Goal: Task Accomplishment & Management: Manage account settings

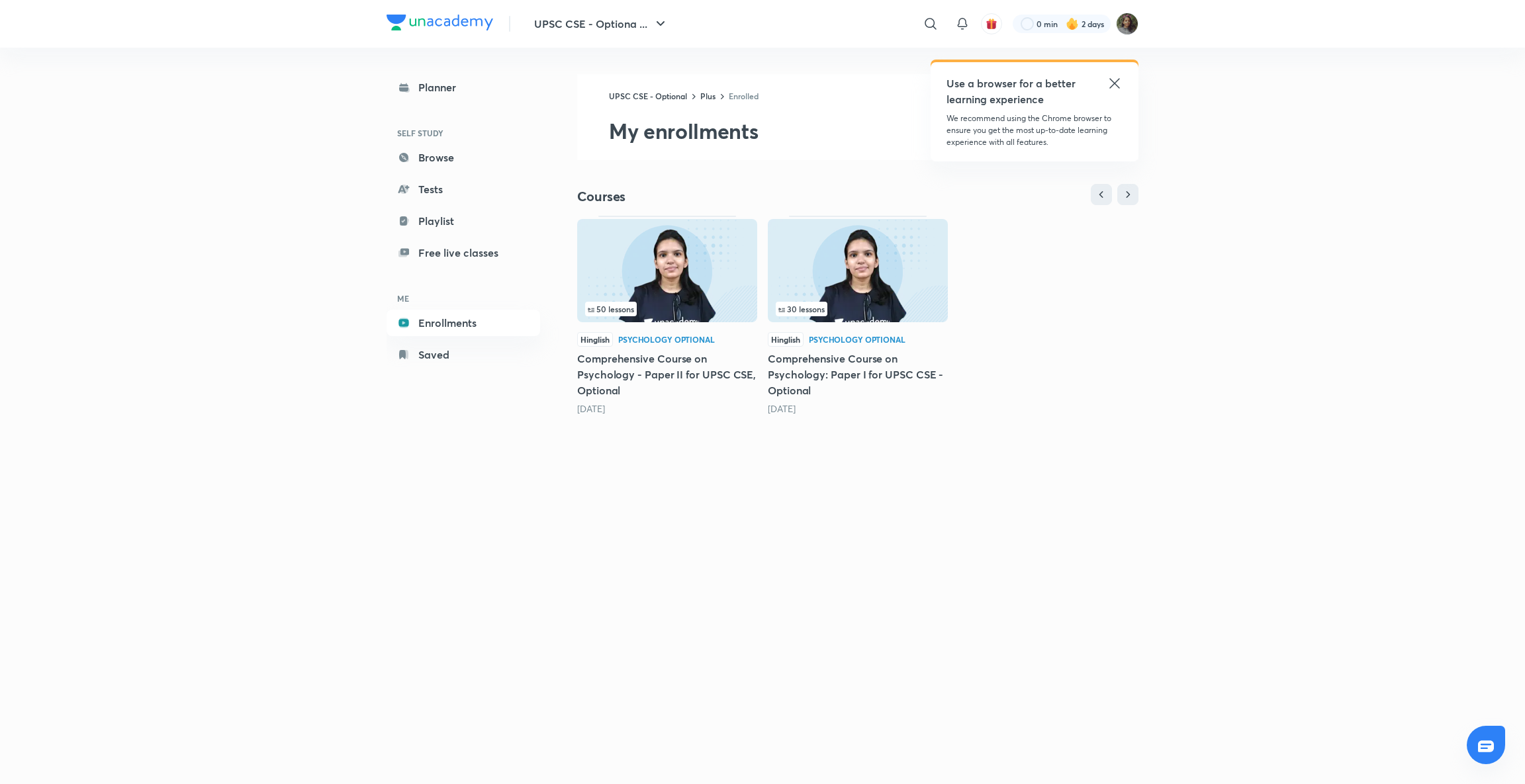
click at [642, 326] on div "50 lessons Hinglish Psychology Optional Comprehensive Course on Psychology - Pa…" at bounding box center [667, 315] width 180 height 200
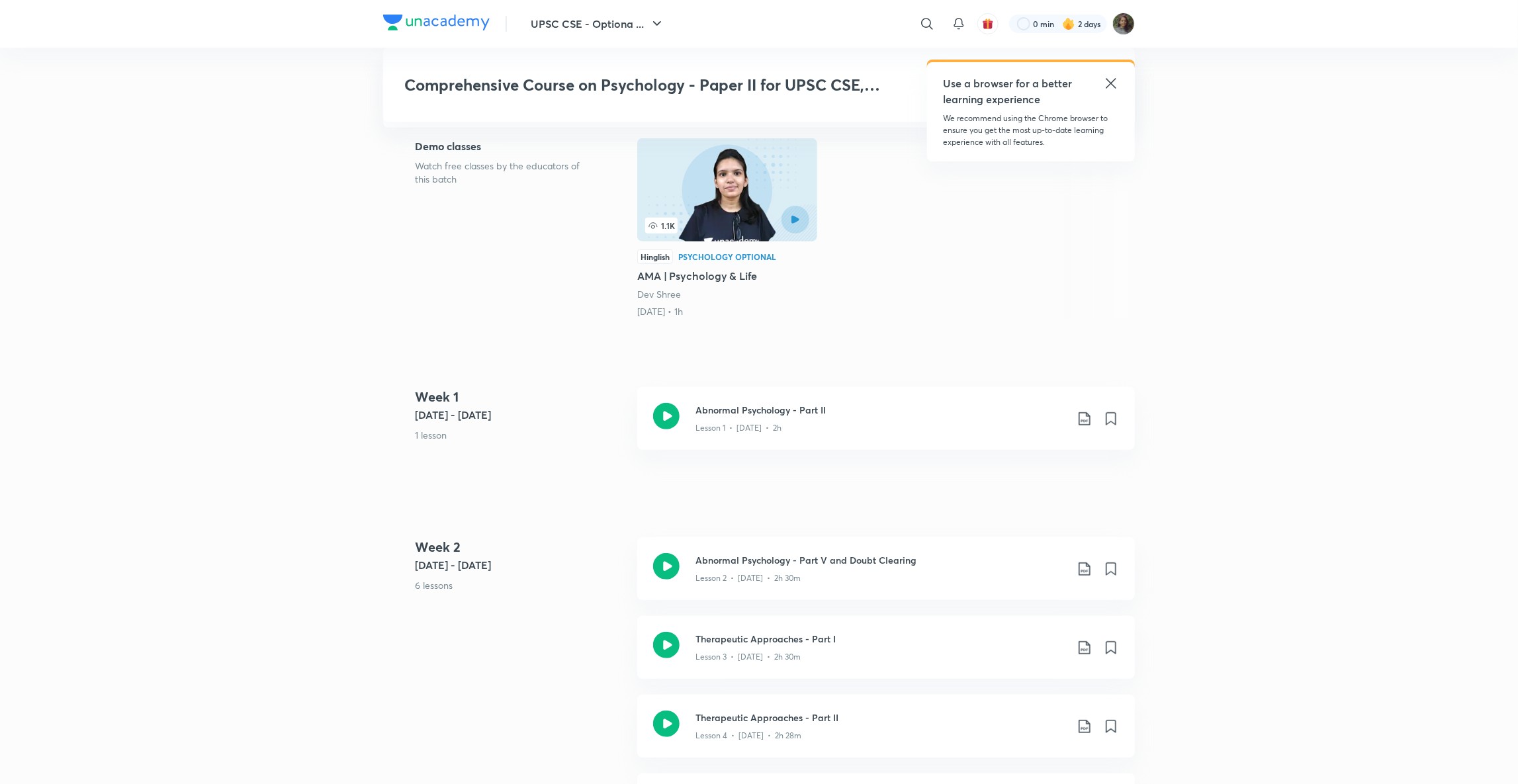
scroll to position [378, 0]
click at [667, 403] on icon at bounding box center [666, 414] width 26 height 26
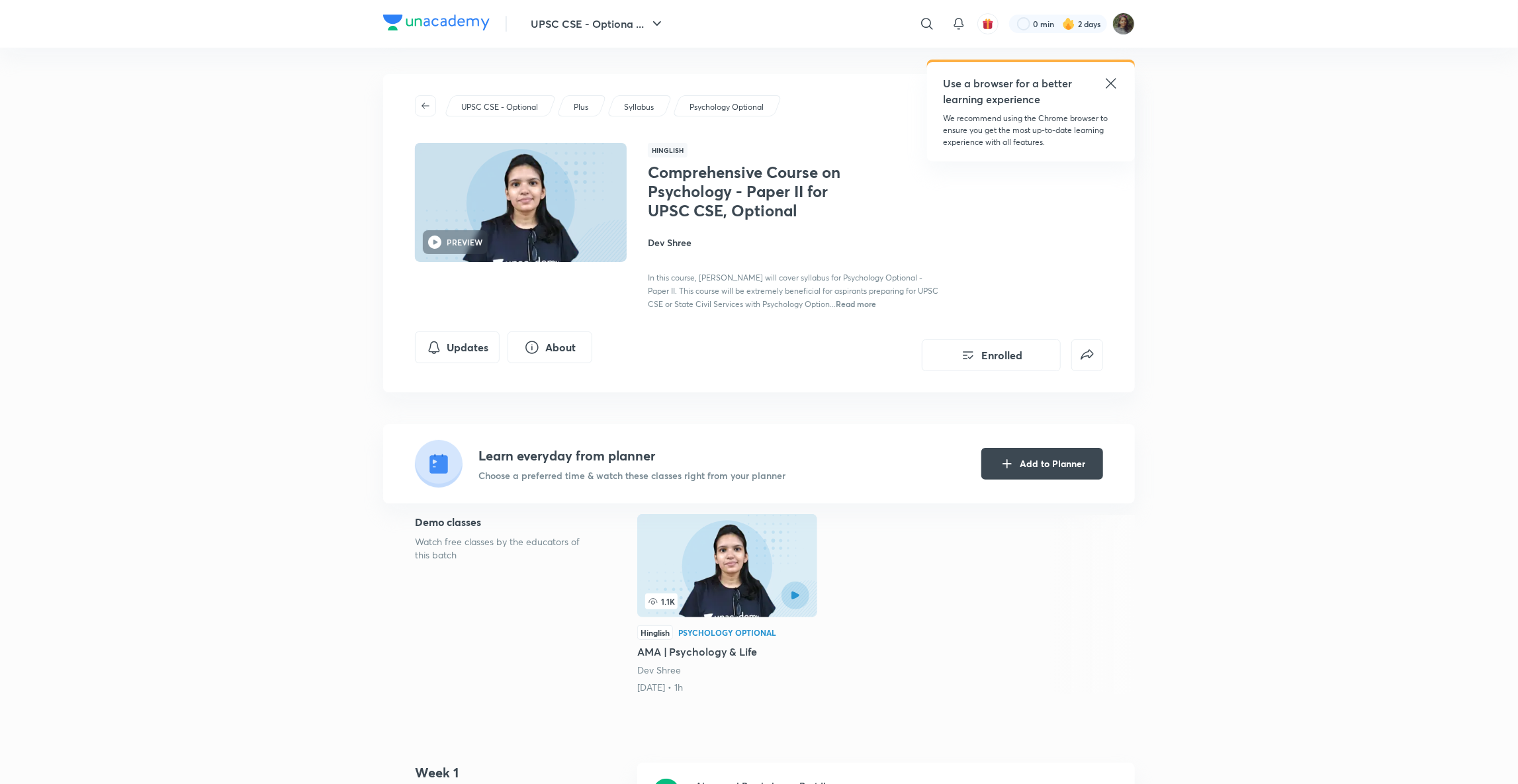
click at [574, 25] on button "UPSC CSE - Optiona ..." at bounding box center [597, 23] width 150 height 26
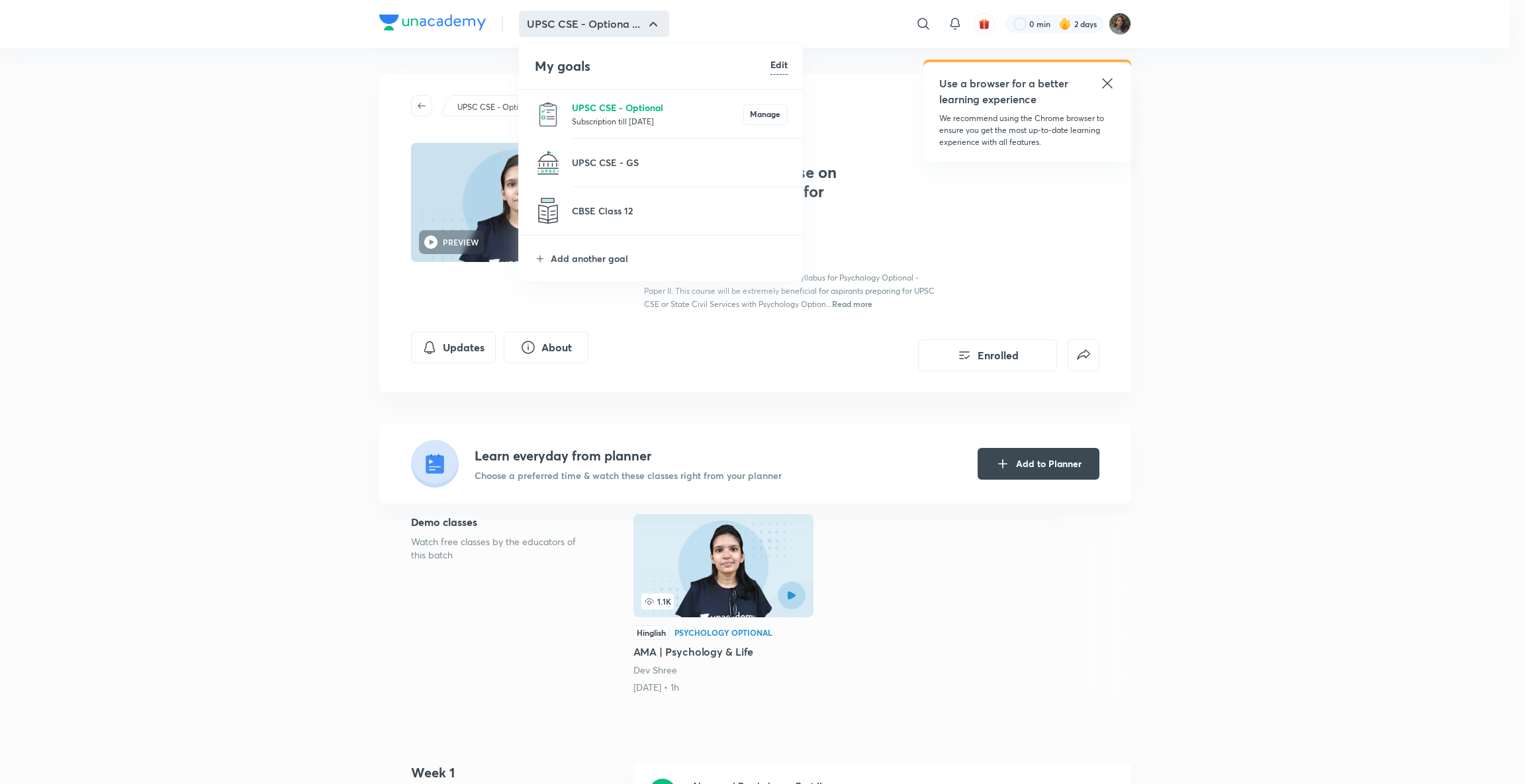
click at [591, 108] on p "UPSC CSE - Optional" at bounding box center [658, 107] width 172 height 14
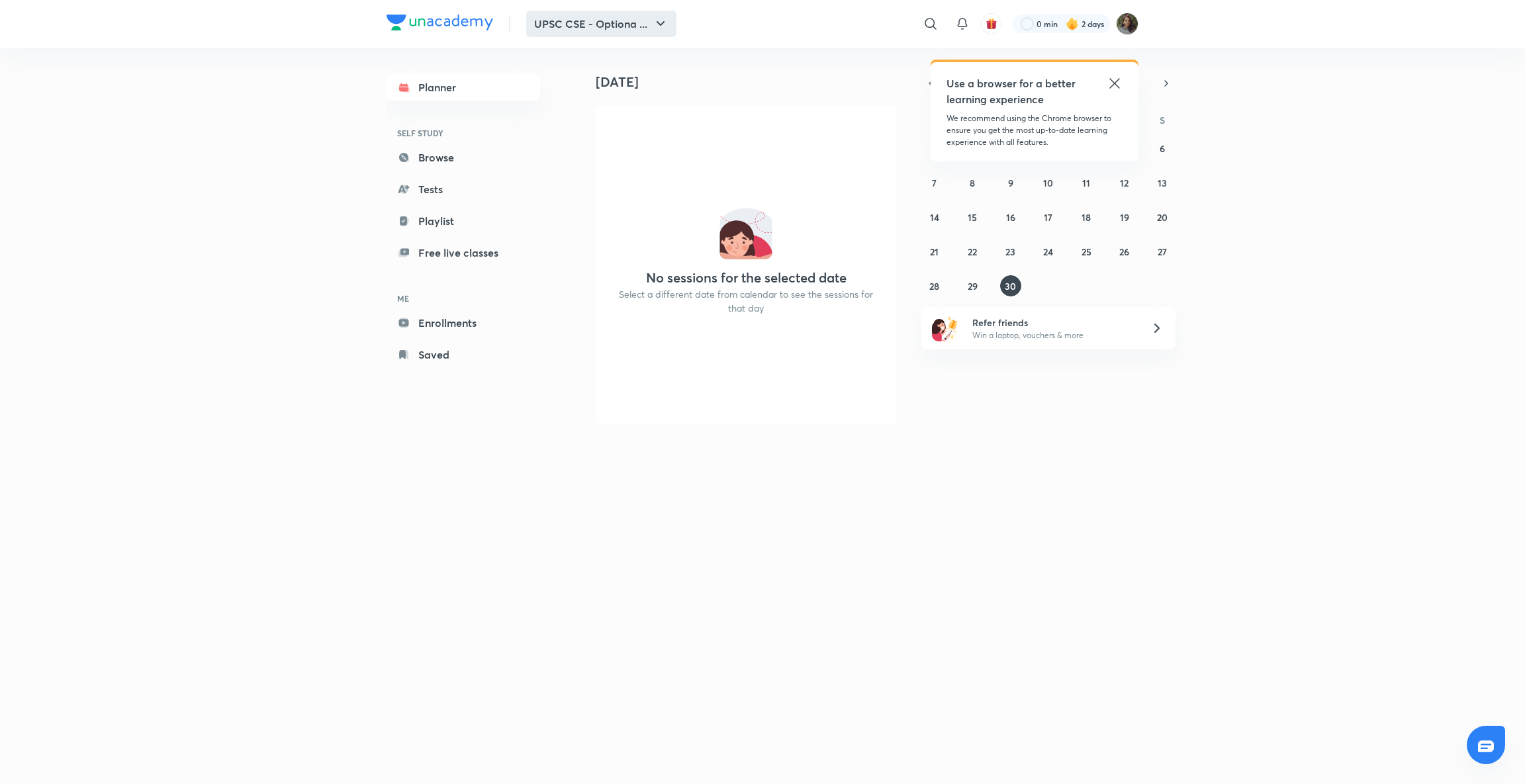
click at [645, 32] on button "UPSC CSE - Optiona ..." at bounding box center [601, 23] width 150 height 26
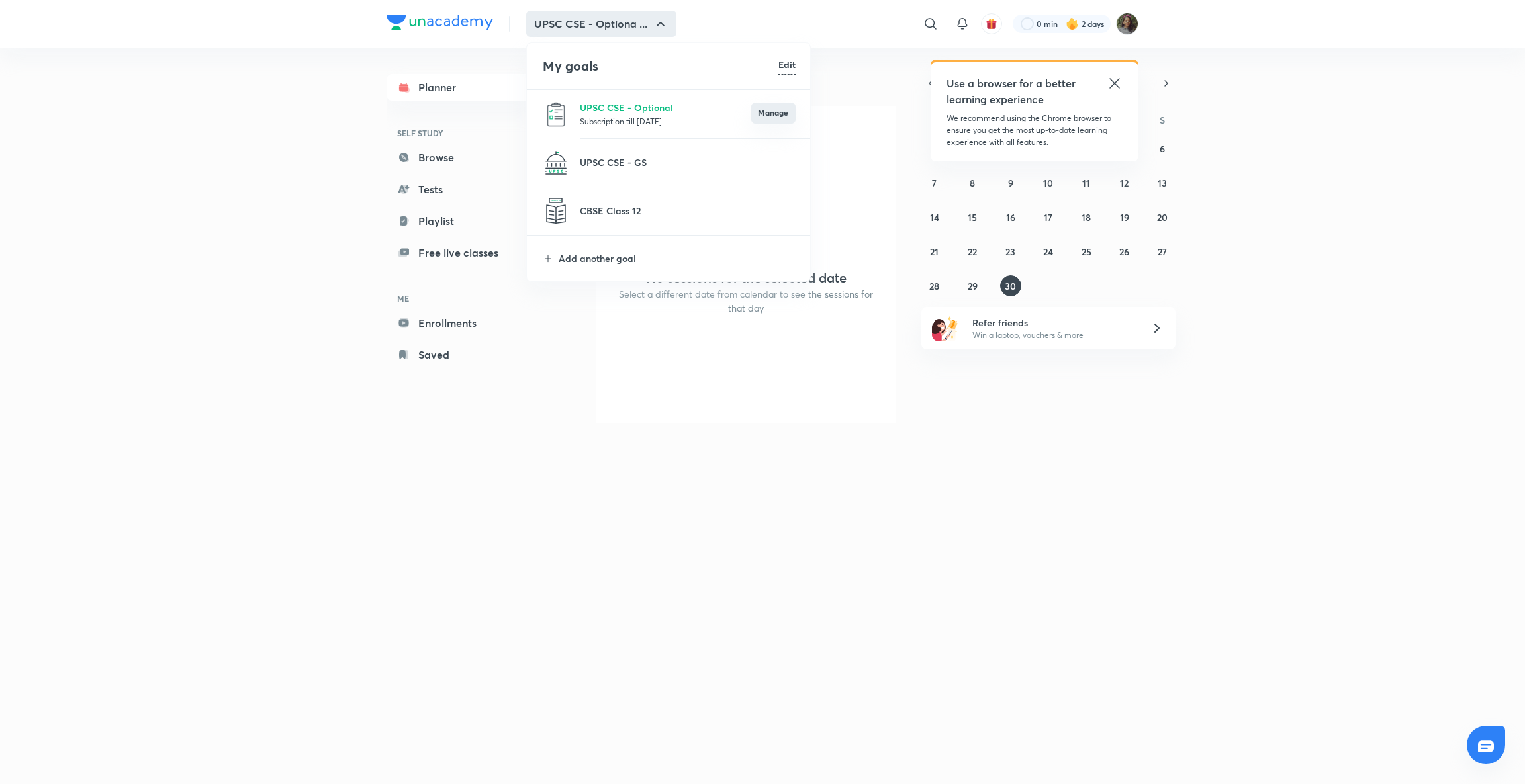
click at [764, 107] on button "Manage" at bounding box center [773, 113] width 44 height 21
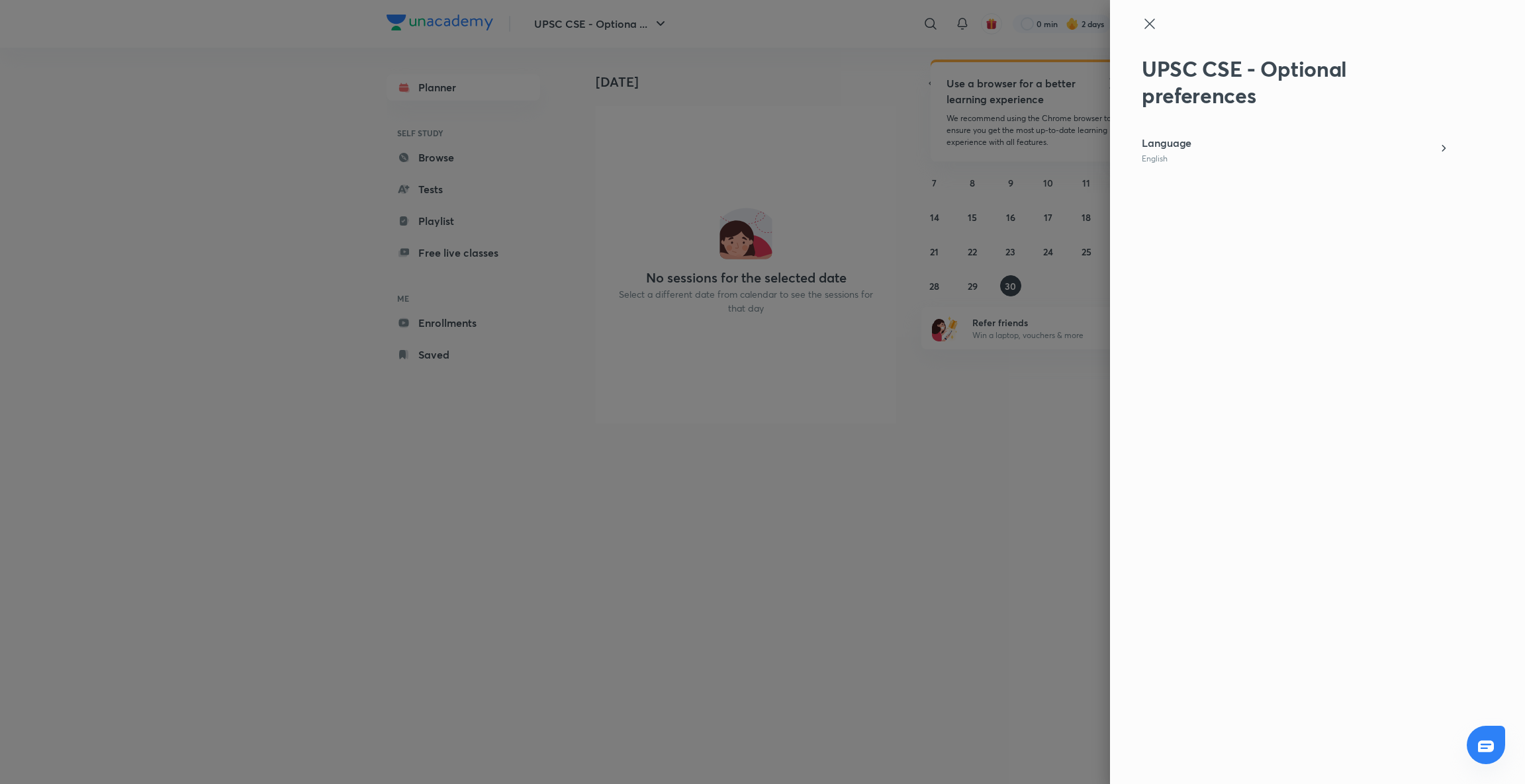
click at [1403, 146] on div "Language English" at bounding box center [1295, 149] width 307 height 29
click at [1236, 159] on label "English" at bounding box center [1295, 157] width 285 height 13
click at [0, 0] on input "English" at bounding box center [0, 0] width 0 height 0
click at [1150, 761] on span "Save" at bounding box center [1142, 757] width 21 height 13
click at [947, 598] on div at bounding box center [762, 392] width 1525 height 784
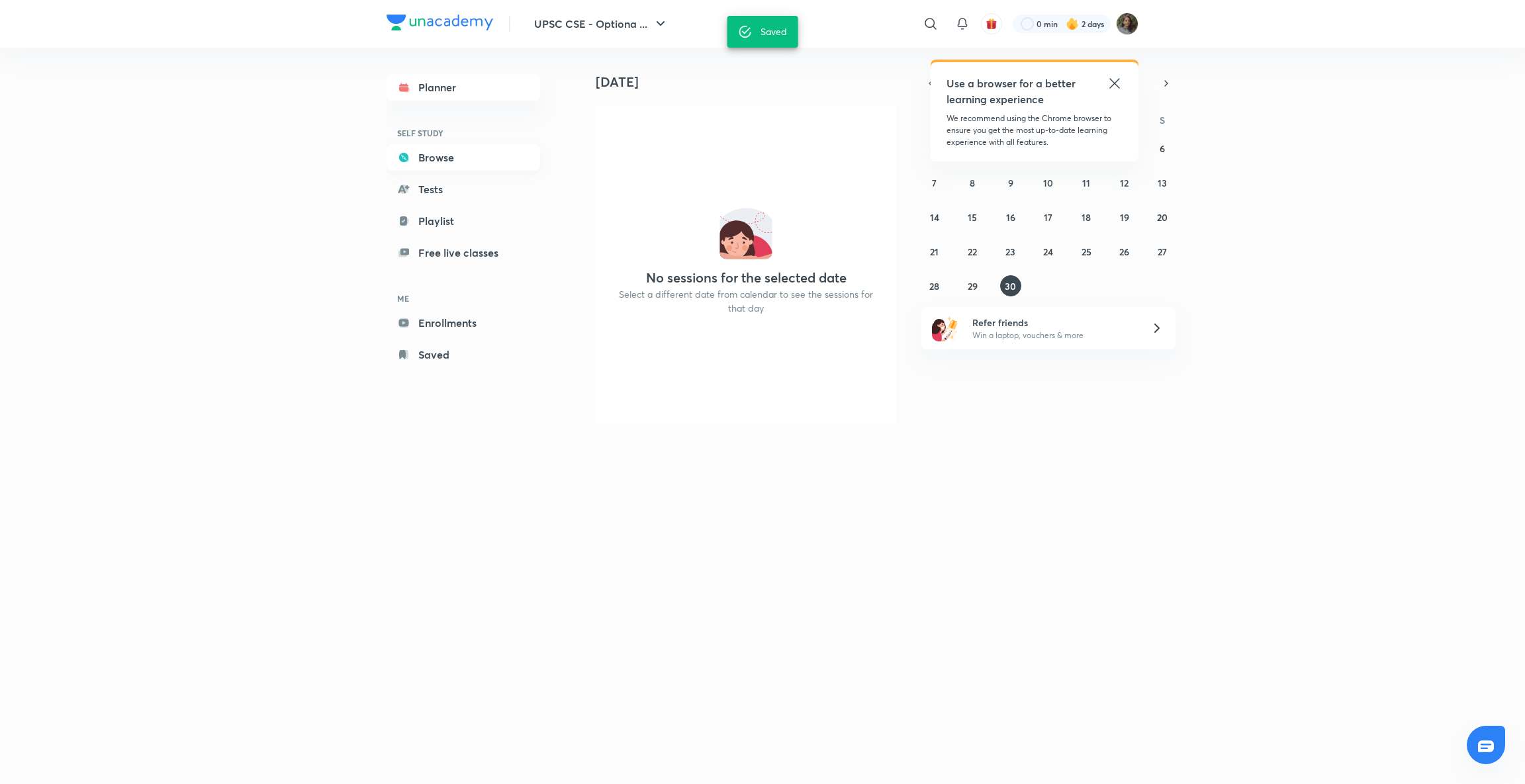
click at [462, 156] on link "Browse" at bounding box center [463, 157] width 154 height 26
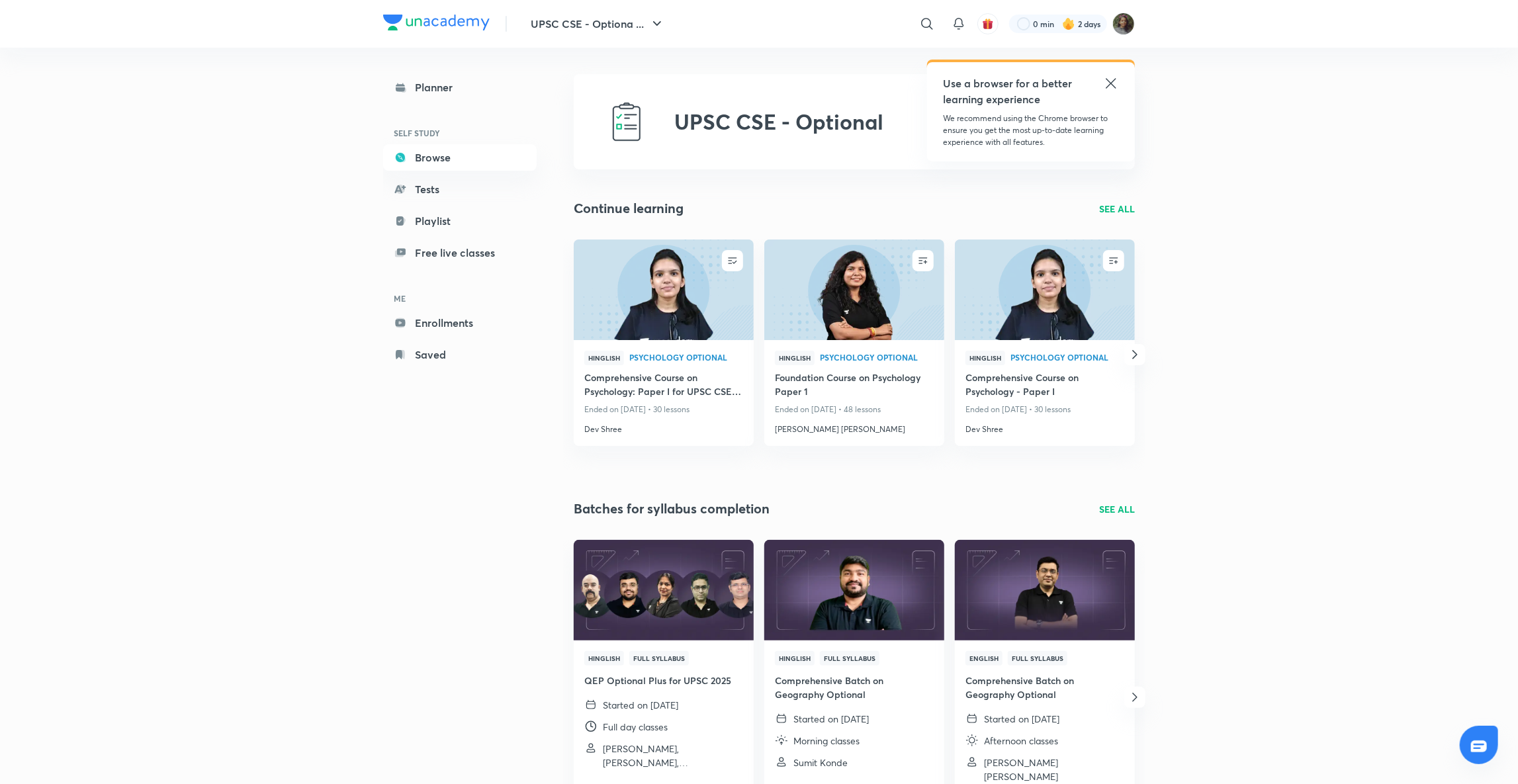
click at [1115, 205] on p "SEE ALL" at bounding box center [1117, 209] width 36 height 14
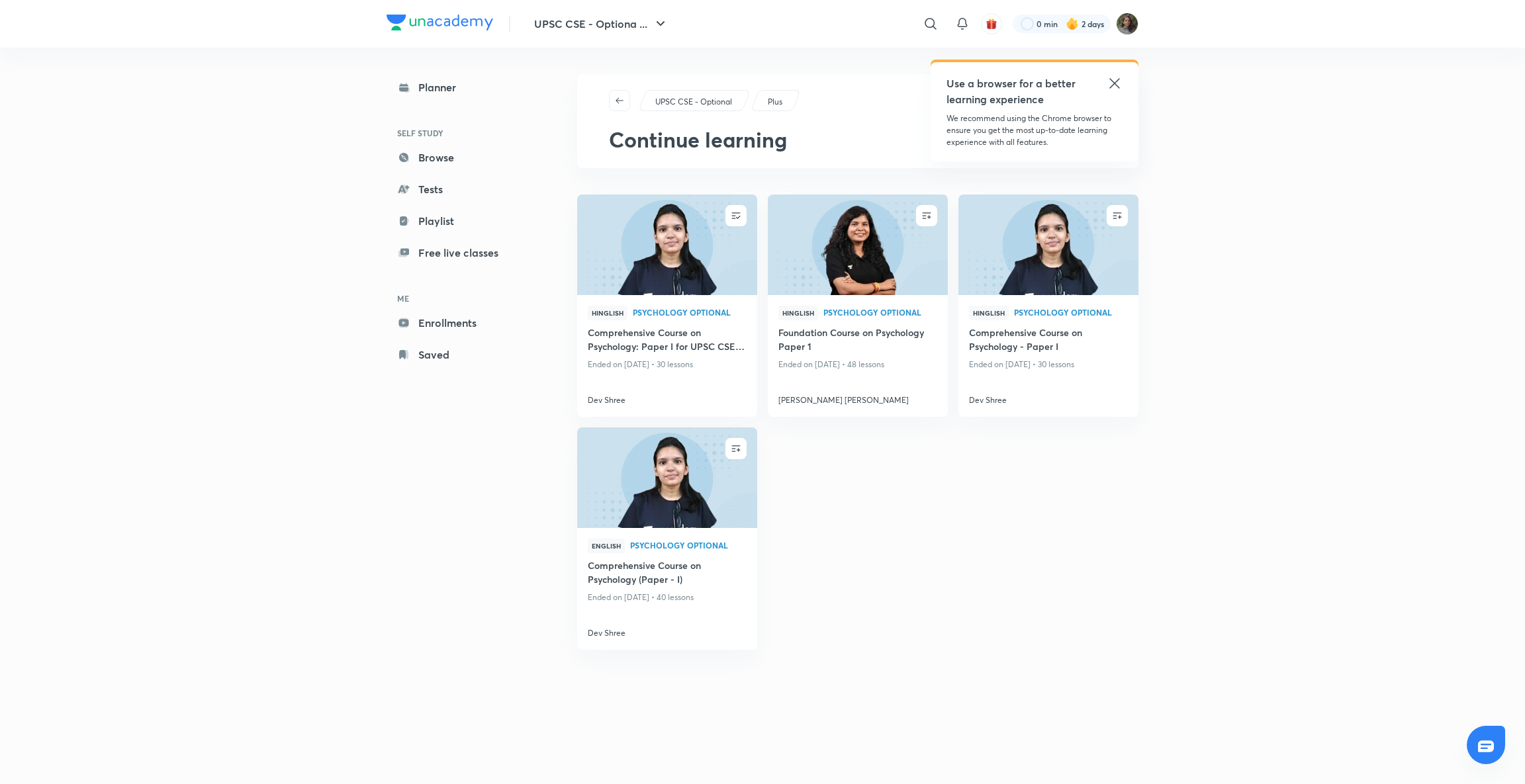
click at [1111, 84] on icon at bounding box center [1114, 83] width 16 height 16
click at [607, 102] on div "UPSC CSE - Optional Plus Continue learning" at bounding box center [858, 121] width 562 height 94
click at [621, 101] on icon "button" at bounding box center [620, 101] width 10 height 10
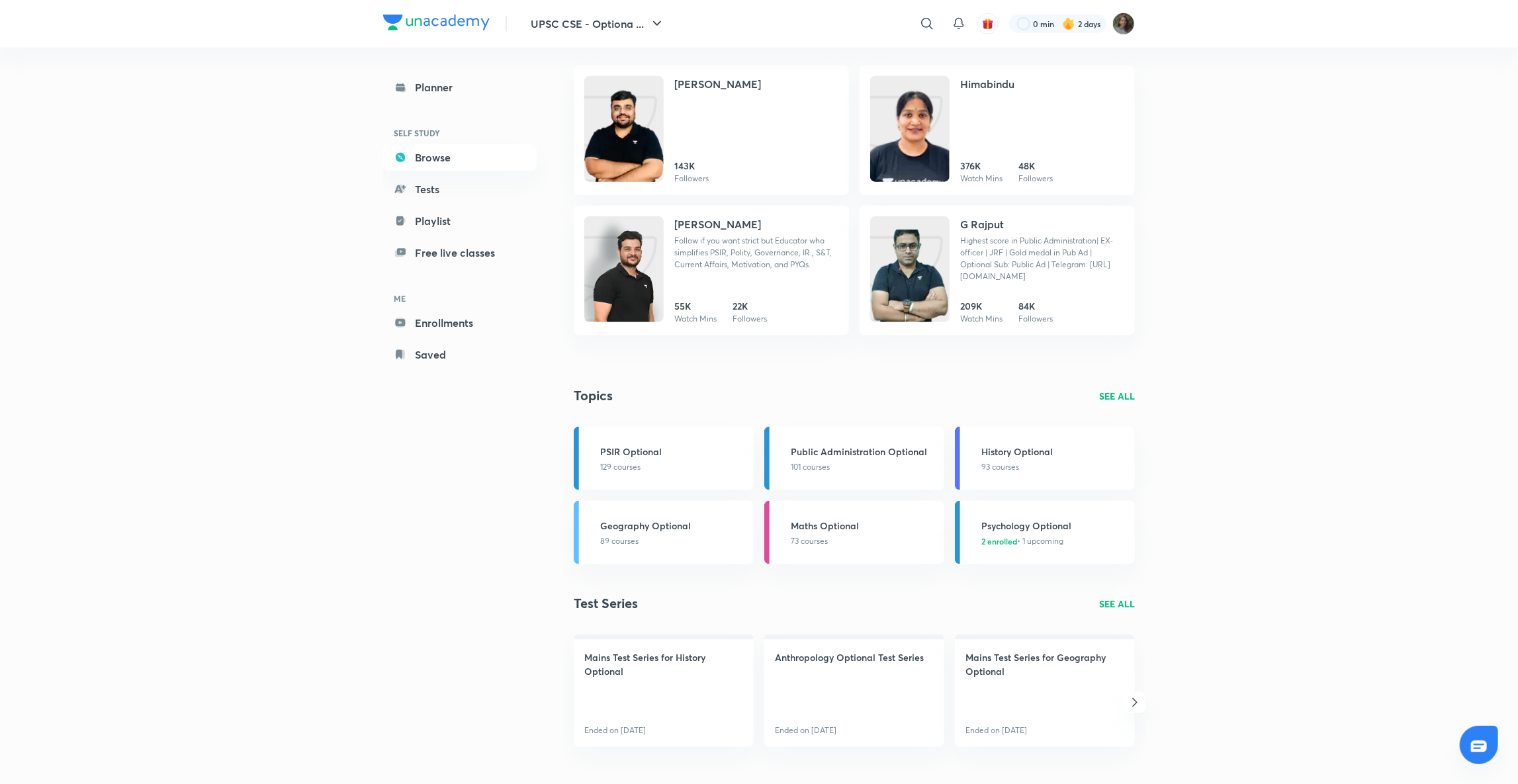
scroll to position [1166, 0]
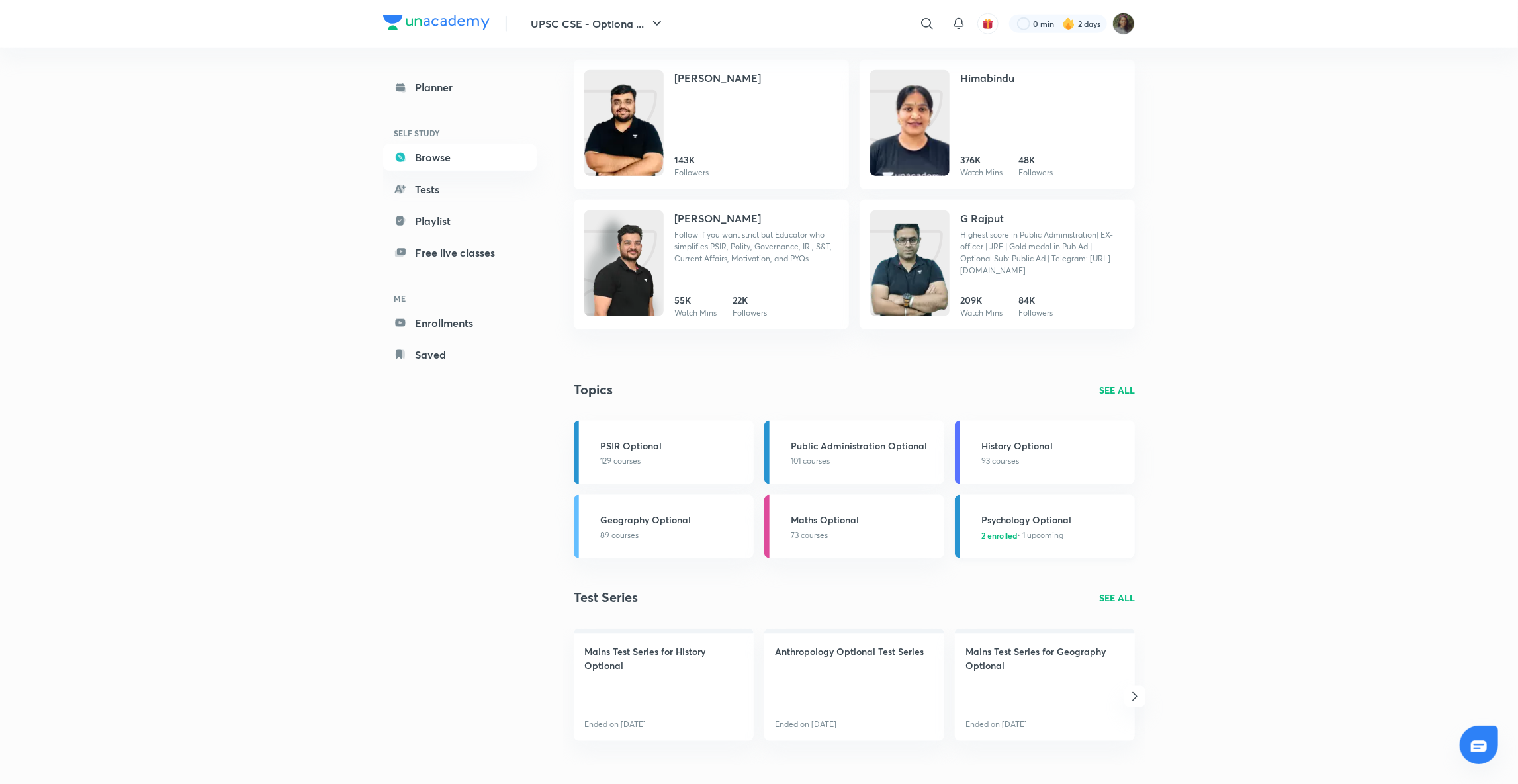
click at [1038, 534] on div "2 enrolled • 1 upcoming" at bounding box center [1022, 535] width 82 height 12
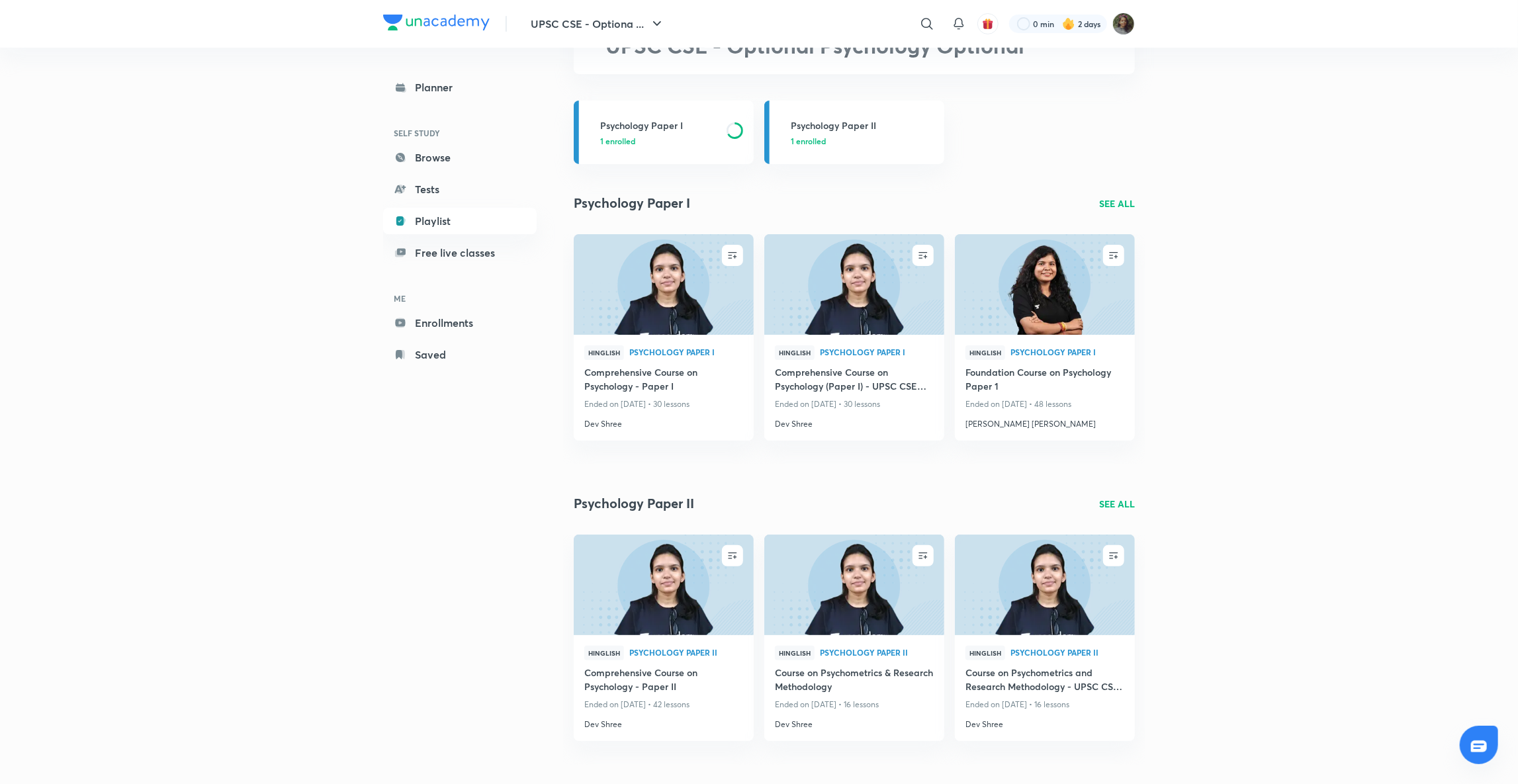
scroll to position [97, 0]
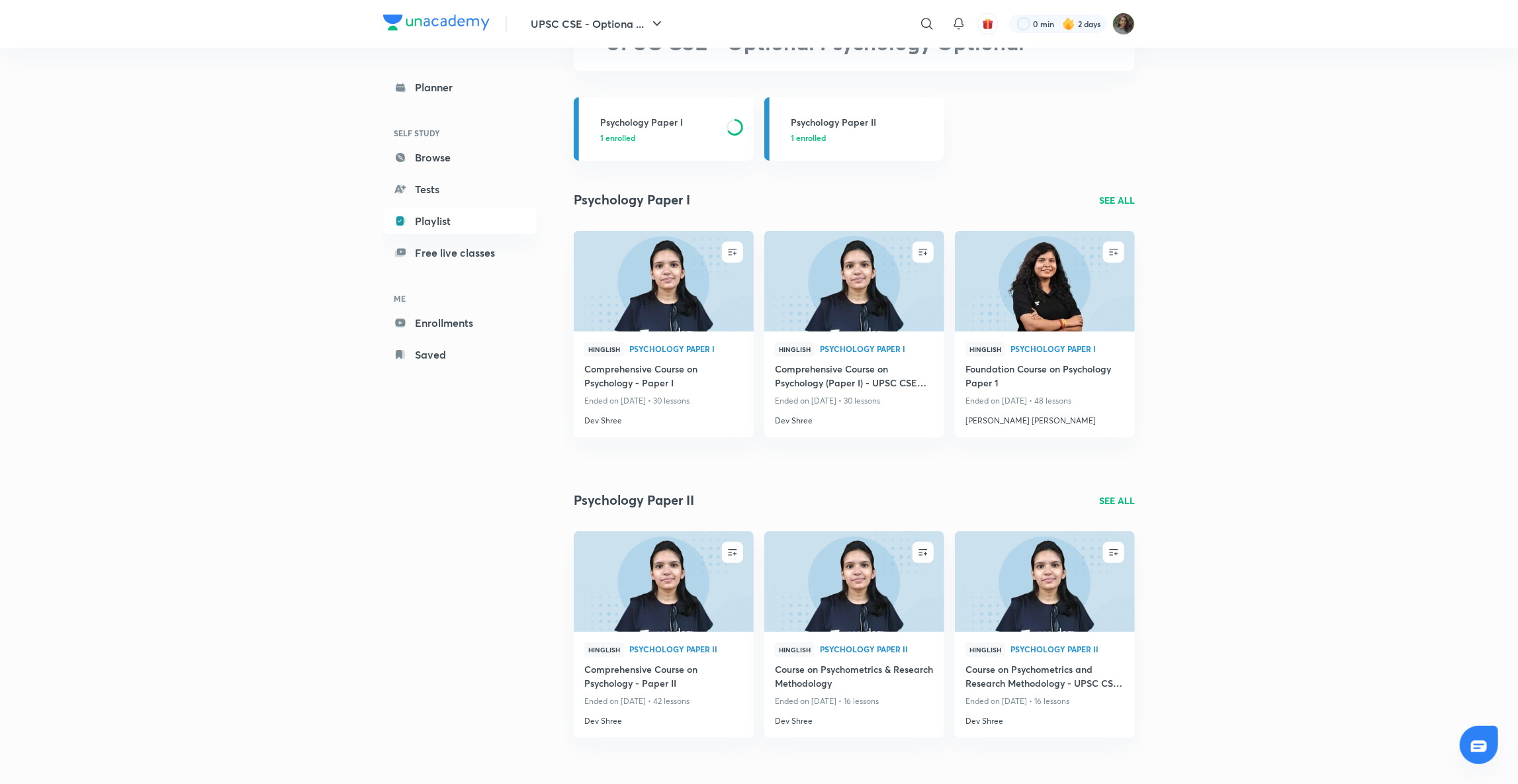
click at [1114, 499] on p "SEE ALL" at bounding box center [1117, 500] width 36 height 14
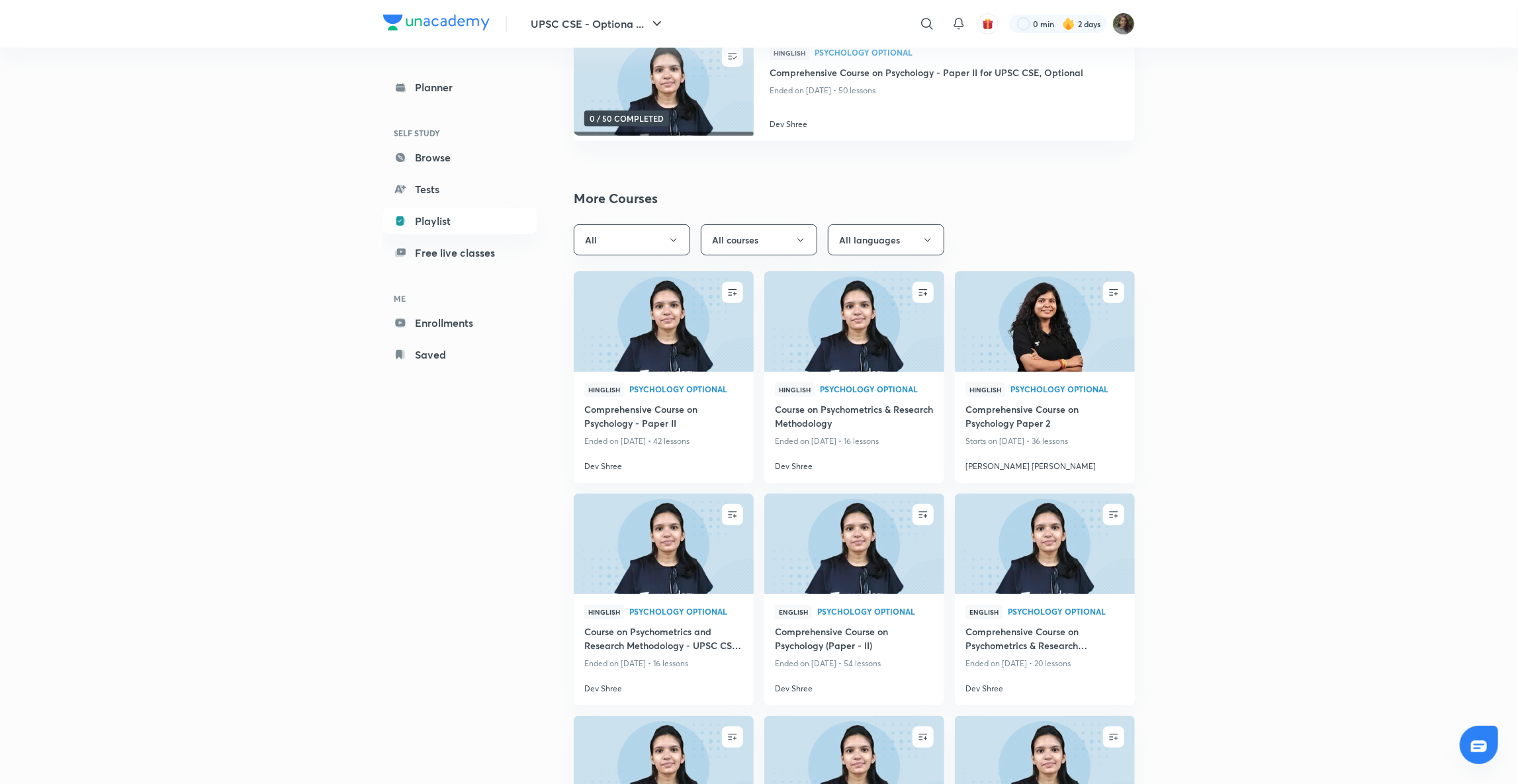
scroll to position [197, 0]
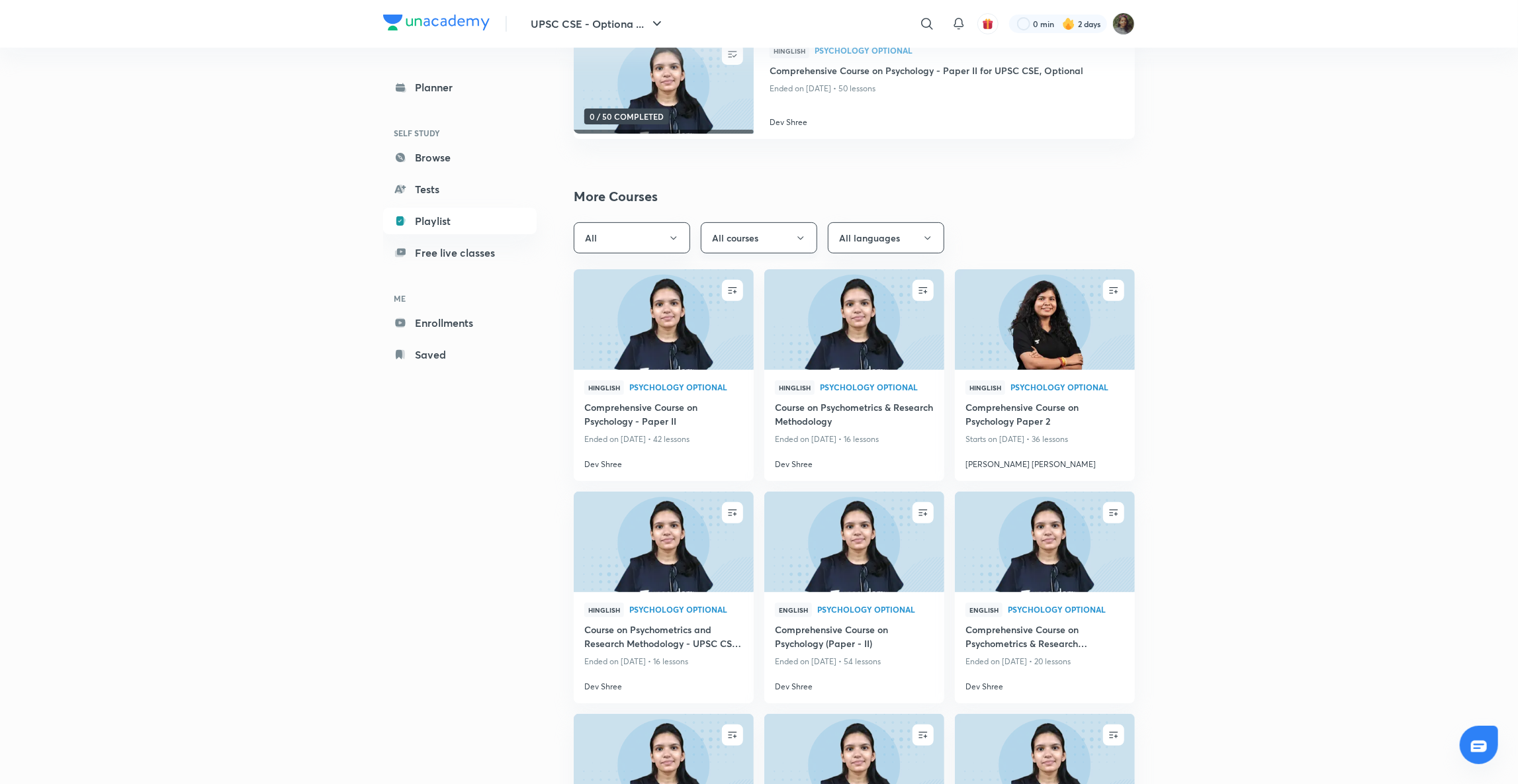
click at [796, 235] on icon "button" at bounding box center [801, 238] width 10 height 10
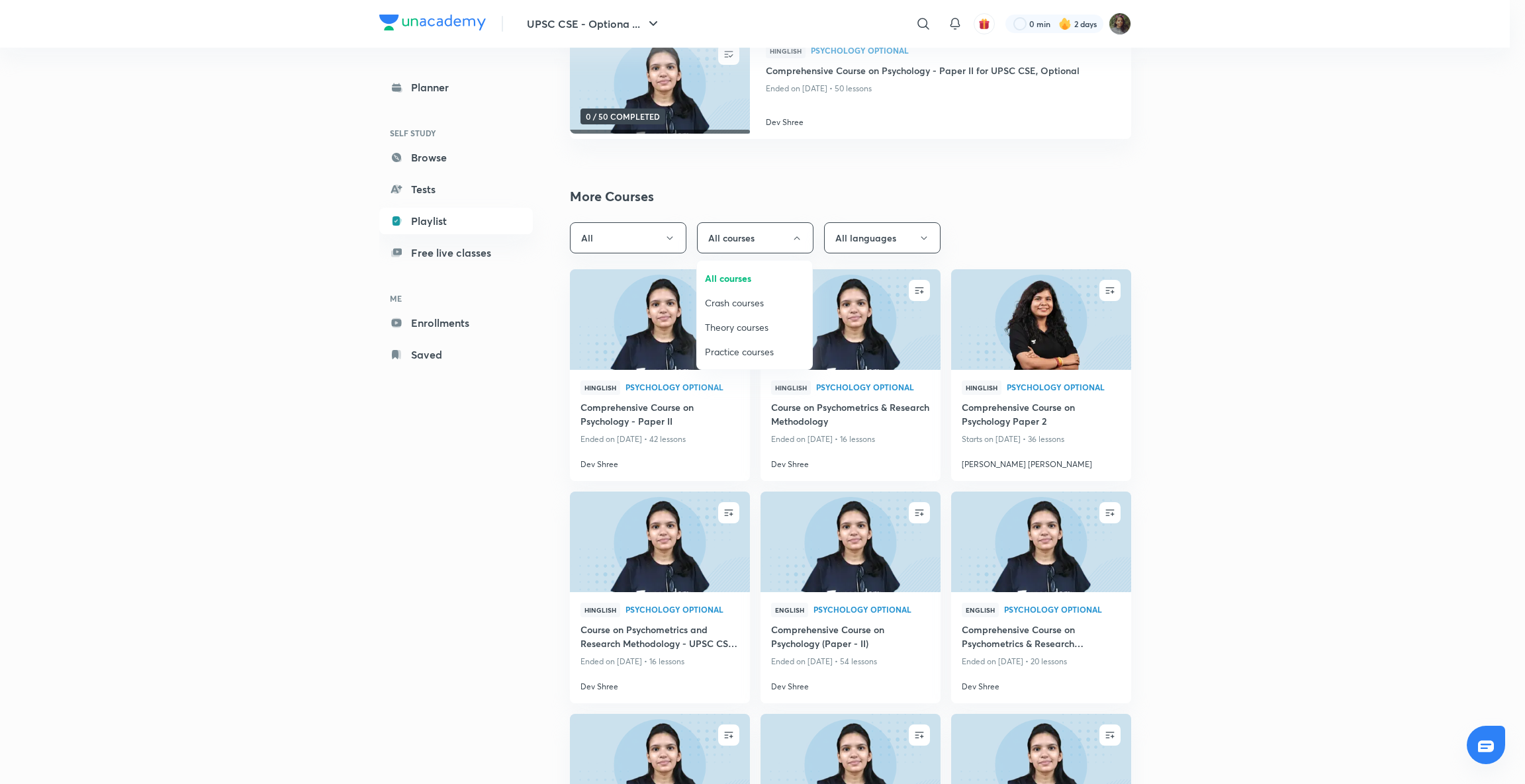
click at [661, 233] on div at bounding box center [762, 392] width 1525 height 784
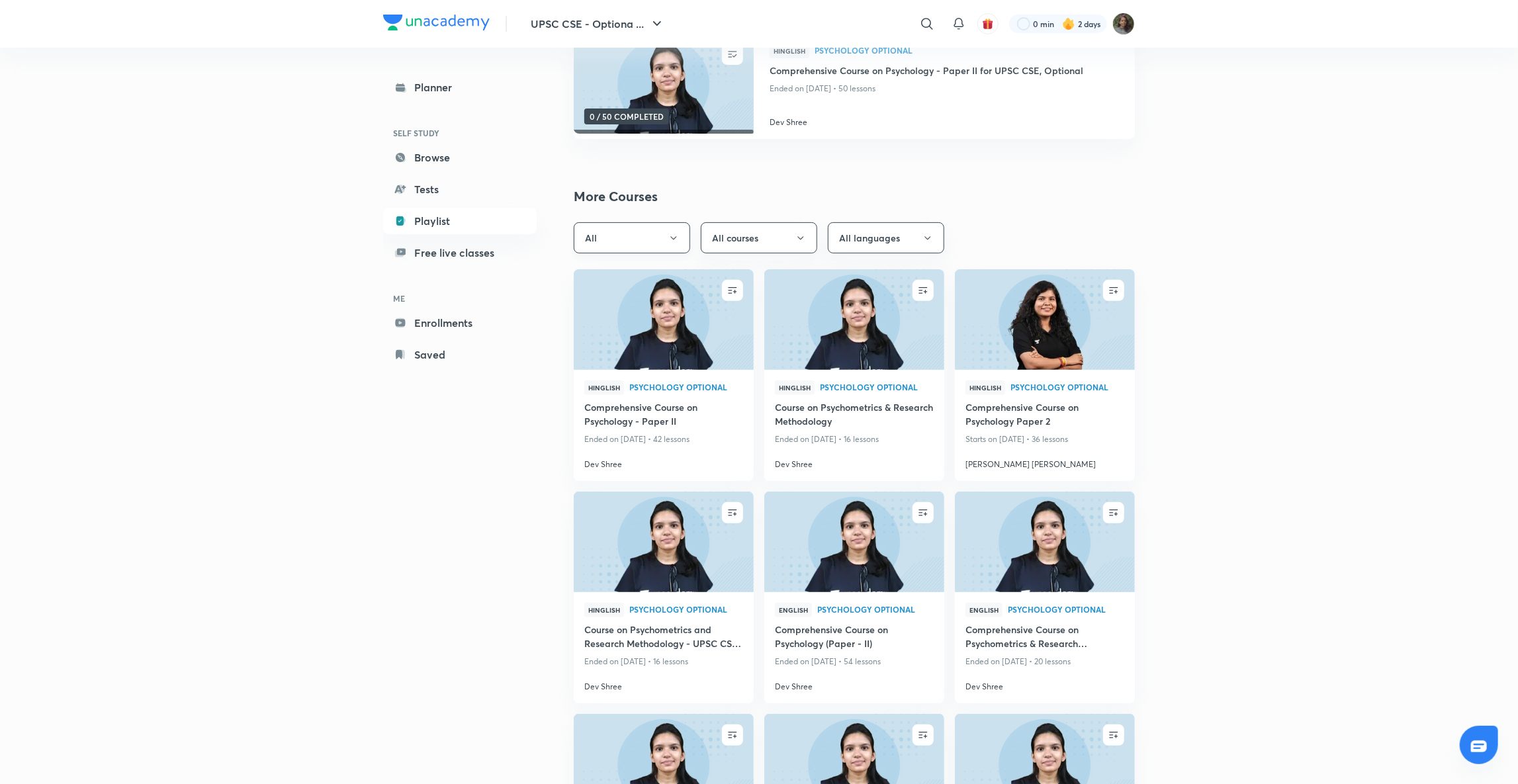
click at [675, 233] on icon "button" at bounding box center [673, 238] width 10 height 10
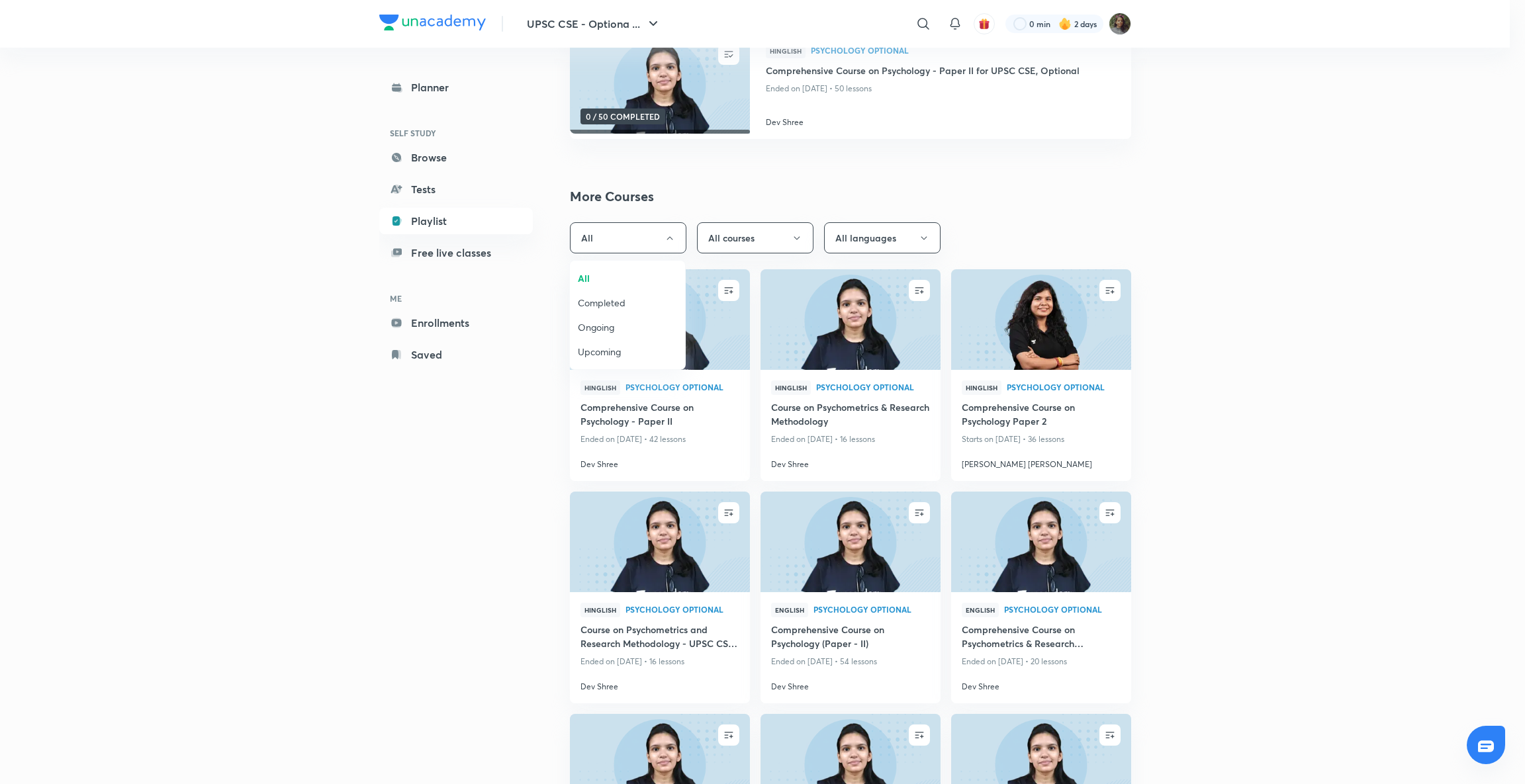
click at [642, 304] on span "Completed" at bounding box center [627, 303] width 99 height 14
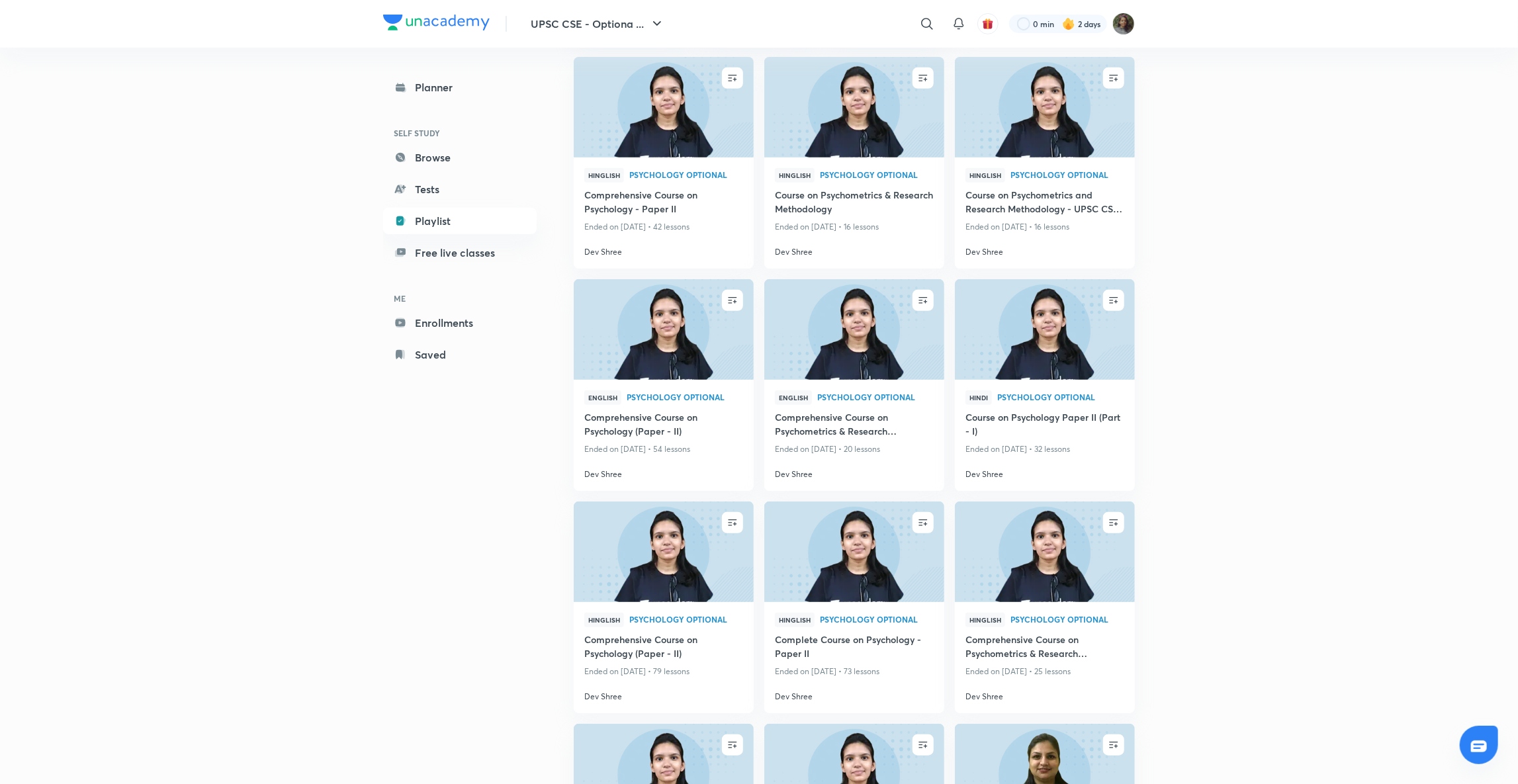
scroll to position [408, 0]
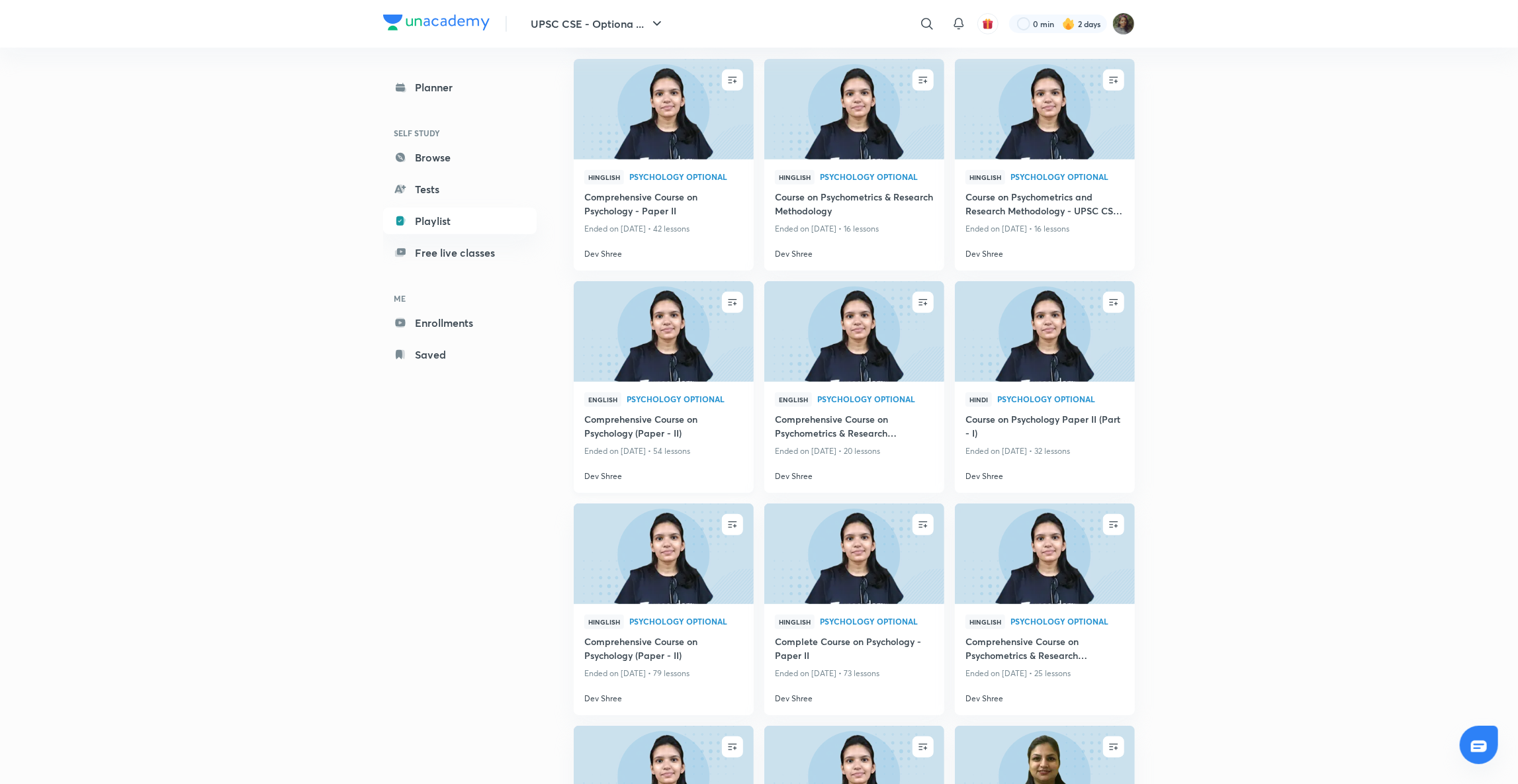
click at [650, 350] on img at bounding box center [664, 332] width 183 height 103
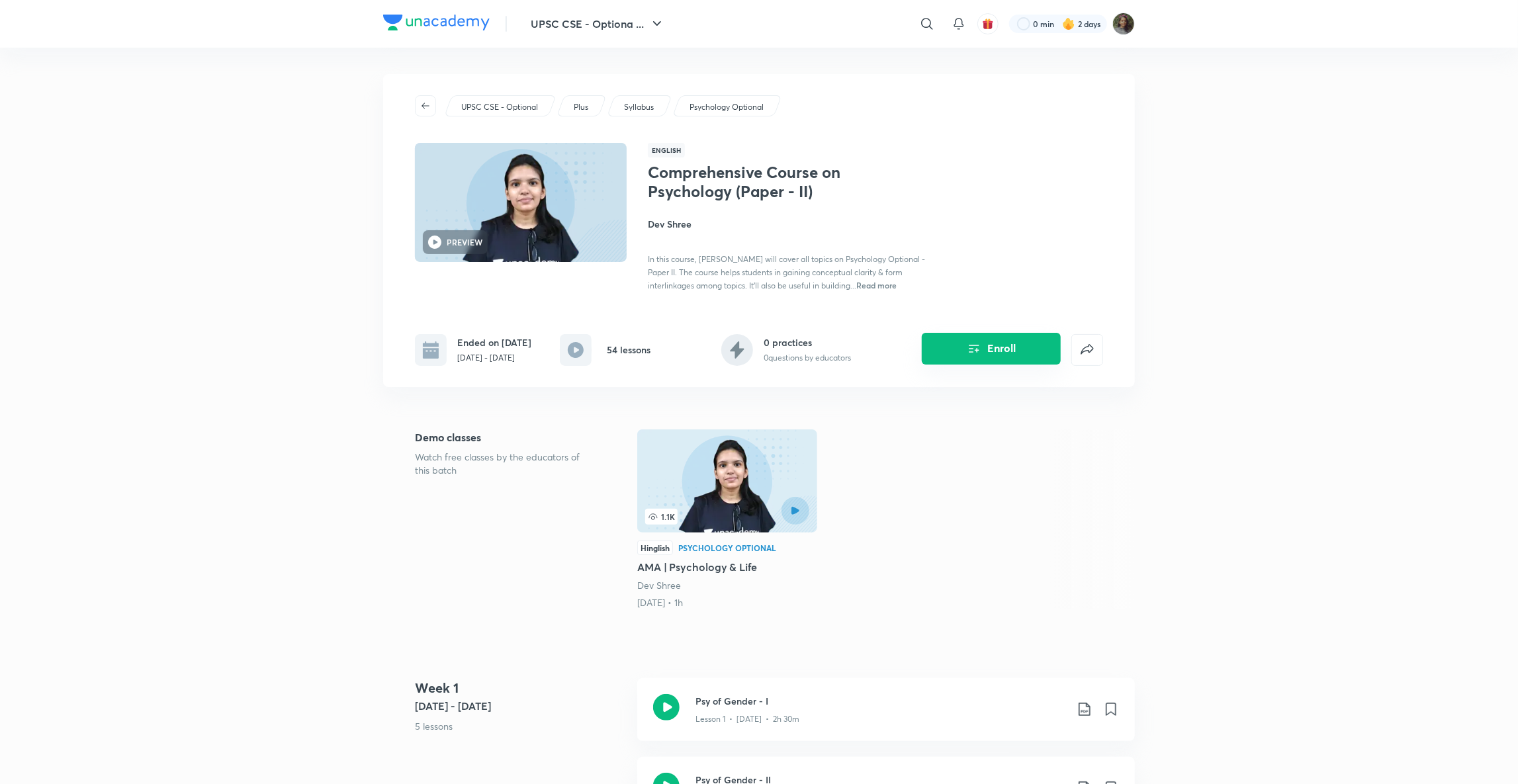
click at [979, 341] on icon "Enroll" at bounding box center [974, 348] width 16 height 16
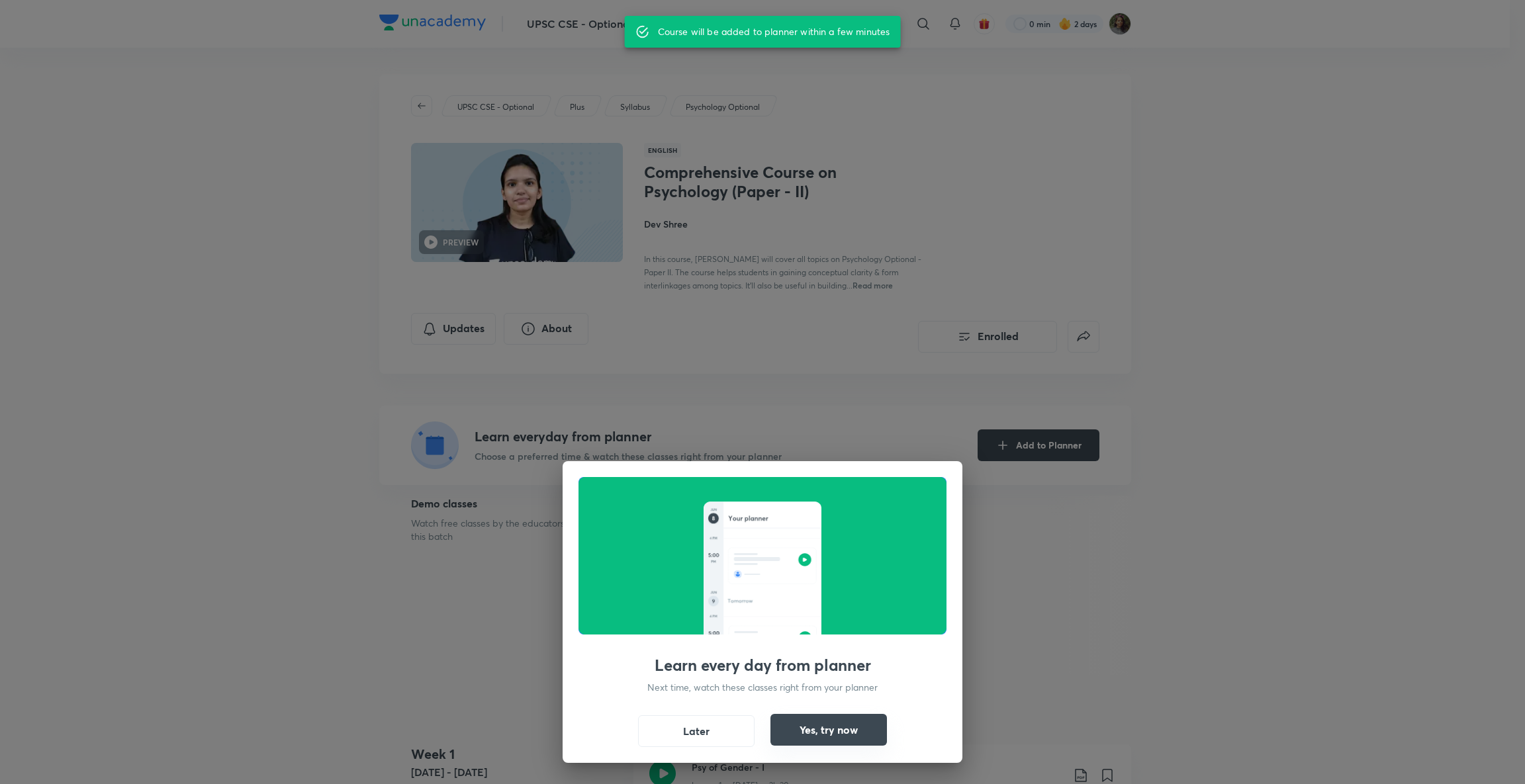
click at [838, 733] on button "Yes, try now" at bounding box center [828, 730] width 116 height 32
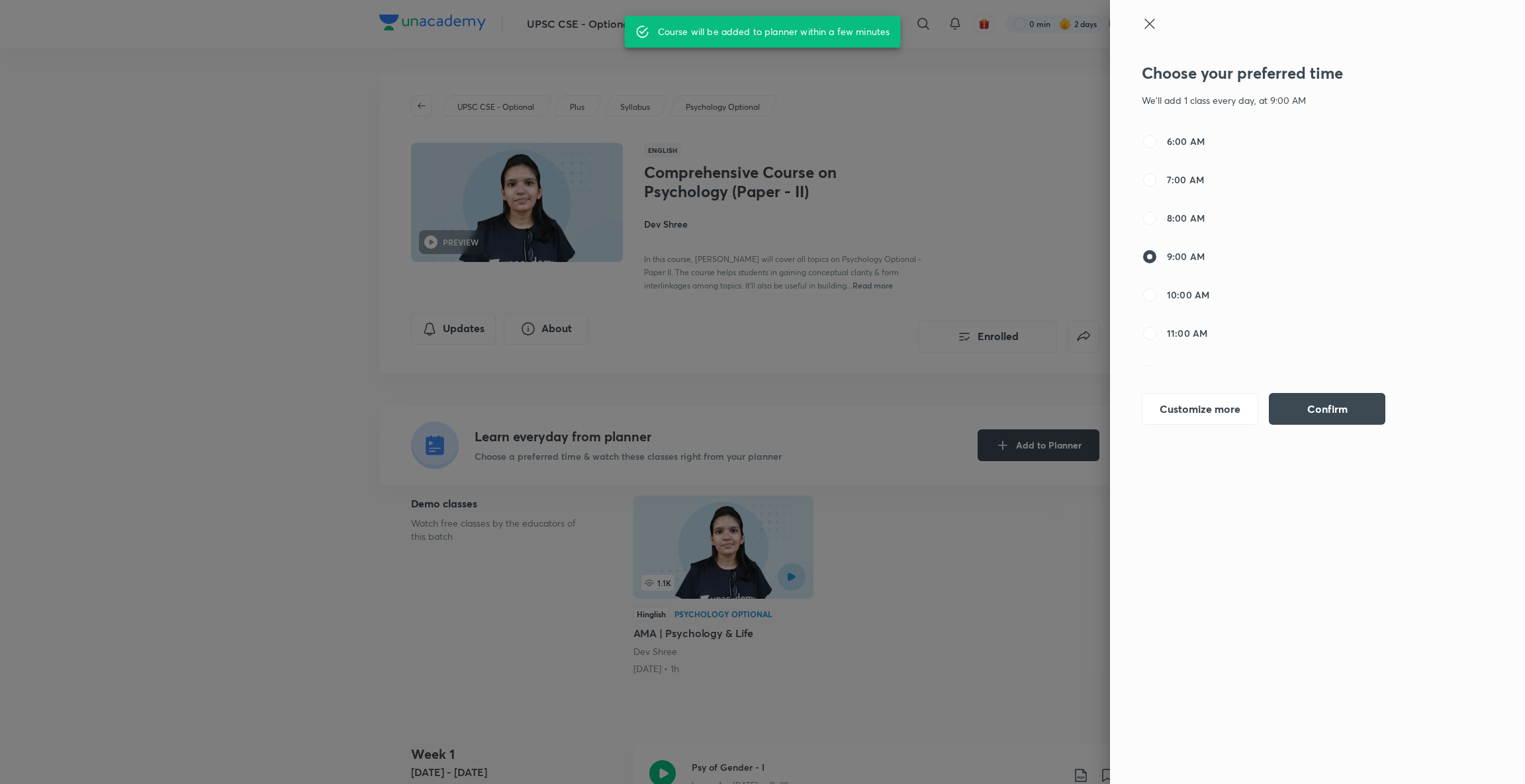
drag, startPoint x: 1194, startPoint y: 318, endPoint x: 1194, endPoint y: 328, distance: 10.0
click at [1194, 328] on div "6:00 AM 7:00 AM 8:00 AM 9:00 AM 10:00 AM 11:00 AM 12:00 PM 1:00 PM 2:00 PM 3:00…" at bounding box center [1279, 250] width 275 height 233
click at [1194, 328] on span "11:00 AM" at bounding box center [1187, 333] width 40 height 14
click at [1157, 328] on input "11:00 AM" at bounding box center [1149, 333] width 16 height 16
radio input "false"
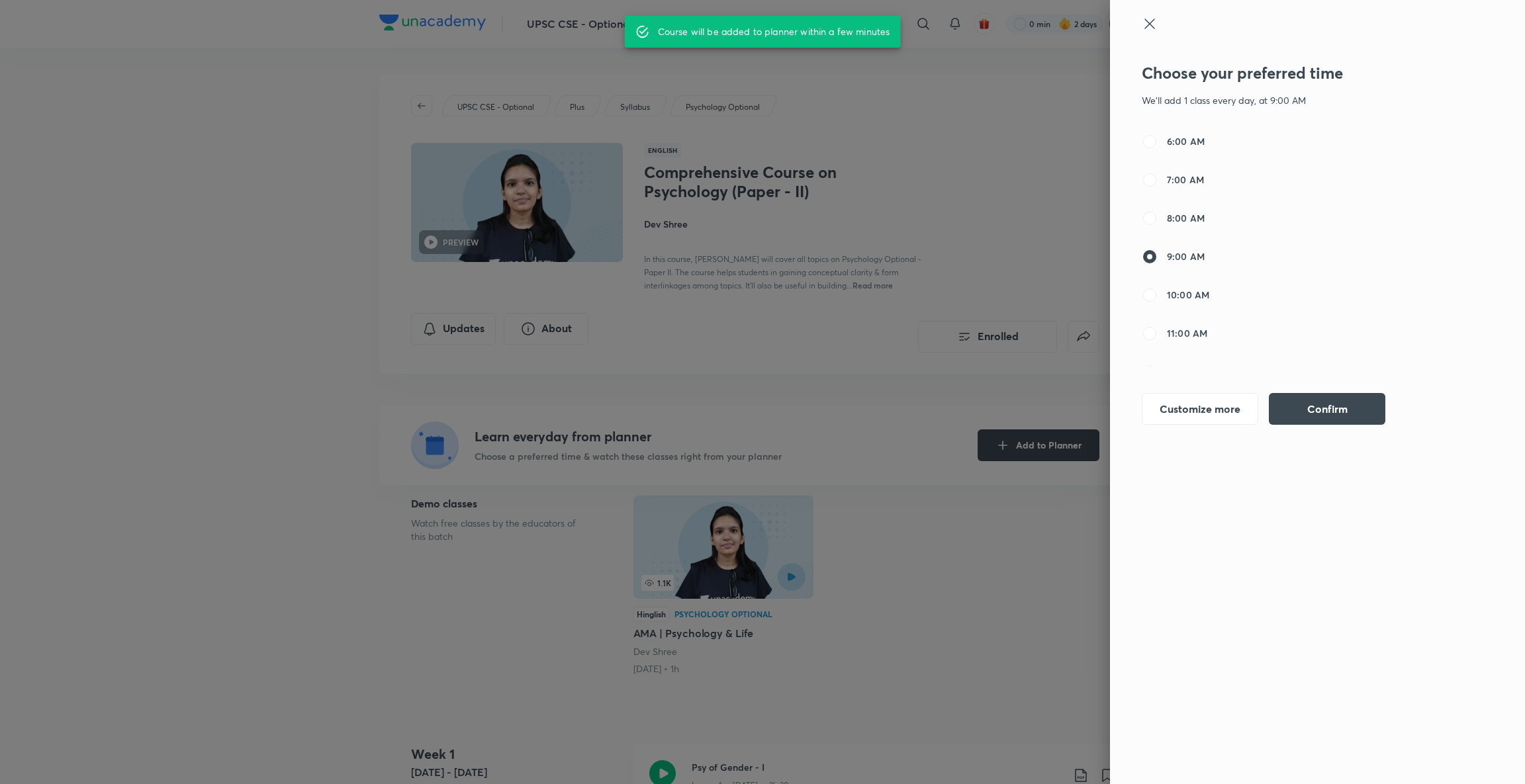
radio input "true"
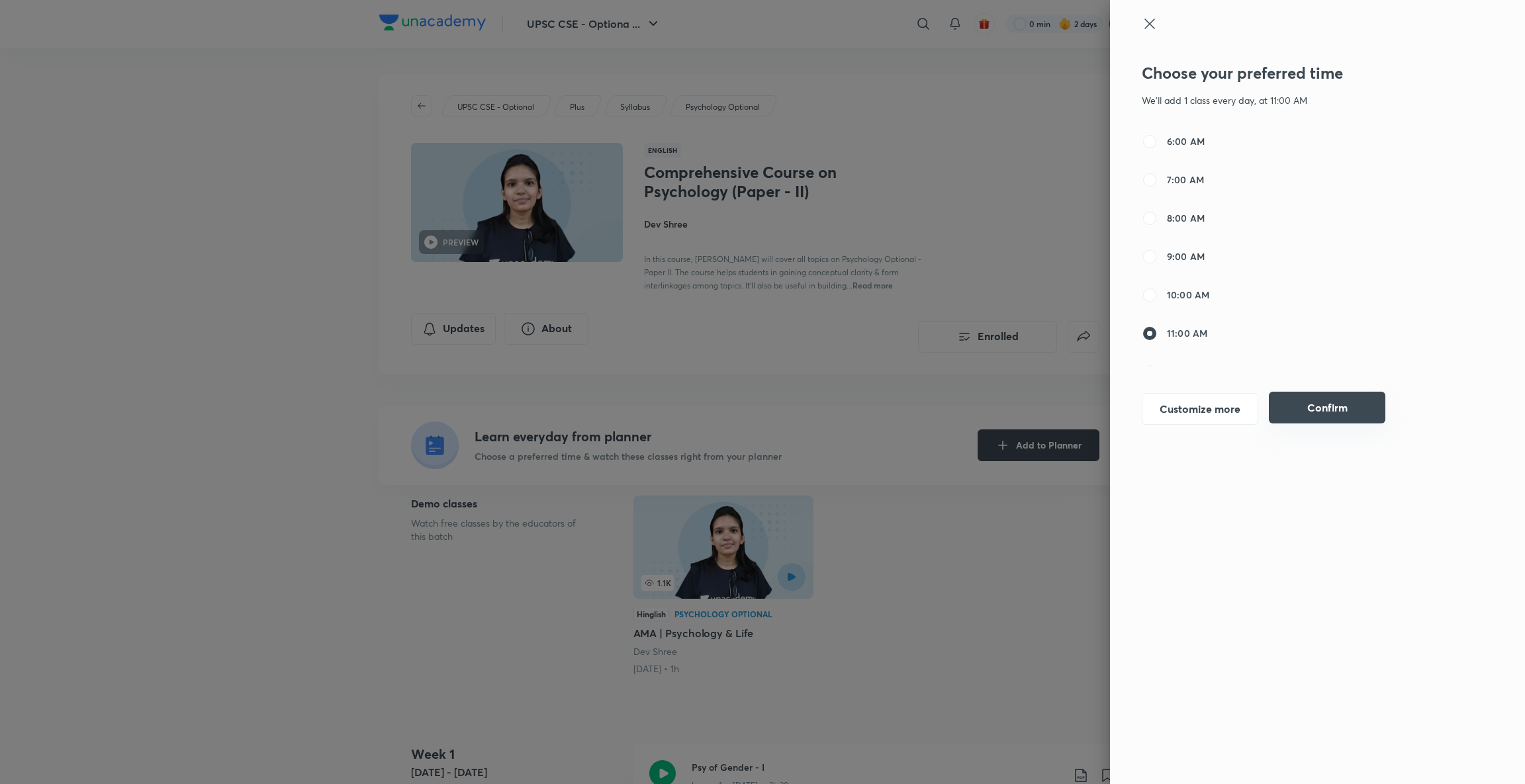
click at [1320, 404] on button "Confirm" at bounding box center [1327, 407] width 116 height 32
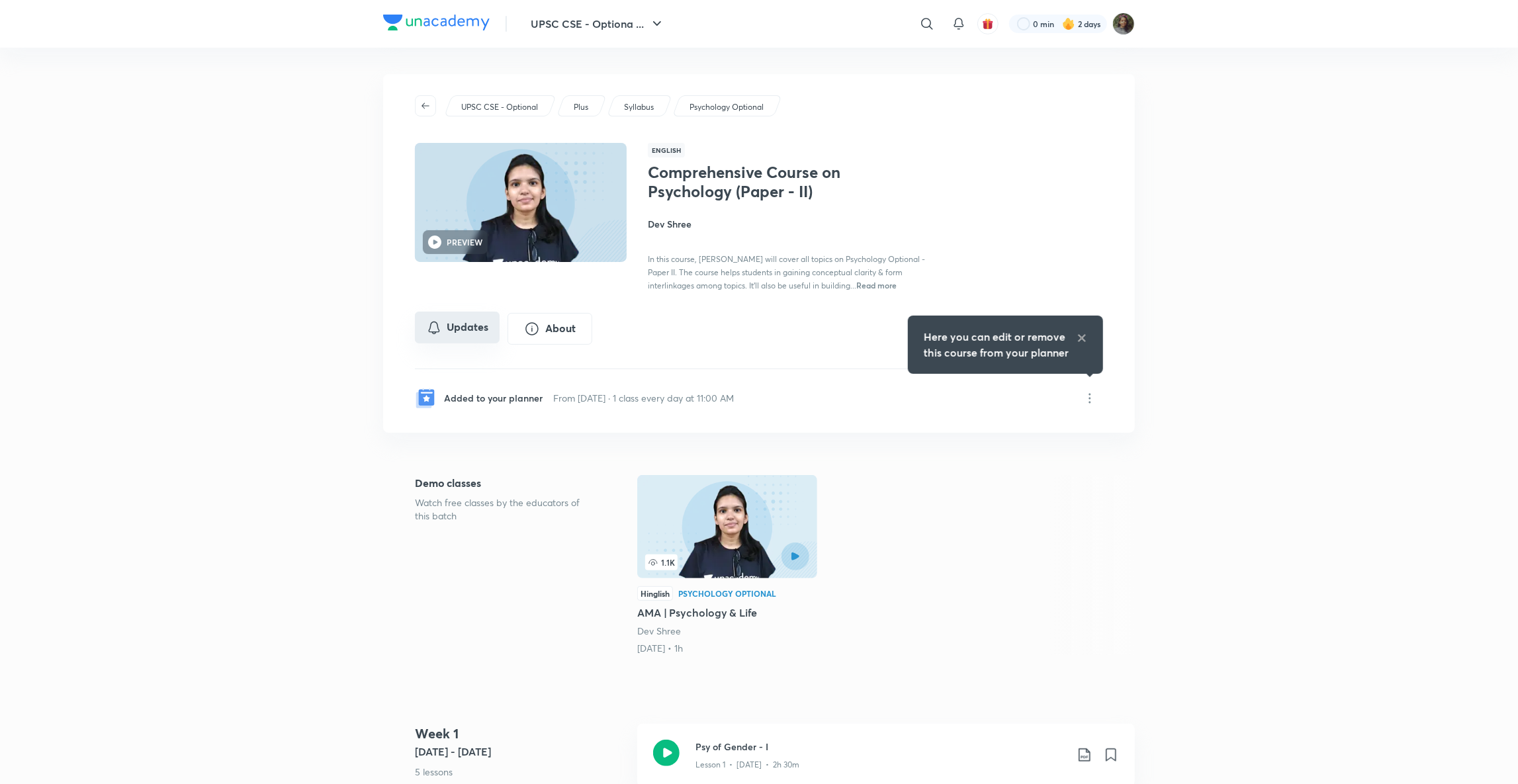
click at [472, 321] on button "Updates" at bounding box center [457, 327] width 85 height 32
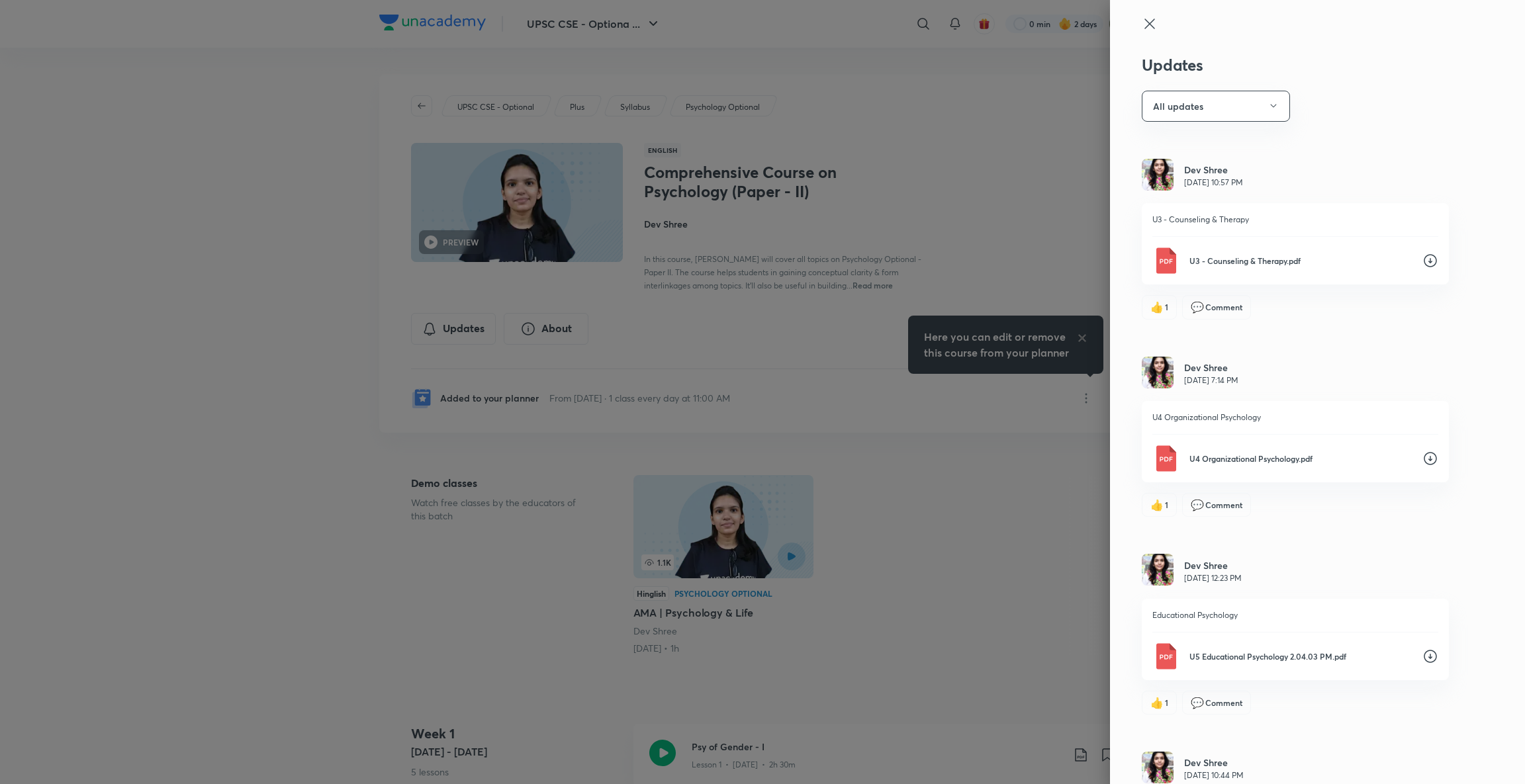
click at [1142, 24] on icon at bounding box center [1149, 23] width 16 height 16
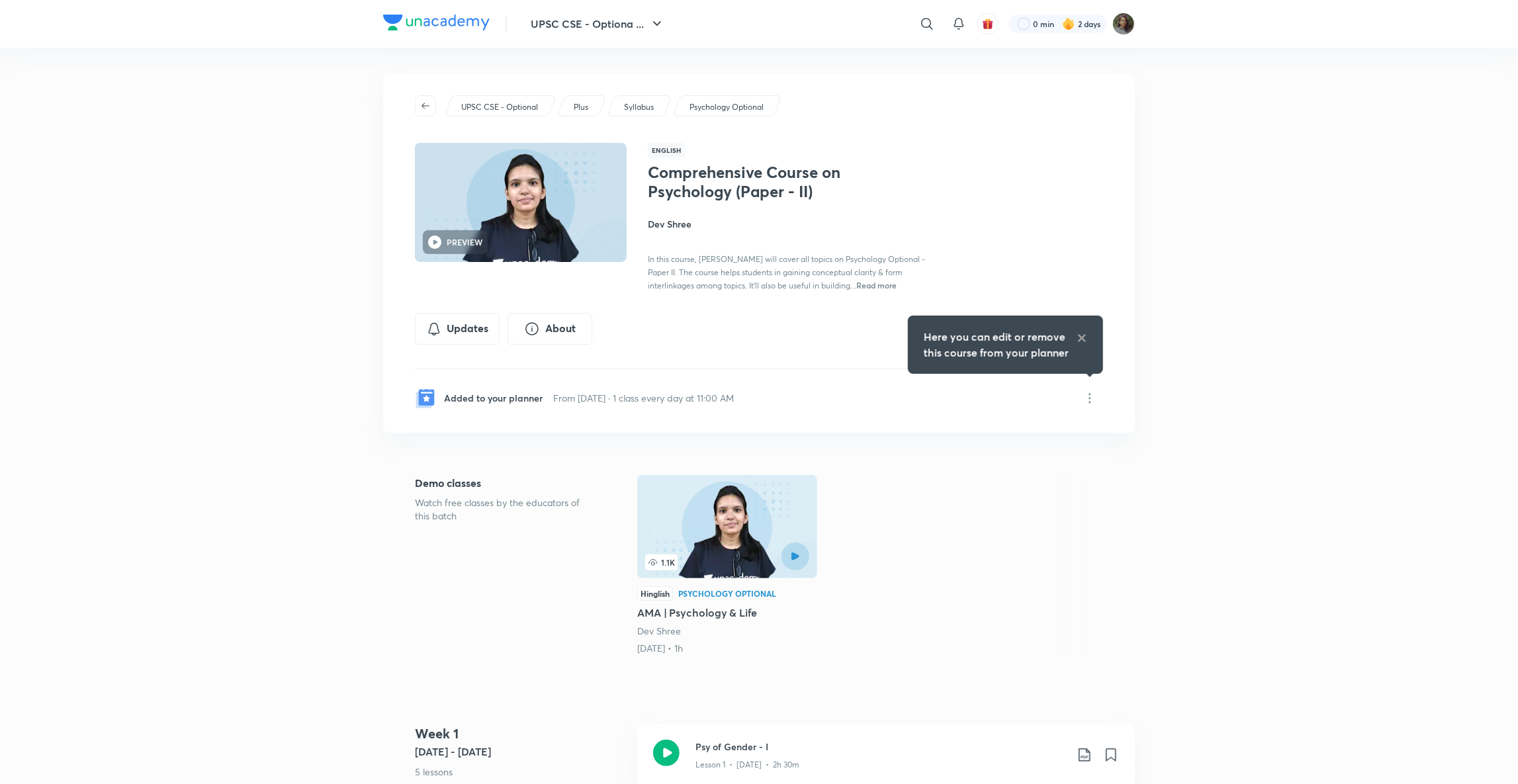
click at [658, 103] on div "Syllabus" at bounding box center [640, 106] width 66 height 21
click at [429, 104] on icon "button" at bounding box center [426, 106] width 10 height 10
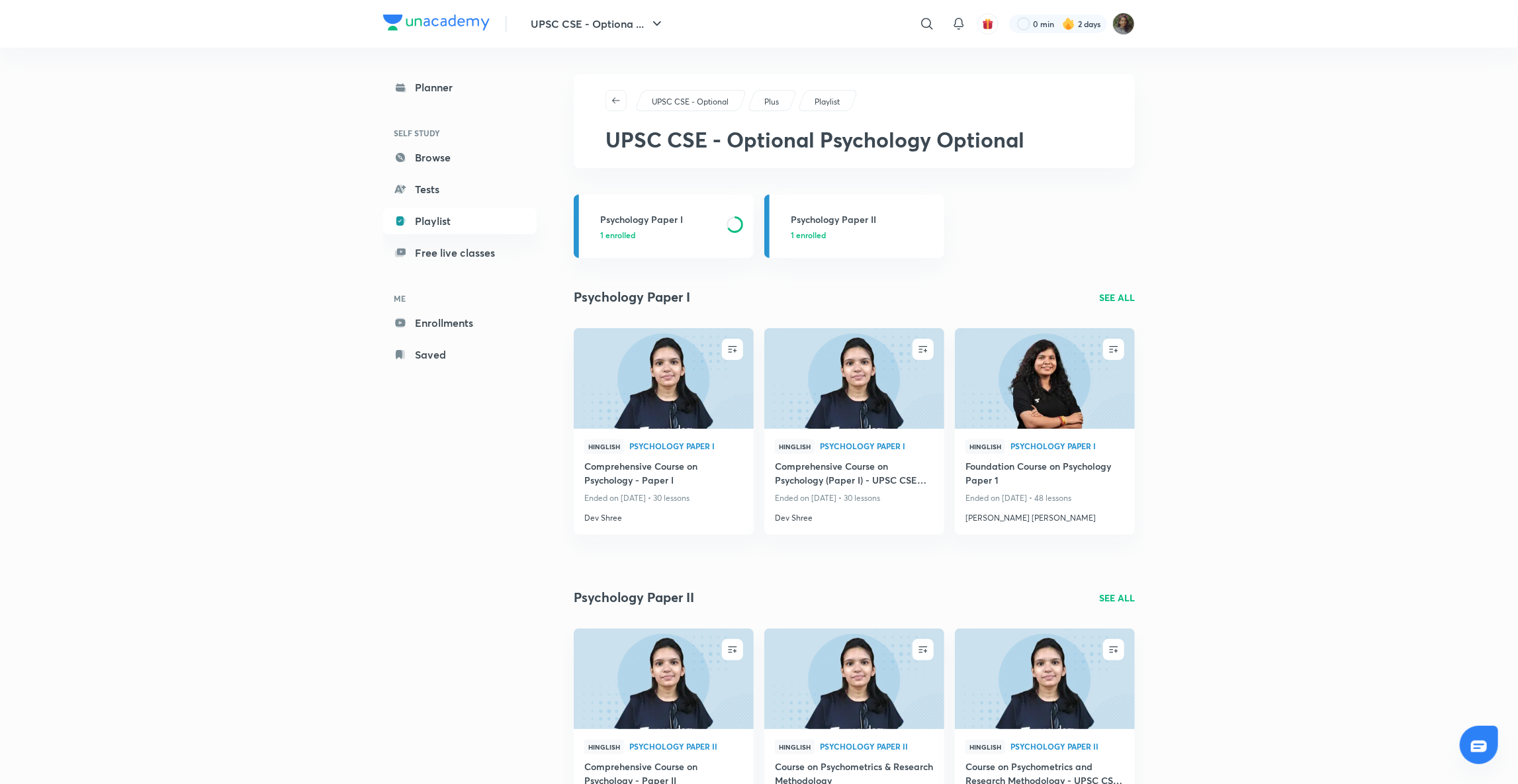
drag, startPoint x: 736, startPoint y: 215, endPoint x: 1146, endPoint y: 303, distance: 419.3
click at [1146, 303] on div "UPSC CSE - Optiona ... ​ 0 min 2 days Planner SELF STUDY Browse Tests Playlist …" at bounding box center [759, 441] width 1518 height 882
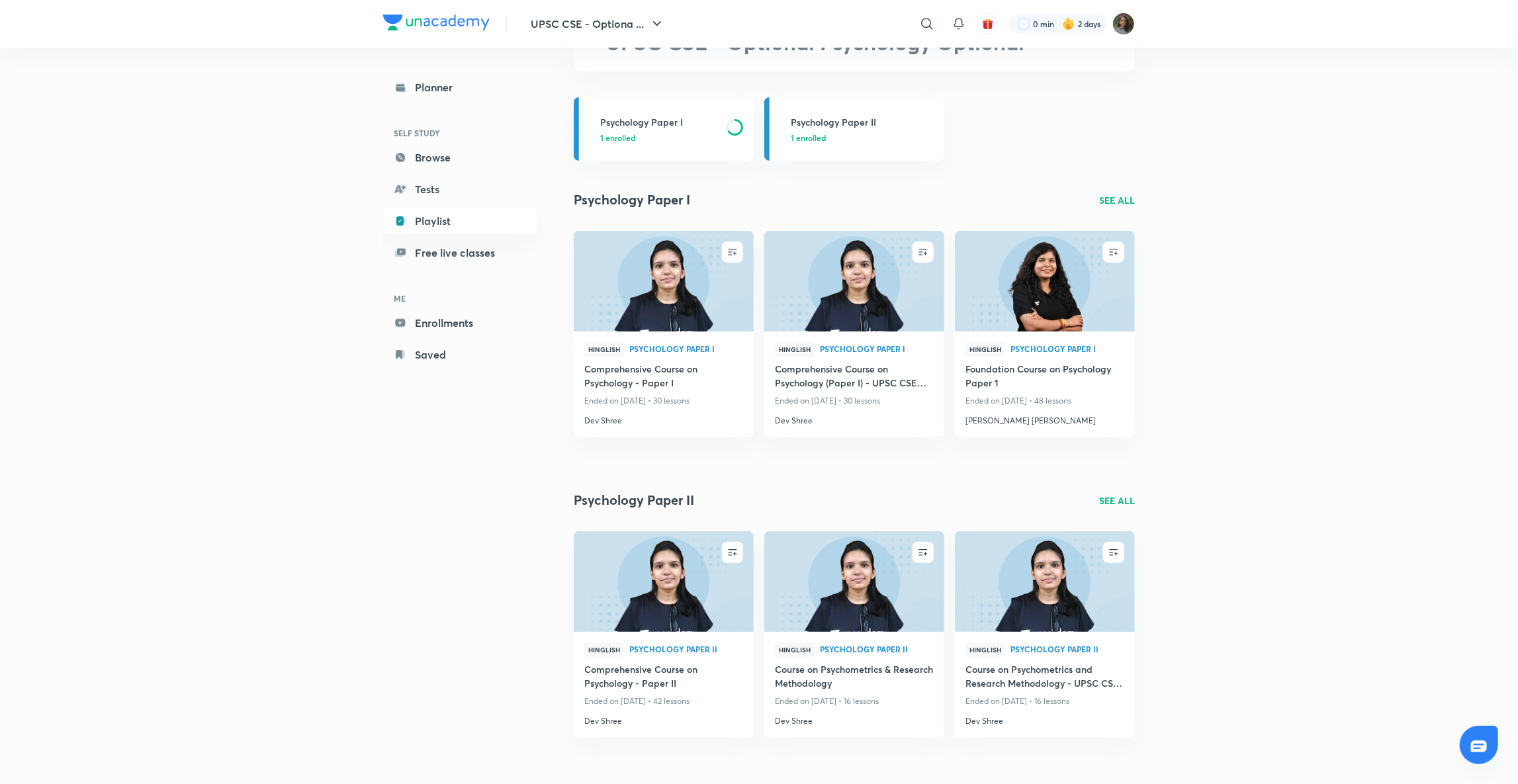
click at [1117, 499] on p "SEE ALL" at bounding box center [1117, 500] width 36 height 14
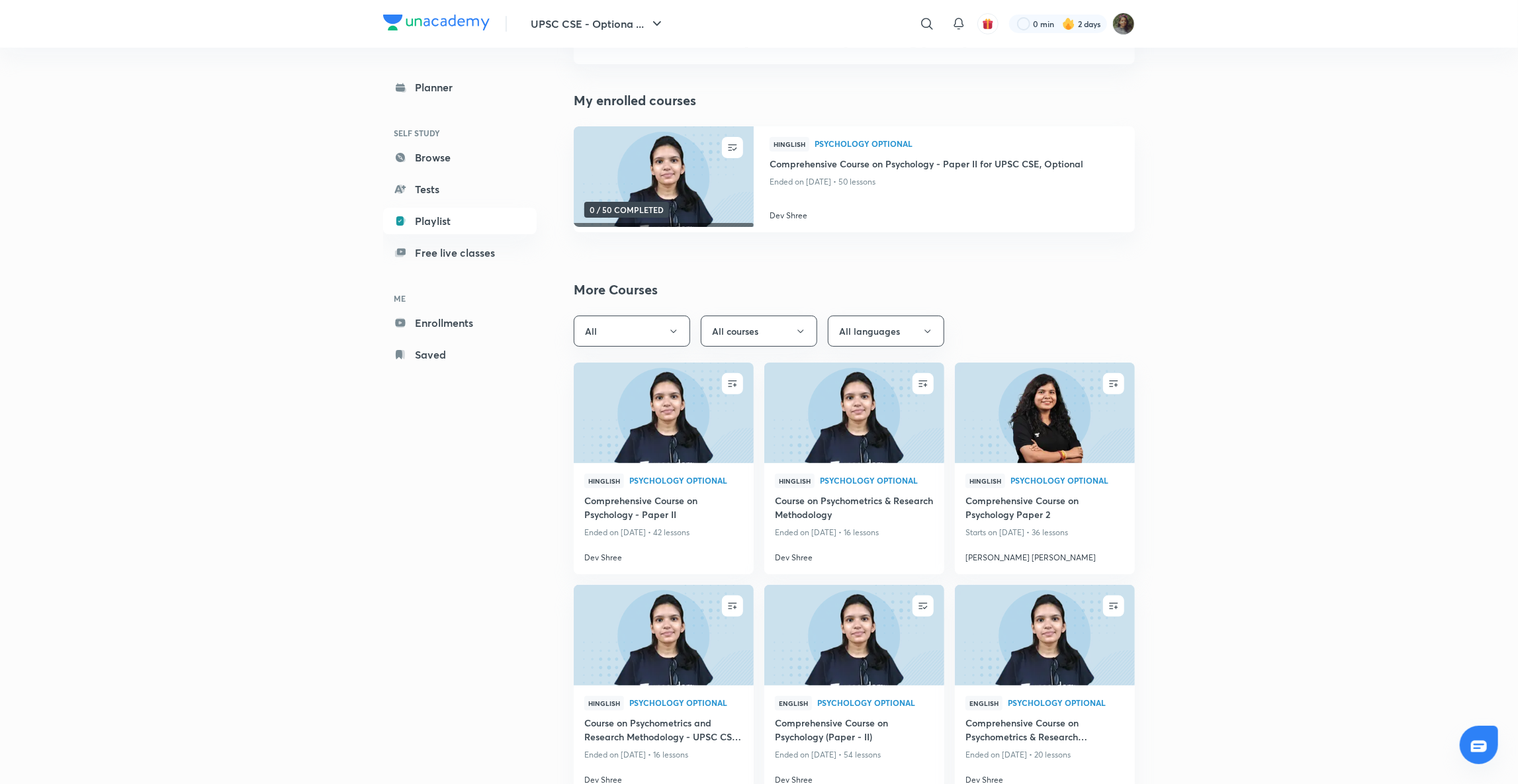
scroll to position [110, 0]
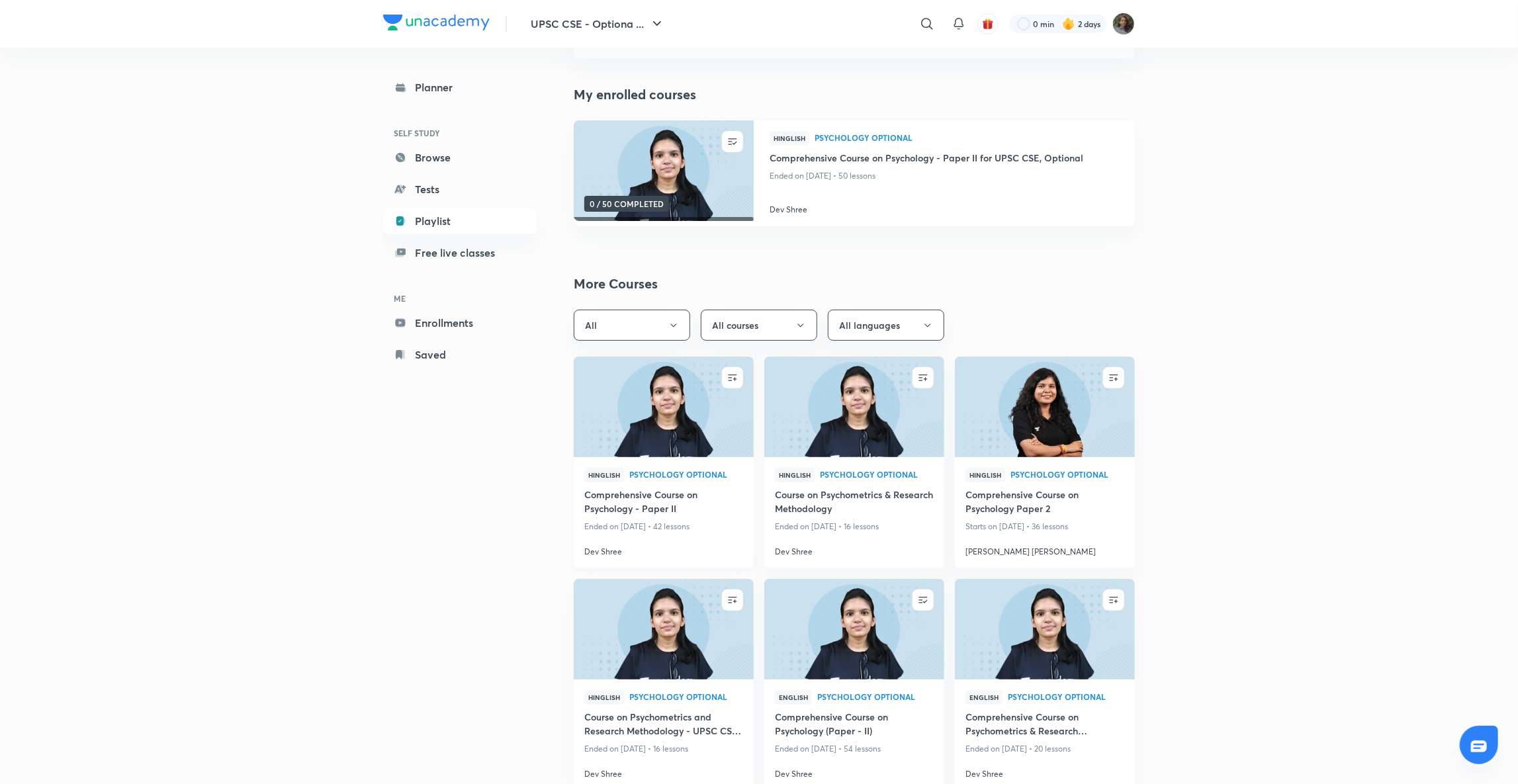
click at [705, 443] on img at bounding box center [664, 407] width 183 height 103
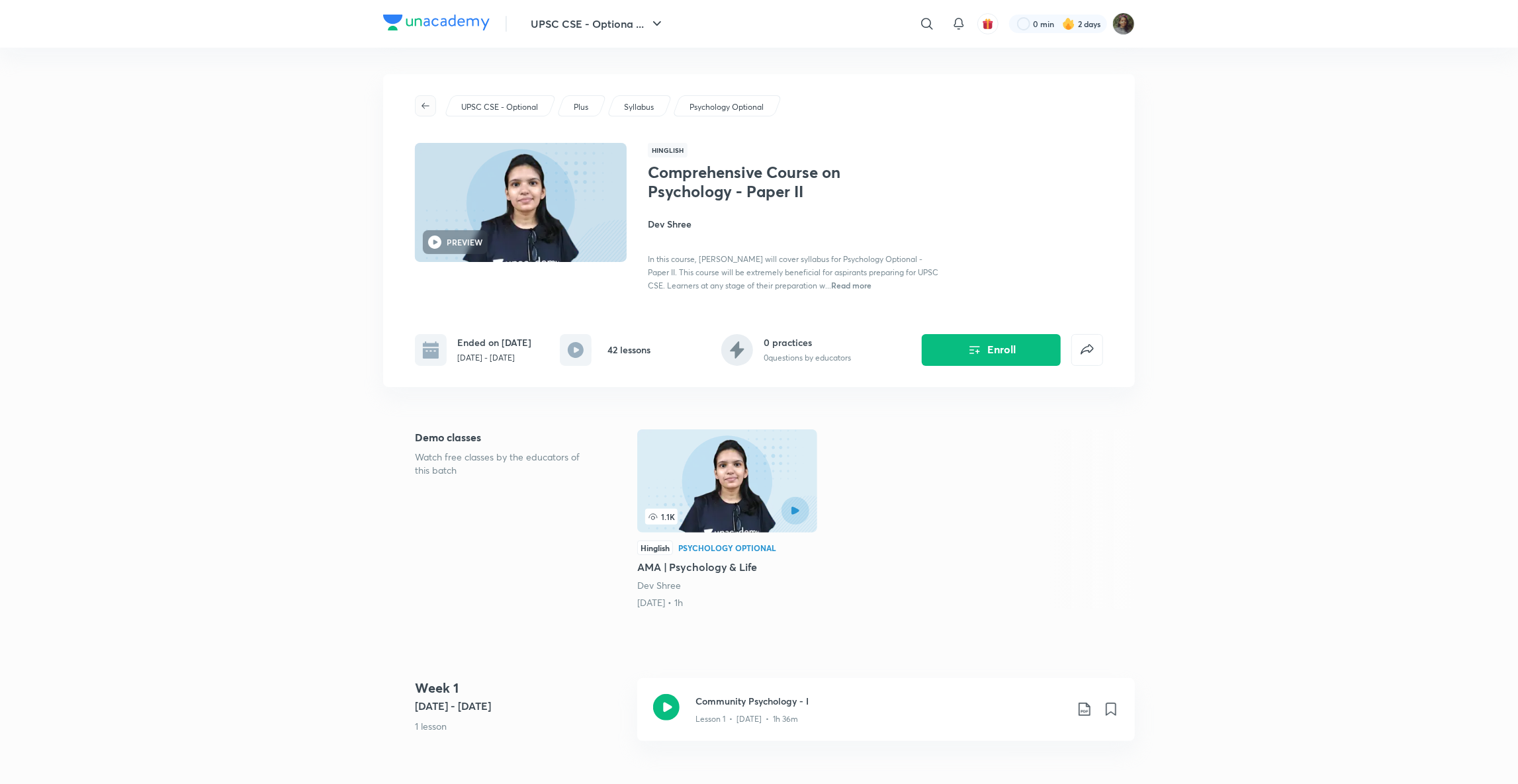
click at [426, 98] on button "button" at bounding box center [425, 106] width 21 height 21
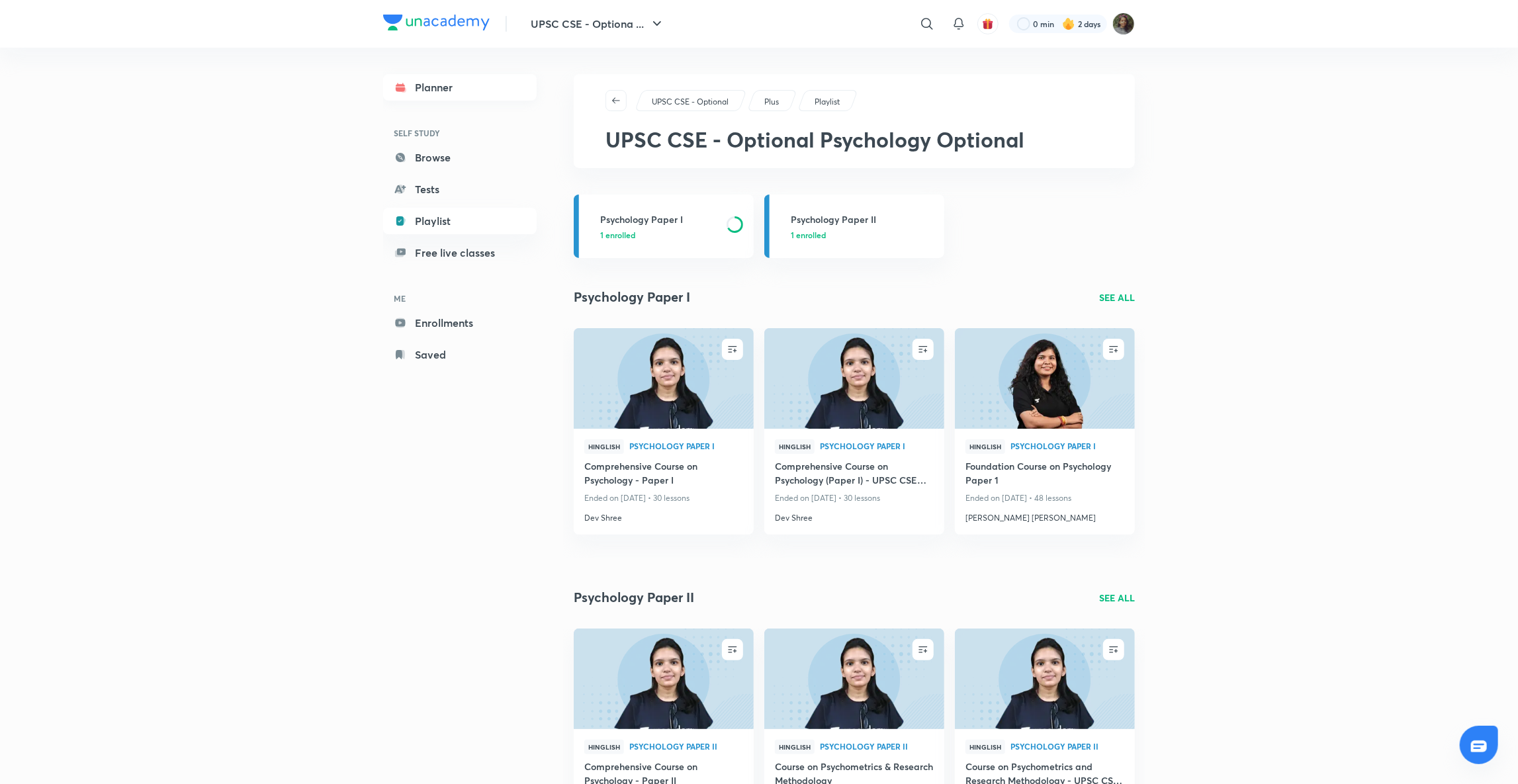
click at [450, 95] on link "Planner" at bounding box center [460, 86] width 154 height 26
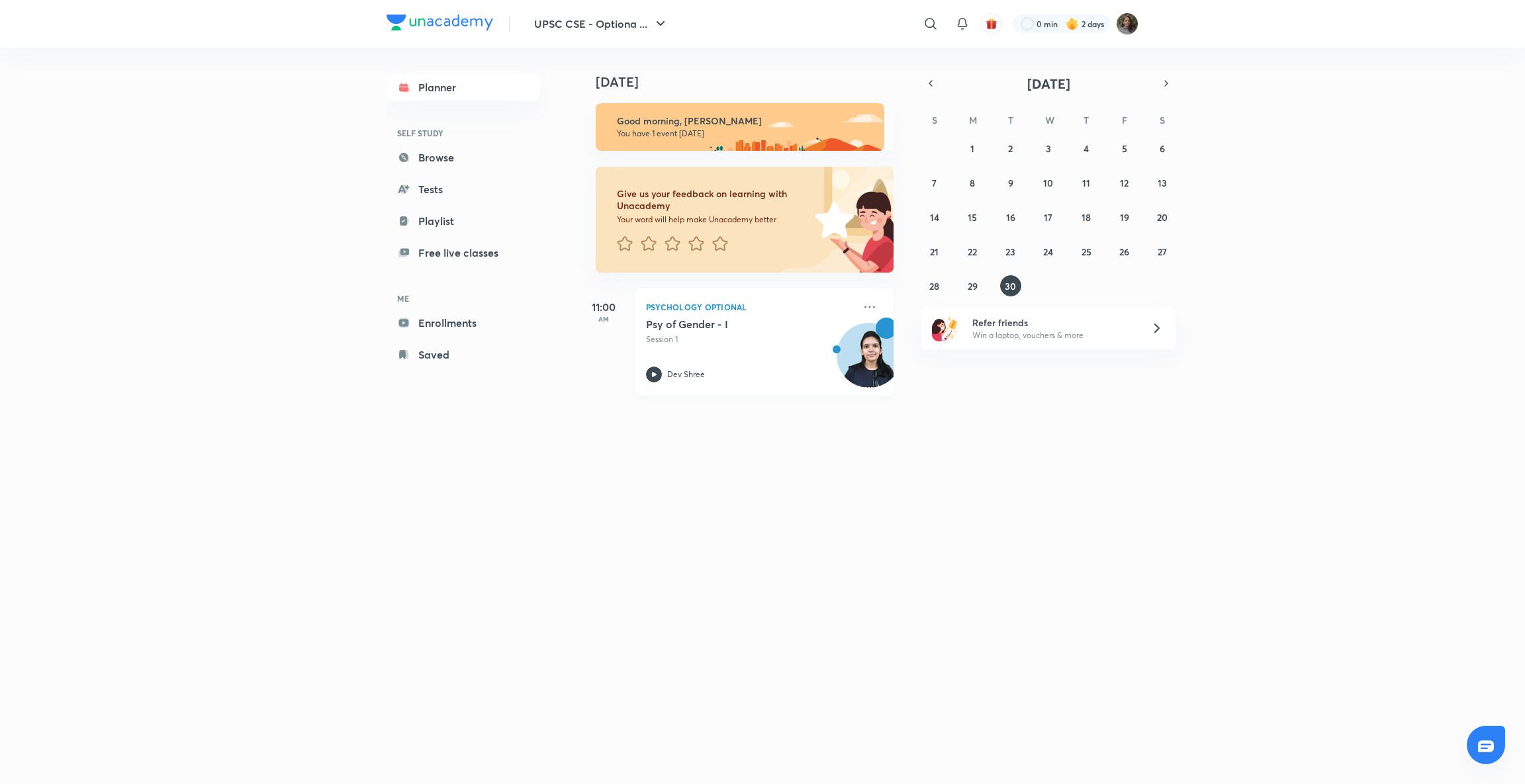
click at [655, 373] on icon at bounding box center [653, 374] width 16 height 16
click at [465, 319] on link "Enrollments" at bounding box center [463, 322] width 154 height 26
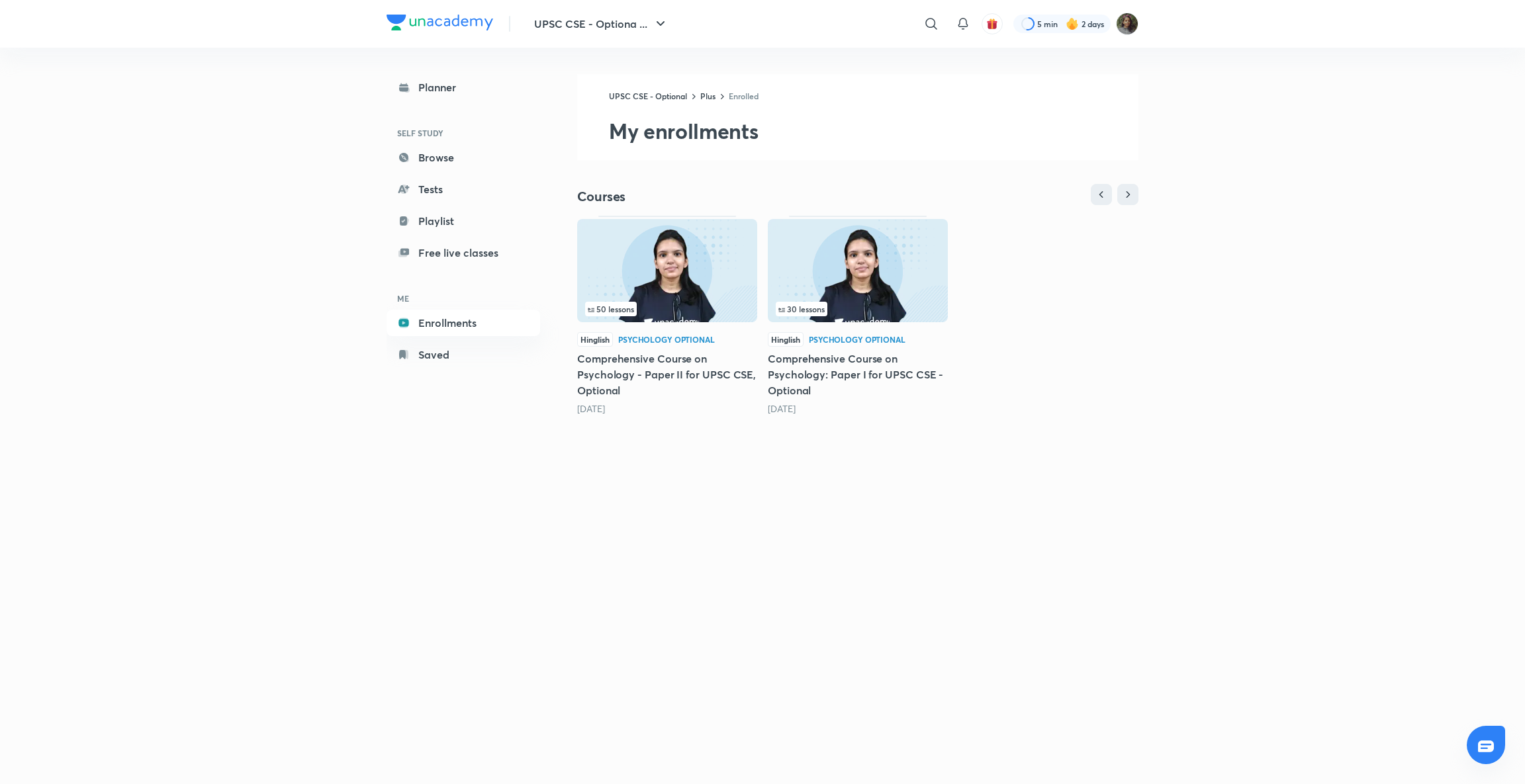
click at [655, 268] on img at bounding box center [667, 271] width 180 height 103
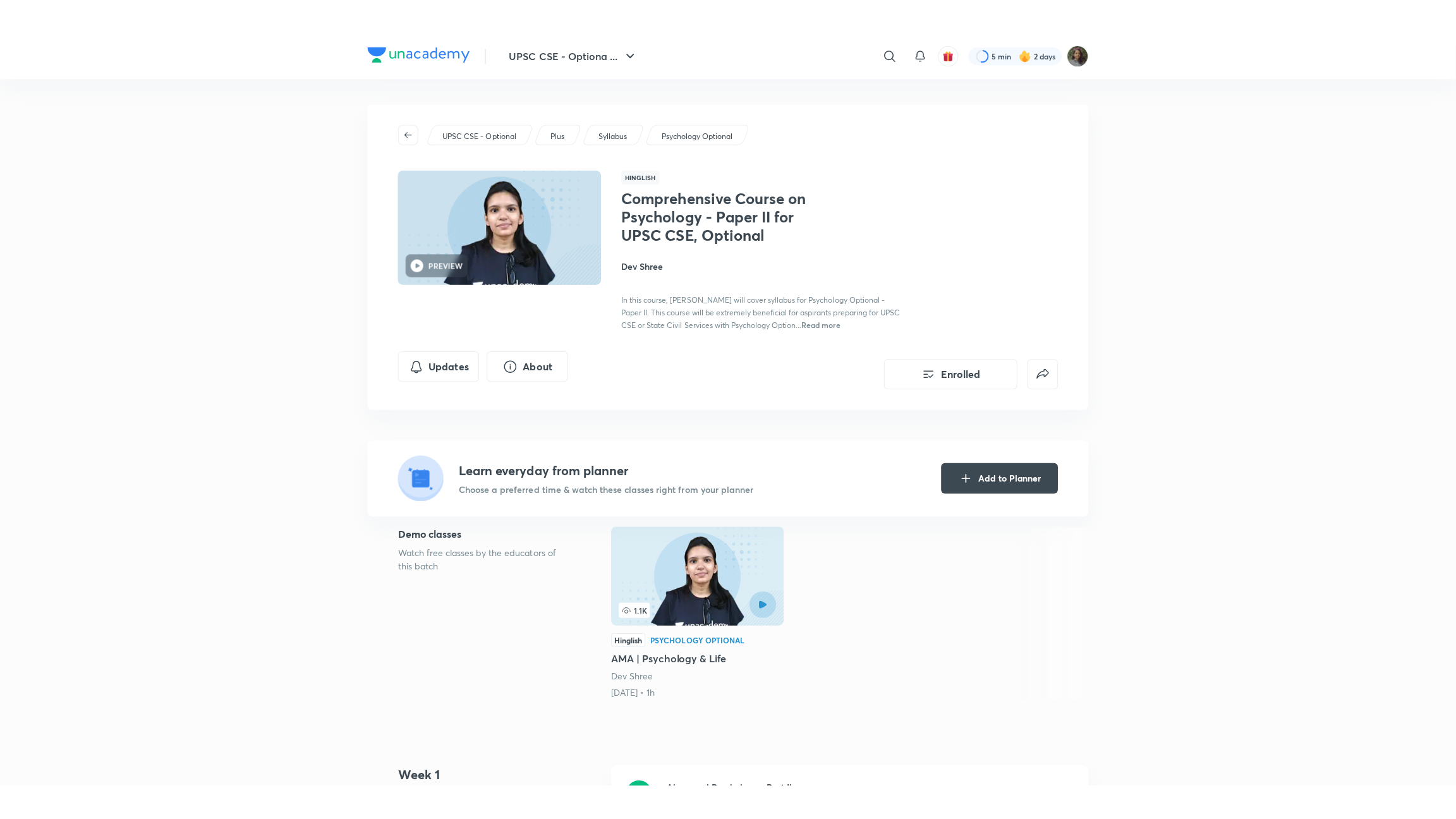
scroll to position [181, 0]
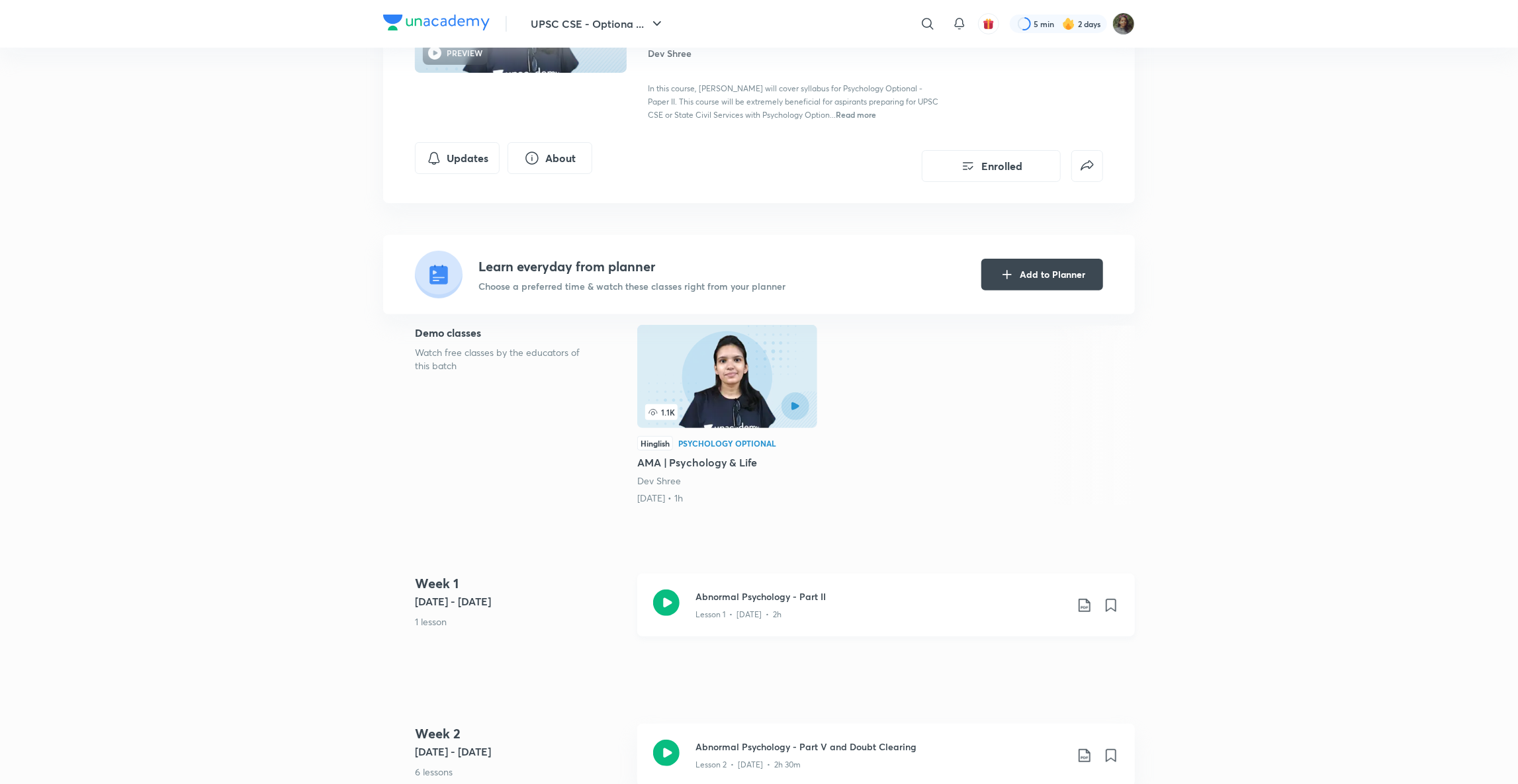
click at [655, 602] on icon at bounding box center [666, 602] width 26 height 26
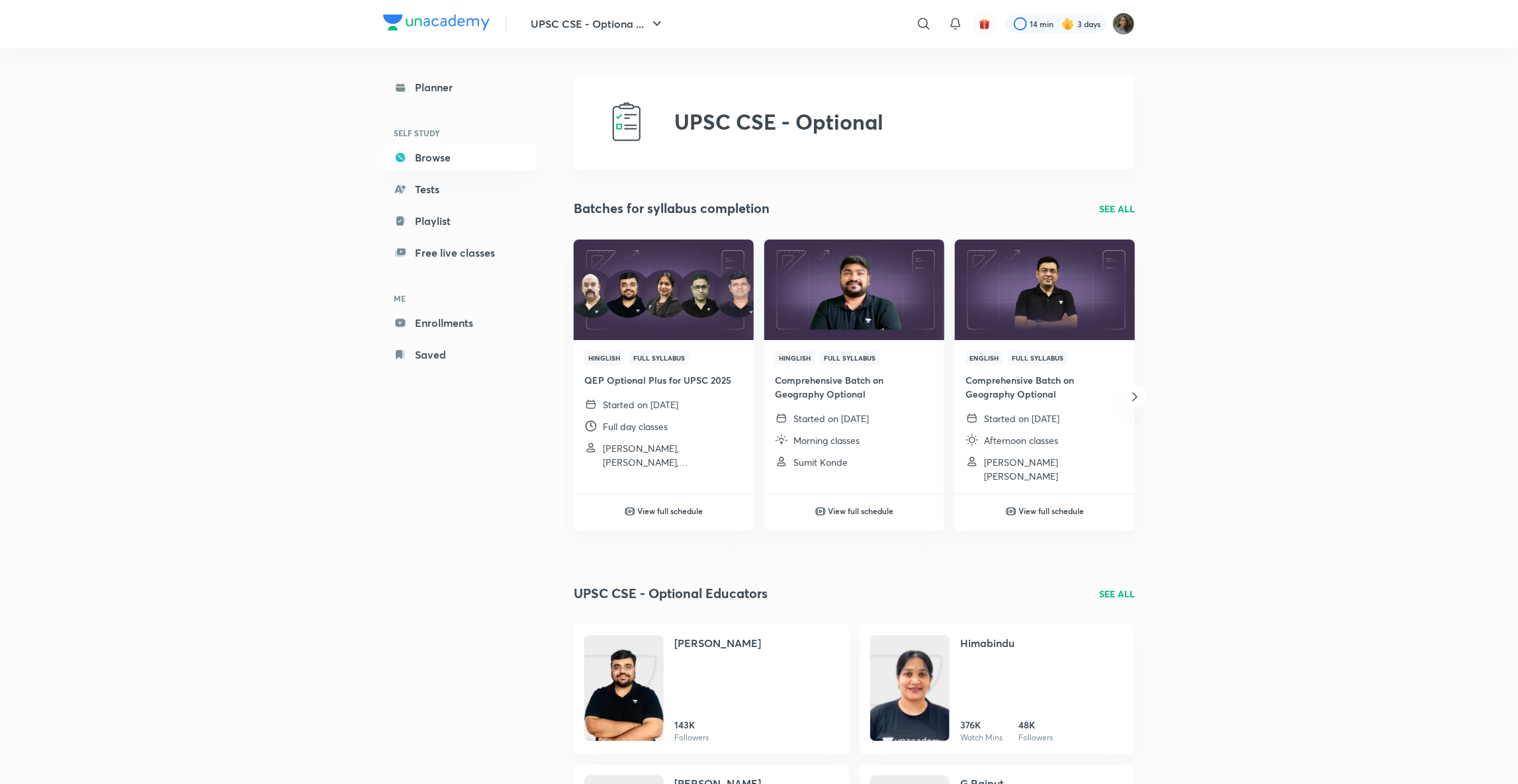
click at [469, 158] on link "Browse" at bounding box center [460, 157] width 154 height 26
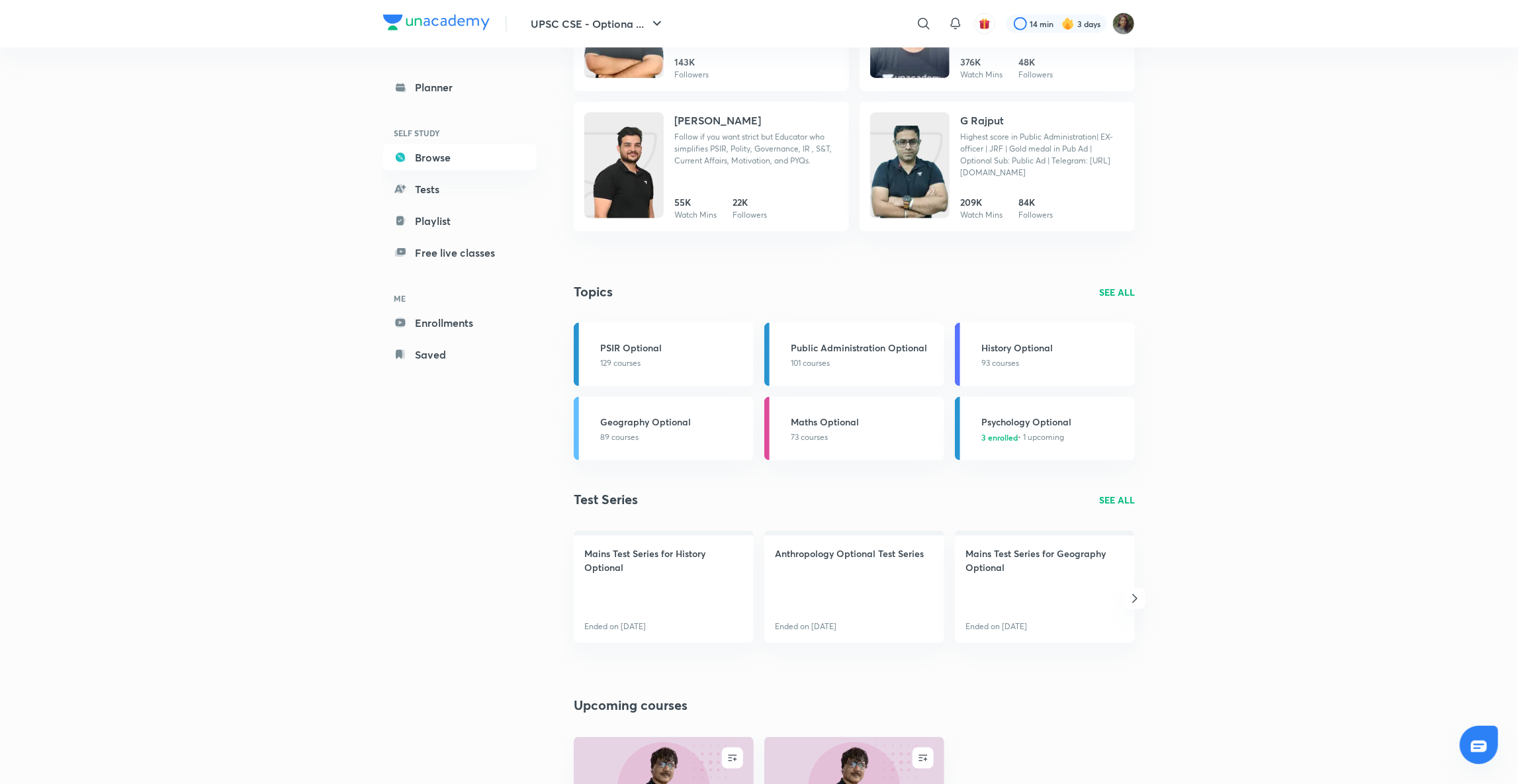
scroll to position [1264, 0]
click at [1029, 431] on div "3 enrolled • 1 upcoming" at bounding box center [1022, 437] width 83 height 12
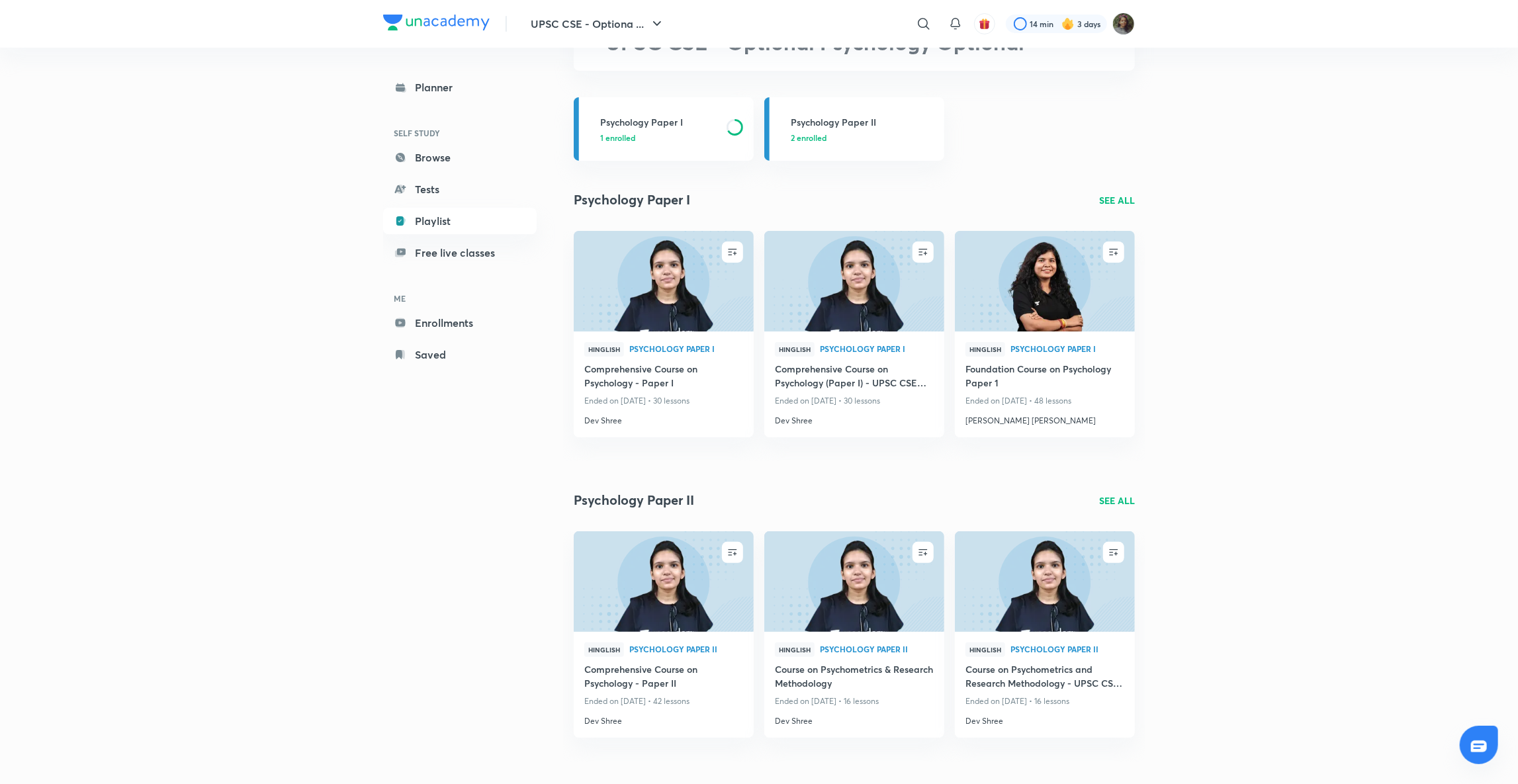
scroll to position [96, 0]
click at [1116, 495] on p "SEE ALL" at bounding box center [1117, 502] width 36 height 14
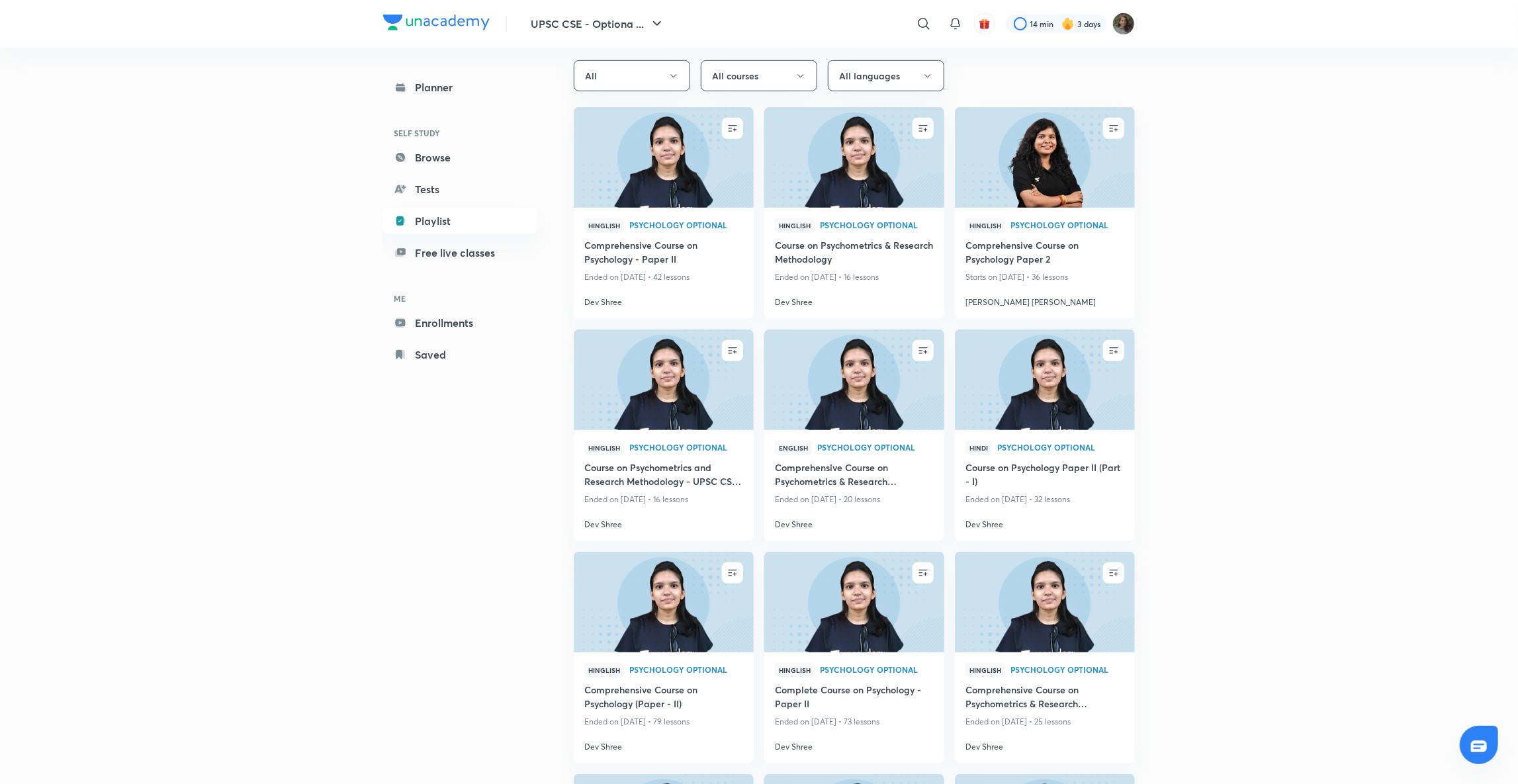
scroll to position [470, 0]
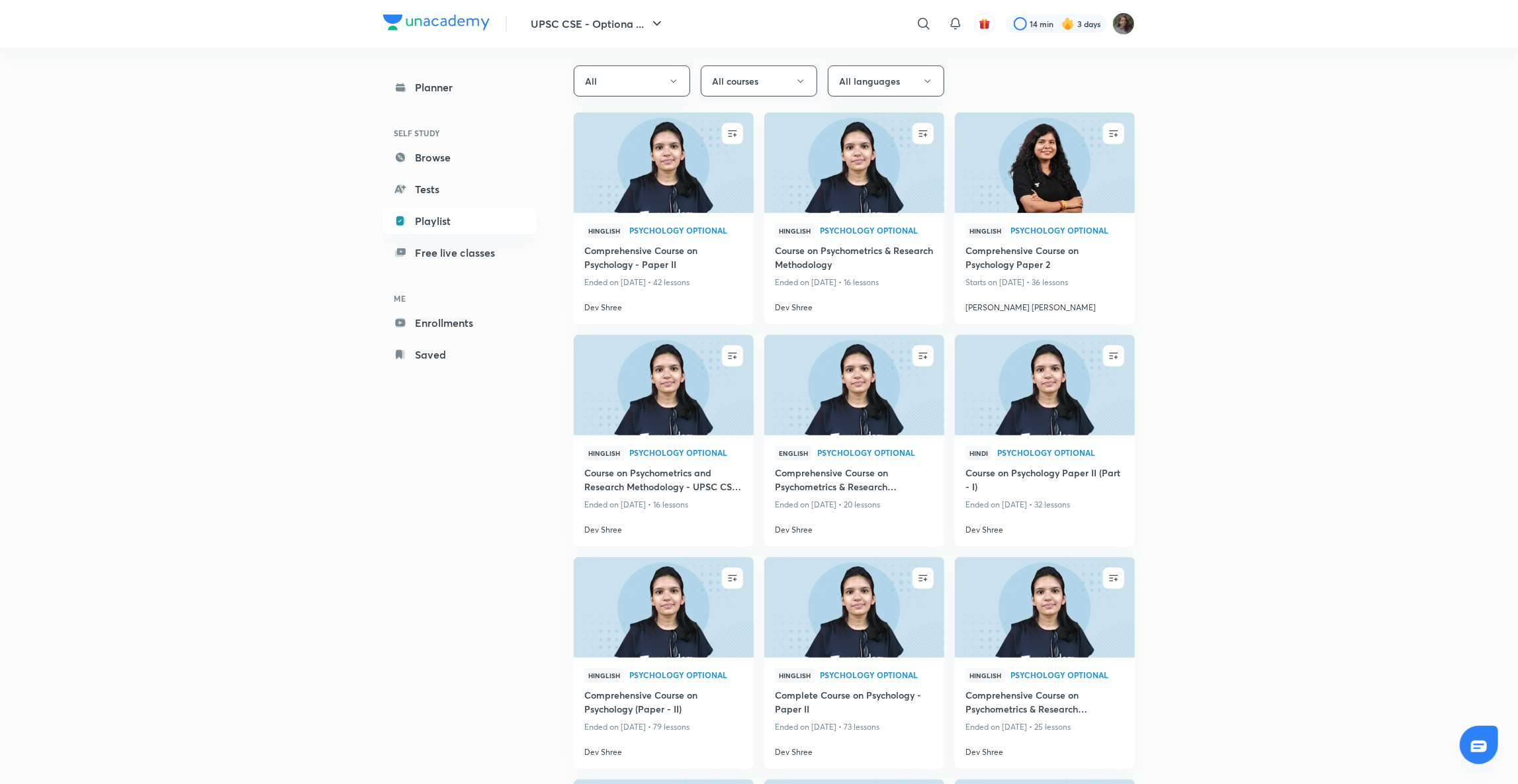
click at [801, 83] on icon "button" at bounding box center [801, 81] width 10 height 10
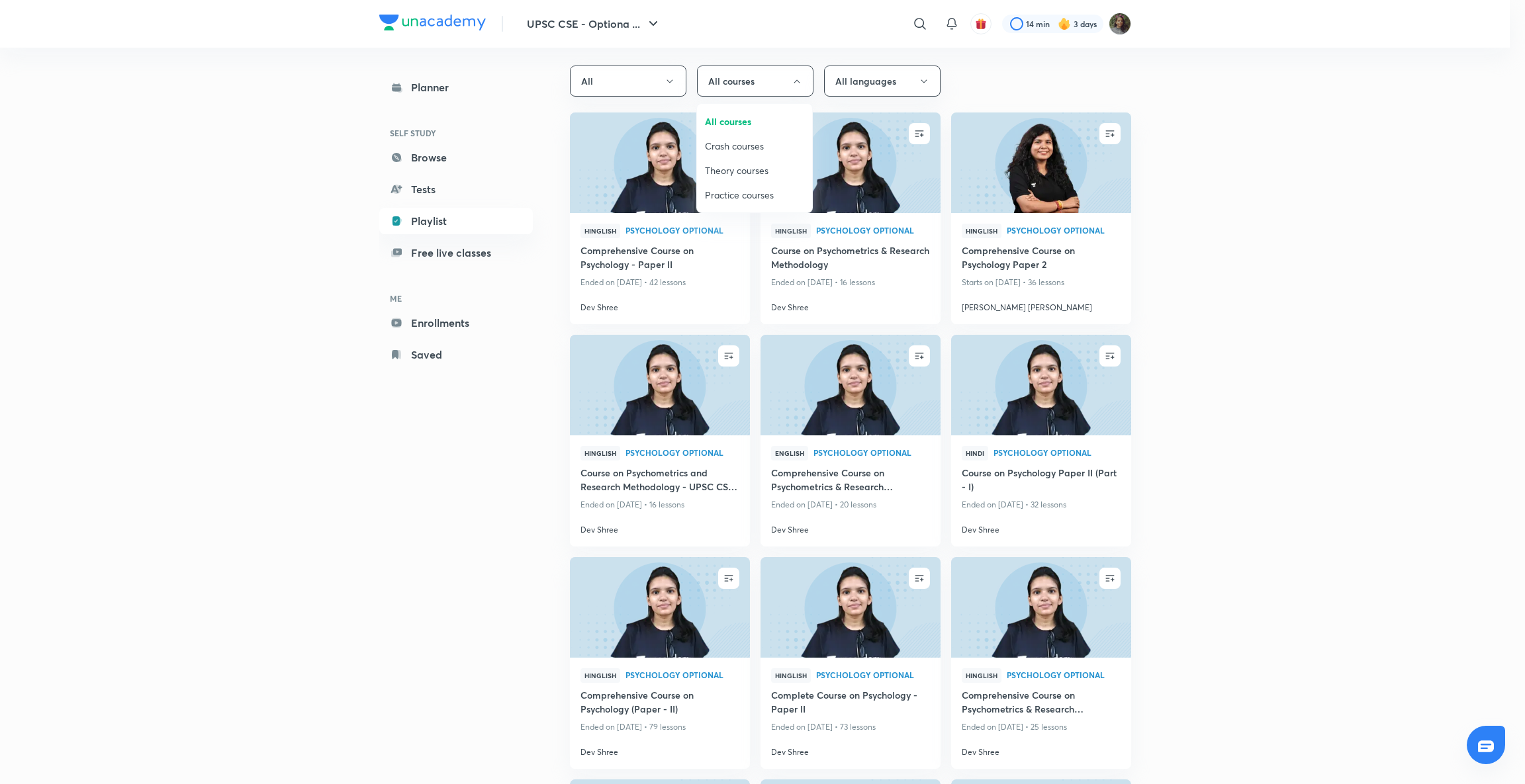
click at [757, 168] on span "Theory courses" at bounding box center [754, 170] width 99 height 14
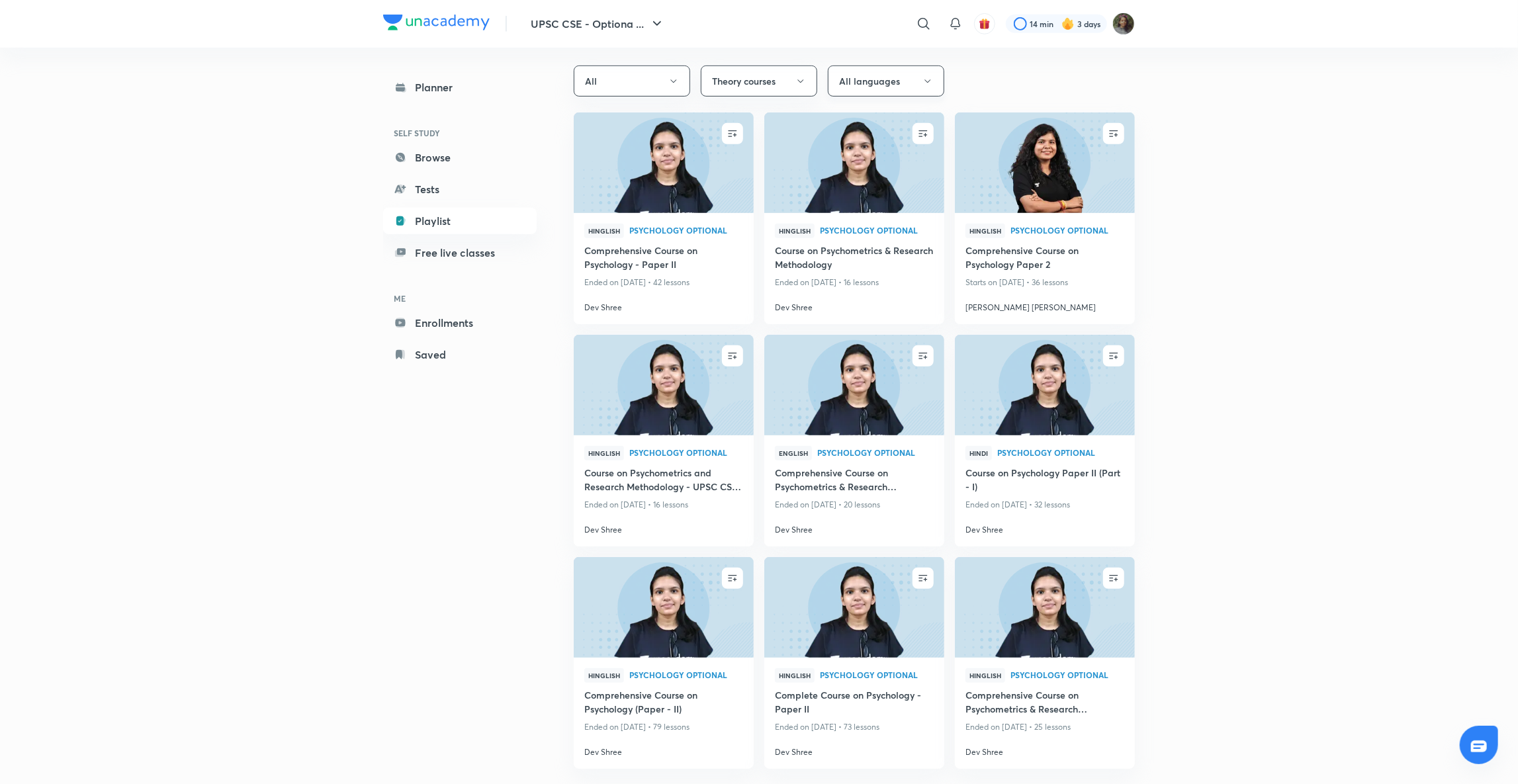
click at [938, 73] on button "All languages" at bounding box center [886, 81] width 116 height 31
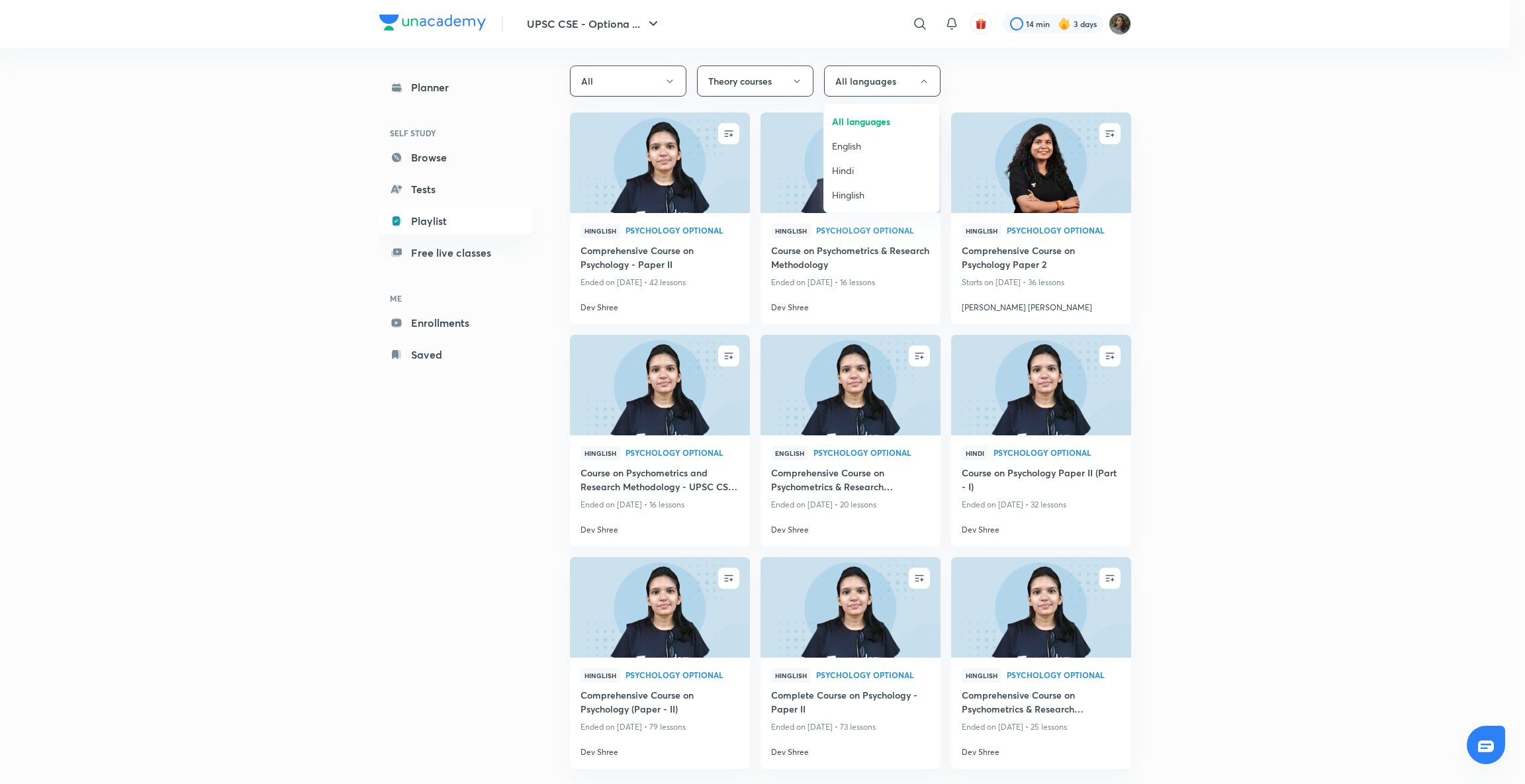
click at [856, 142] on span "English" at bounding box center [881, 145] width 99 height 14
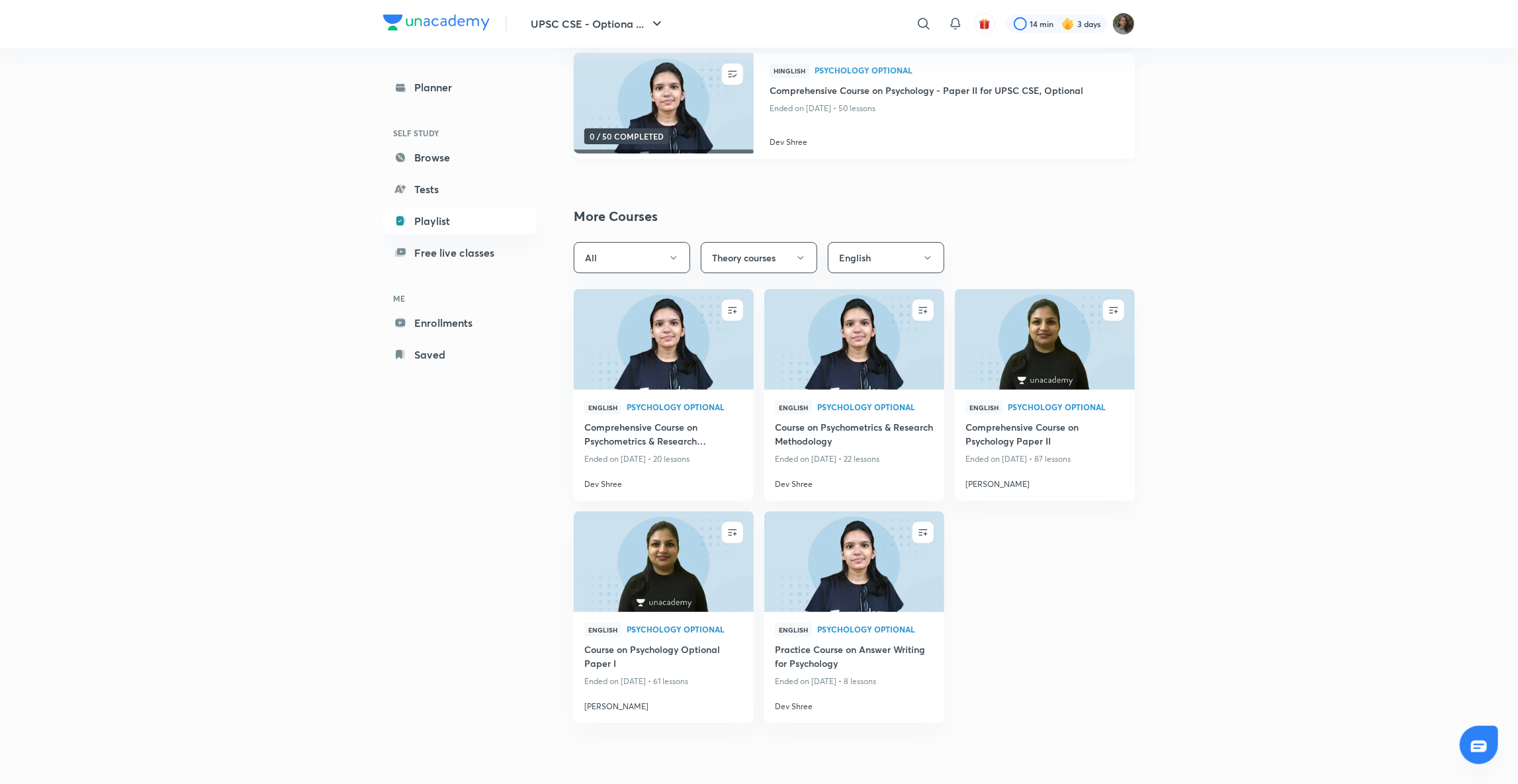
scroll to position [293, 0]
click at [801, 261] on icon "button" at bounding box center [801, 259] width 10 height 10
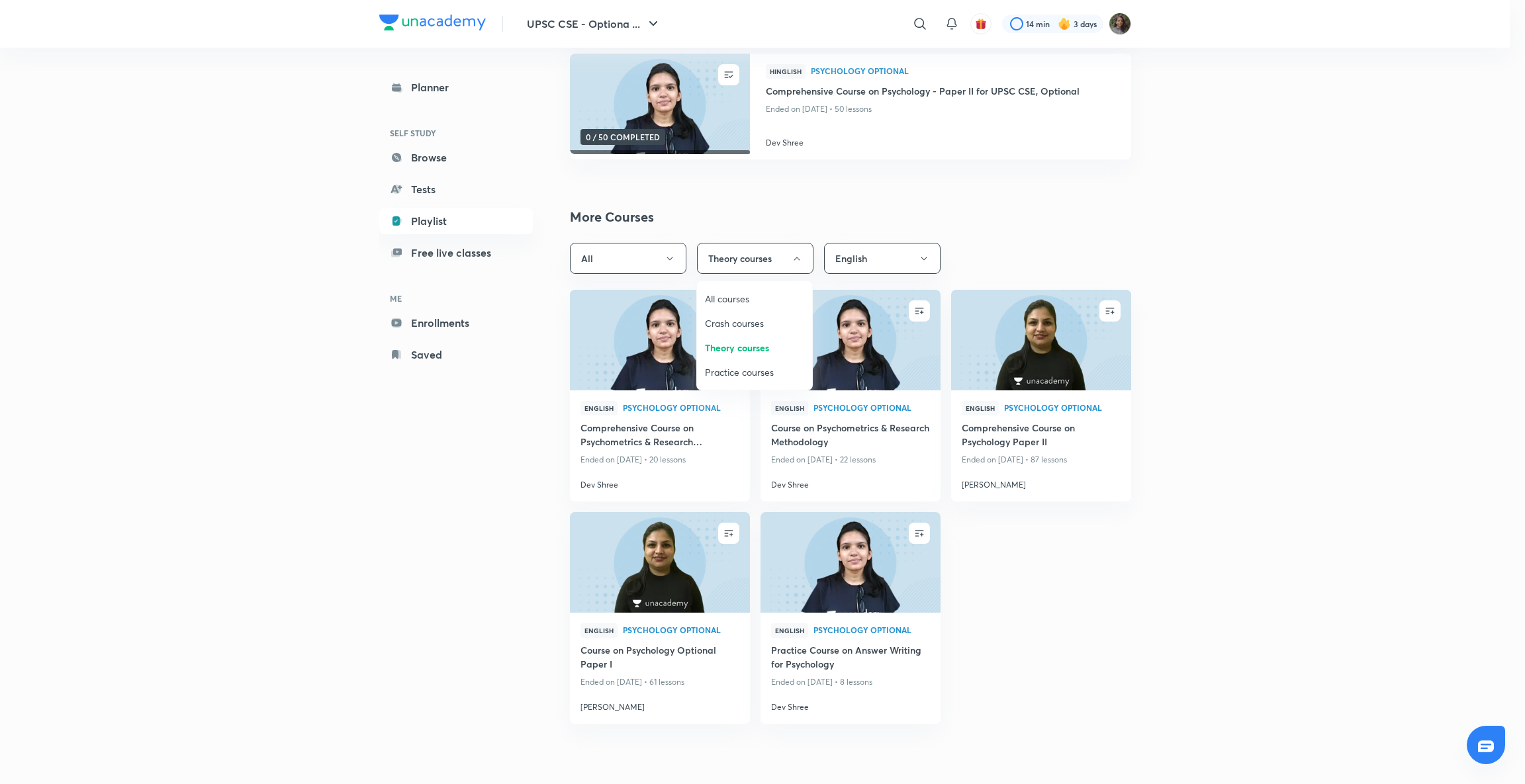
click at [752, 322] on span "Crash courses" at bounding box center [754, 323] width 99 height 14
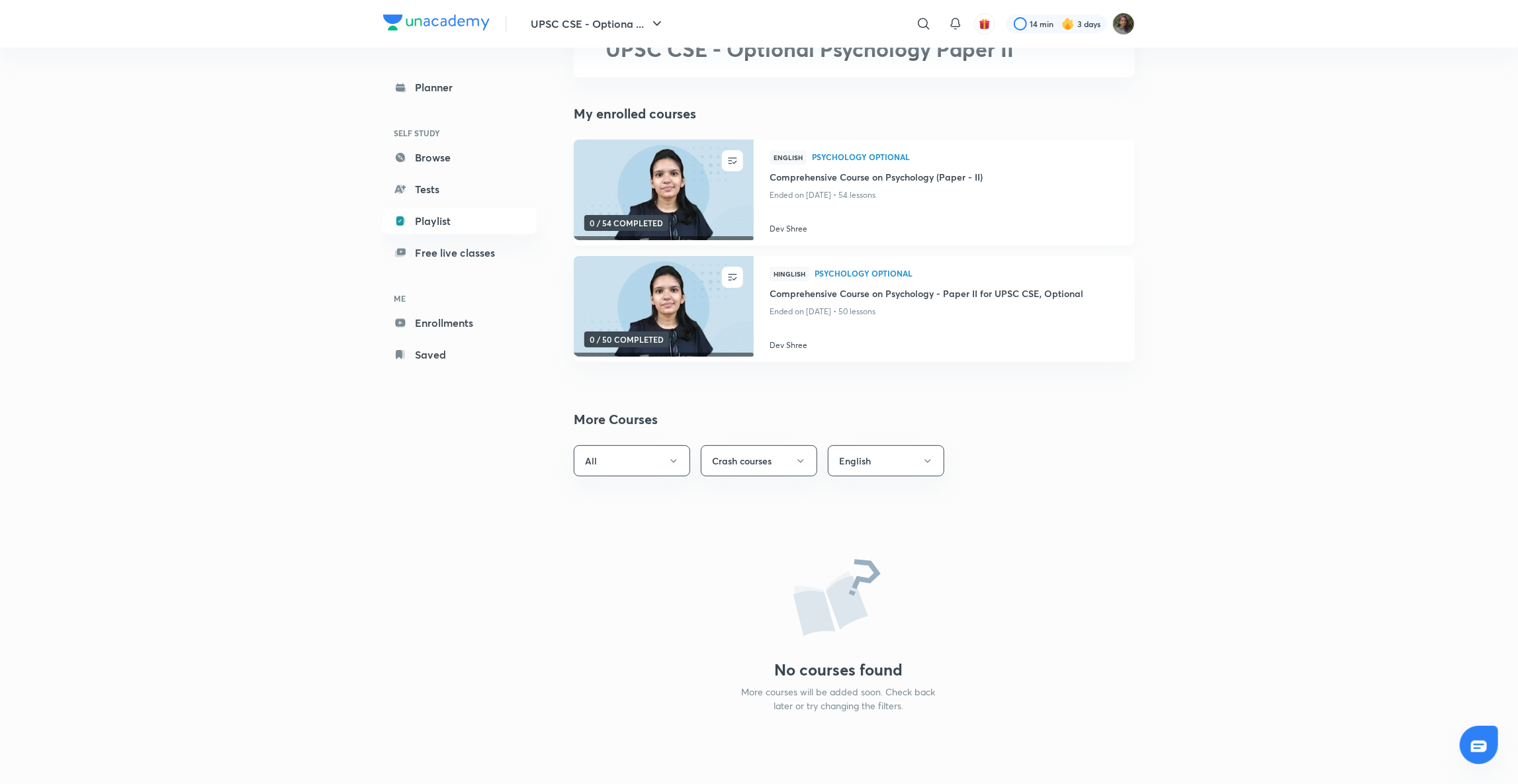
scroll to position [0, 0]
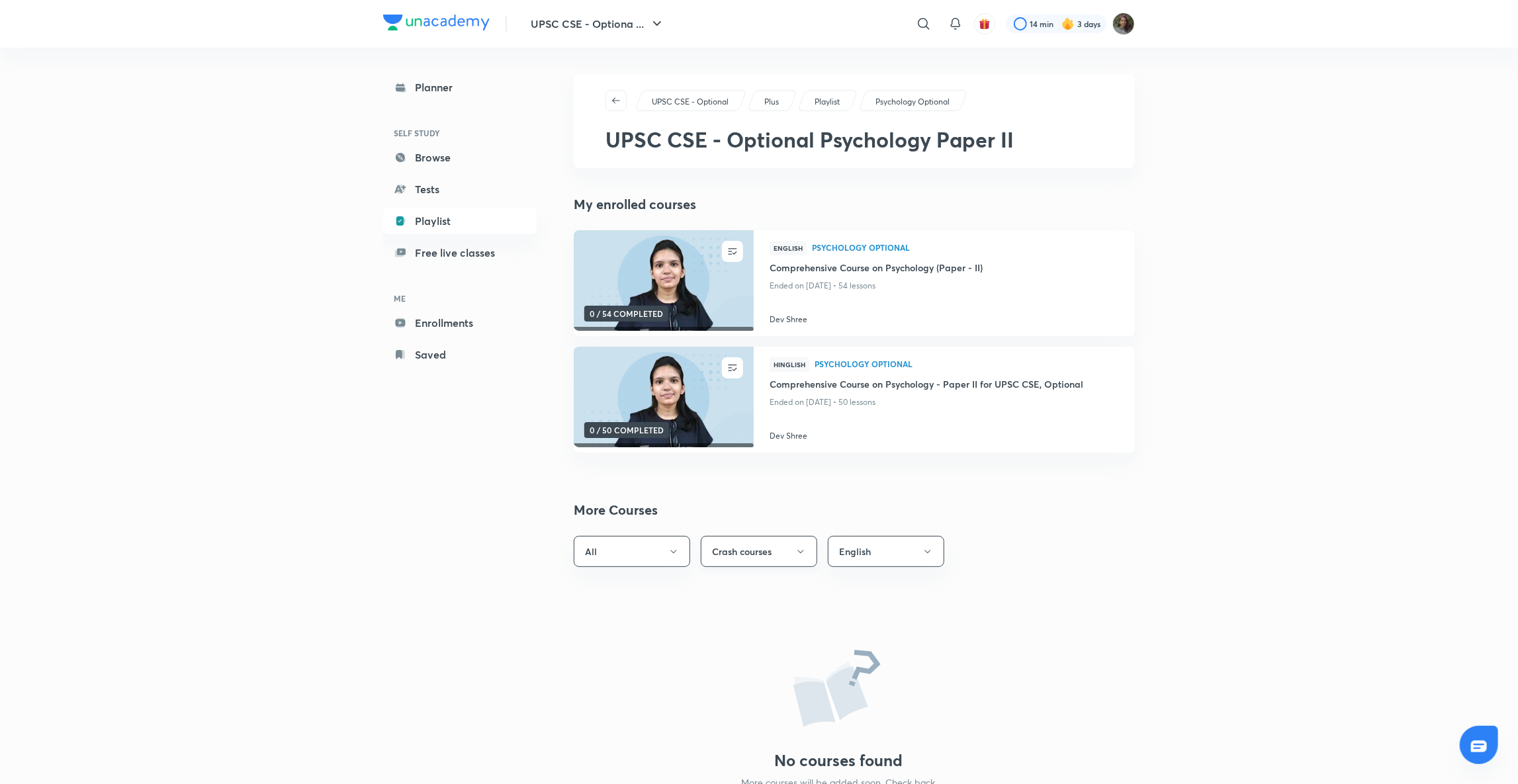
click at [802, 543] on button "Crash courses" at bounding box center [759, 551] width 116 height 31
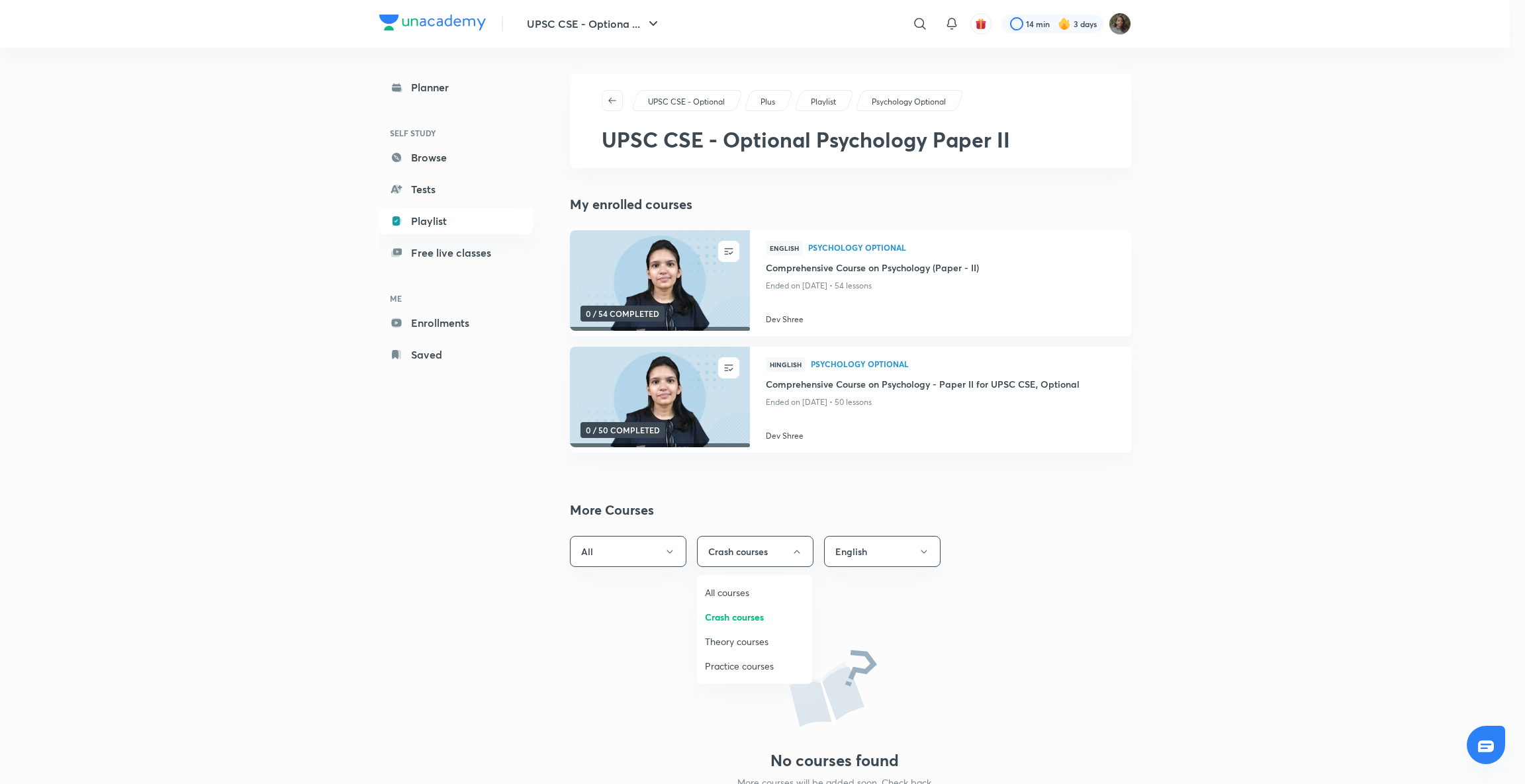
click at [726, 595] on span "All courses" at bounding box center [754, 592] width 99 height 14
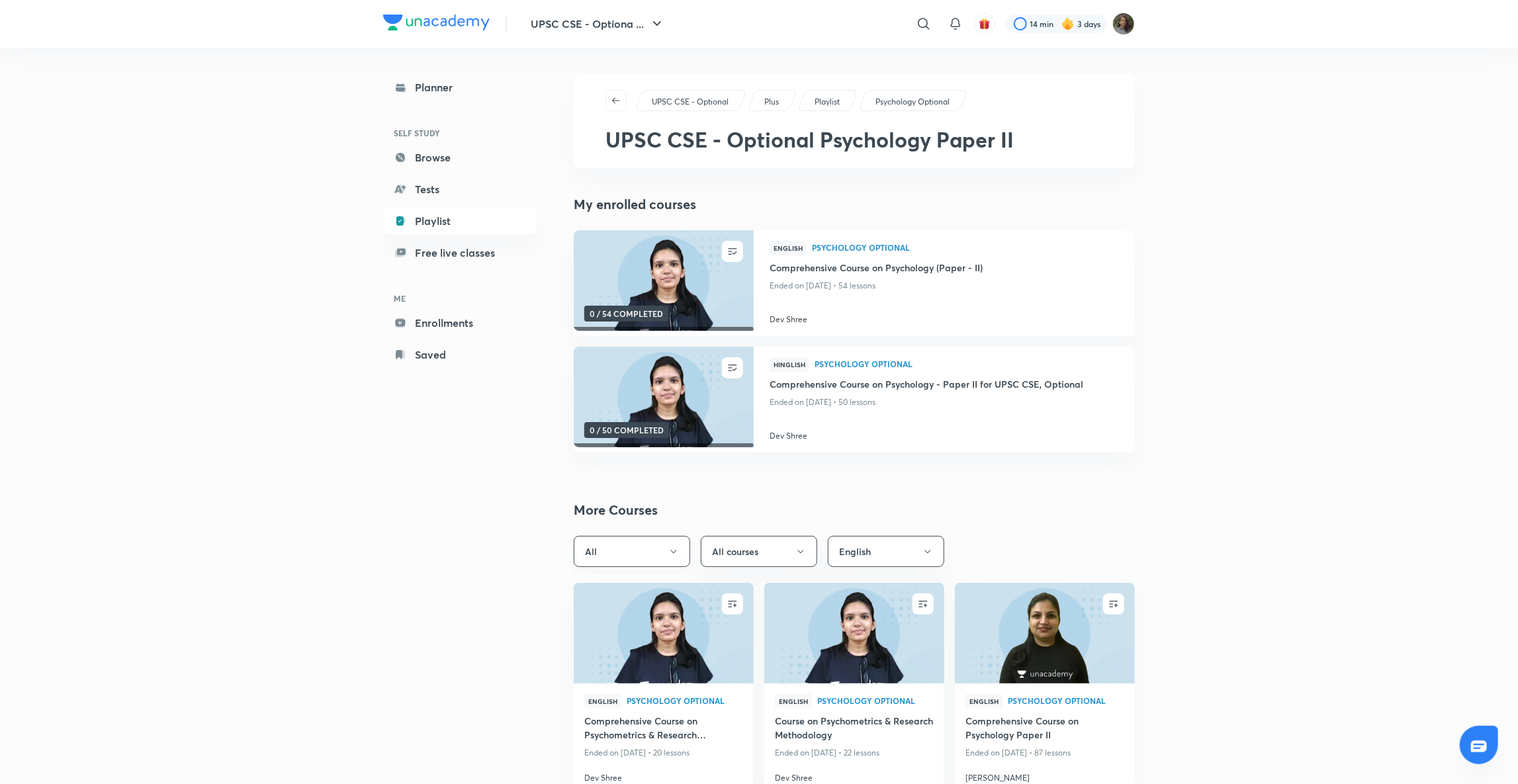
click at [672, 546] on icon "button" at bounding box center [673, 551] width 10 height 10
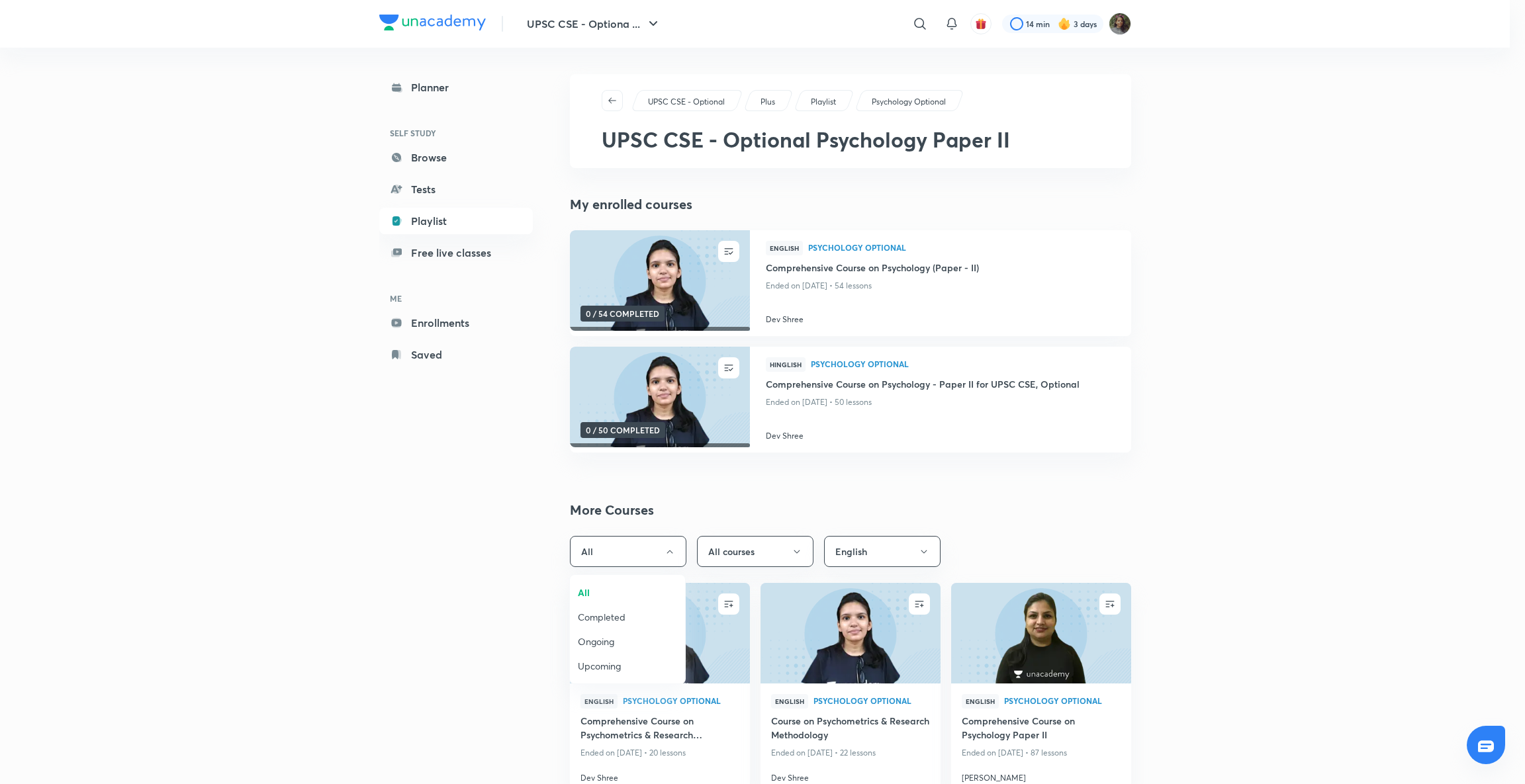
click at [595, 666] on span "Upcoming" at bounding box center [627, 666] width 99 height 14
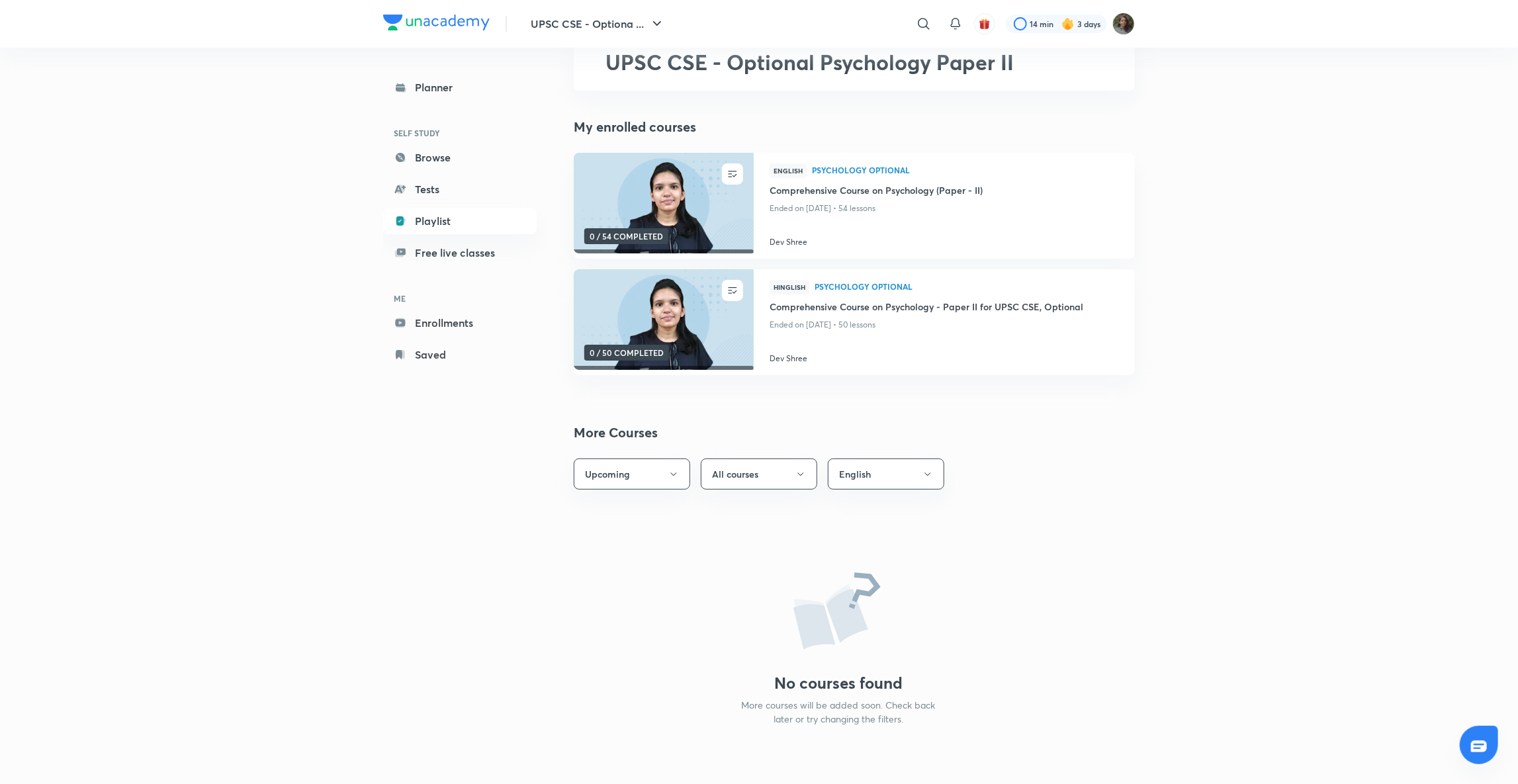
scroll to position [90, 0]
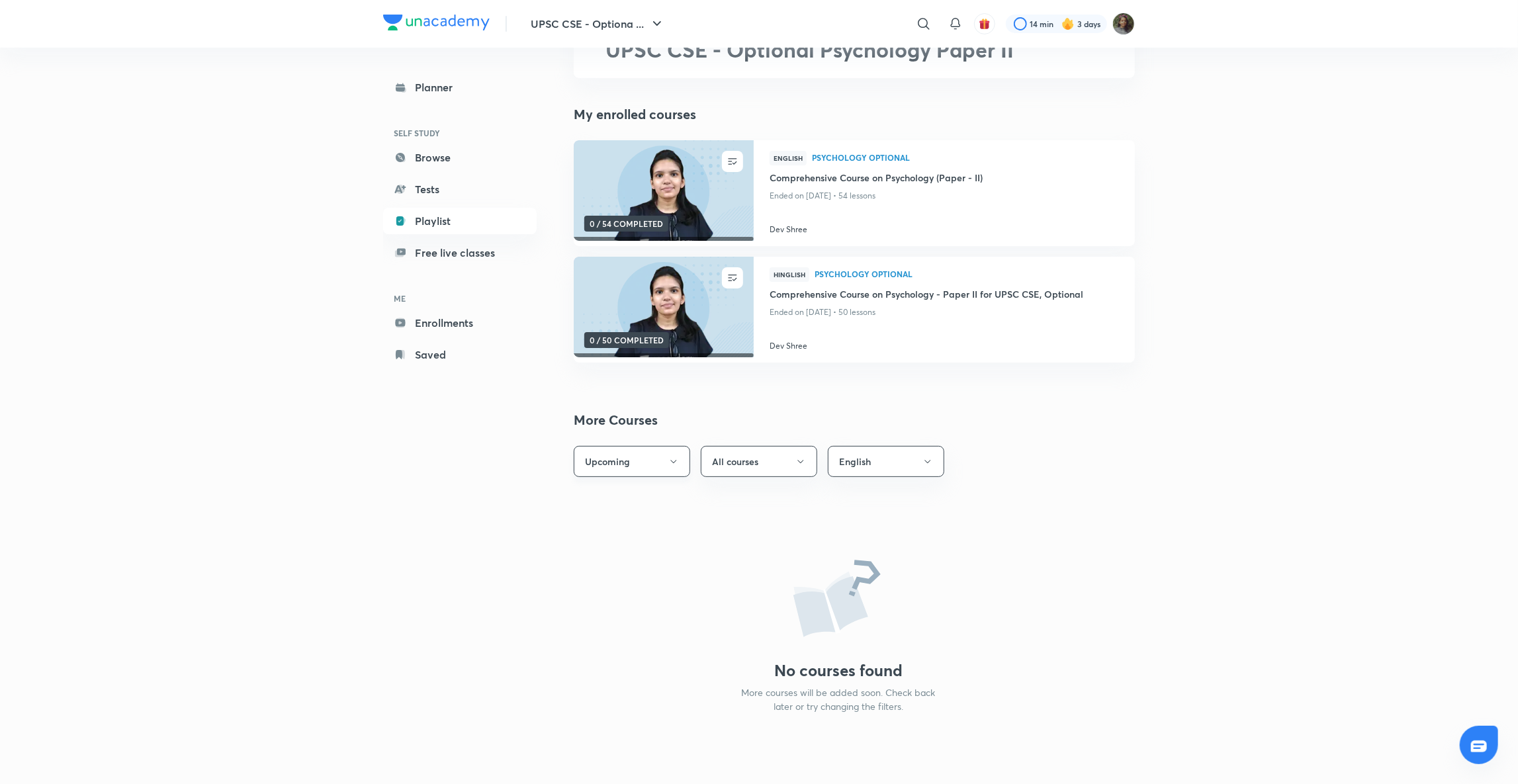
click at [670, 454] on button "Upcoming" at bounding box center [632, 461] width 116 height 31
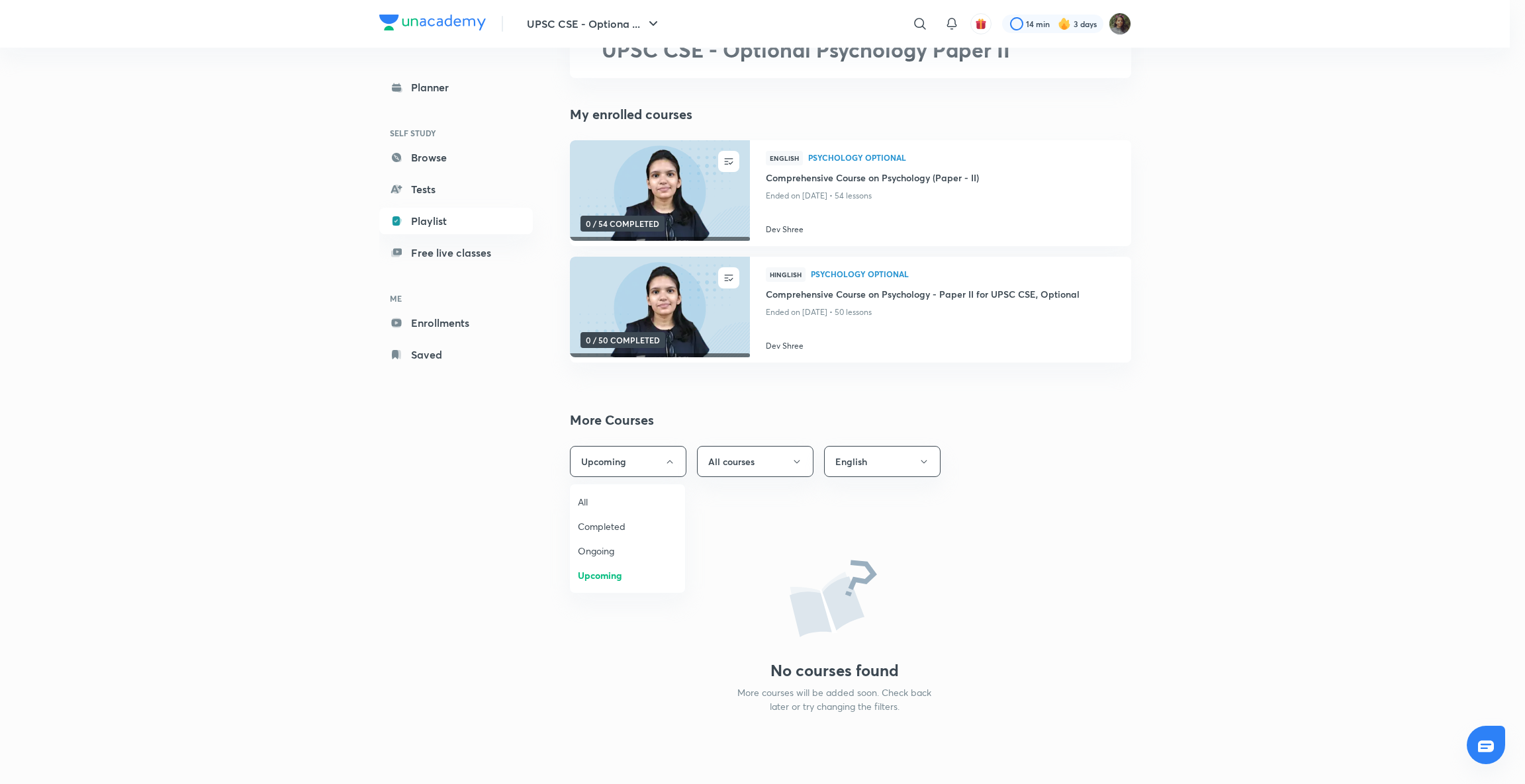
click at [606, 545] on span "Ongoing" at bounding box center [627, 550] width 99 height 14
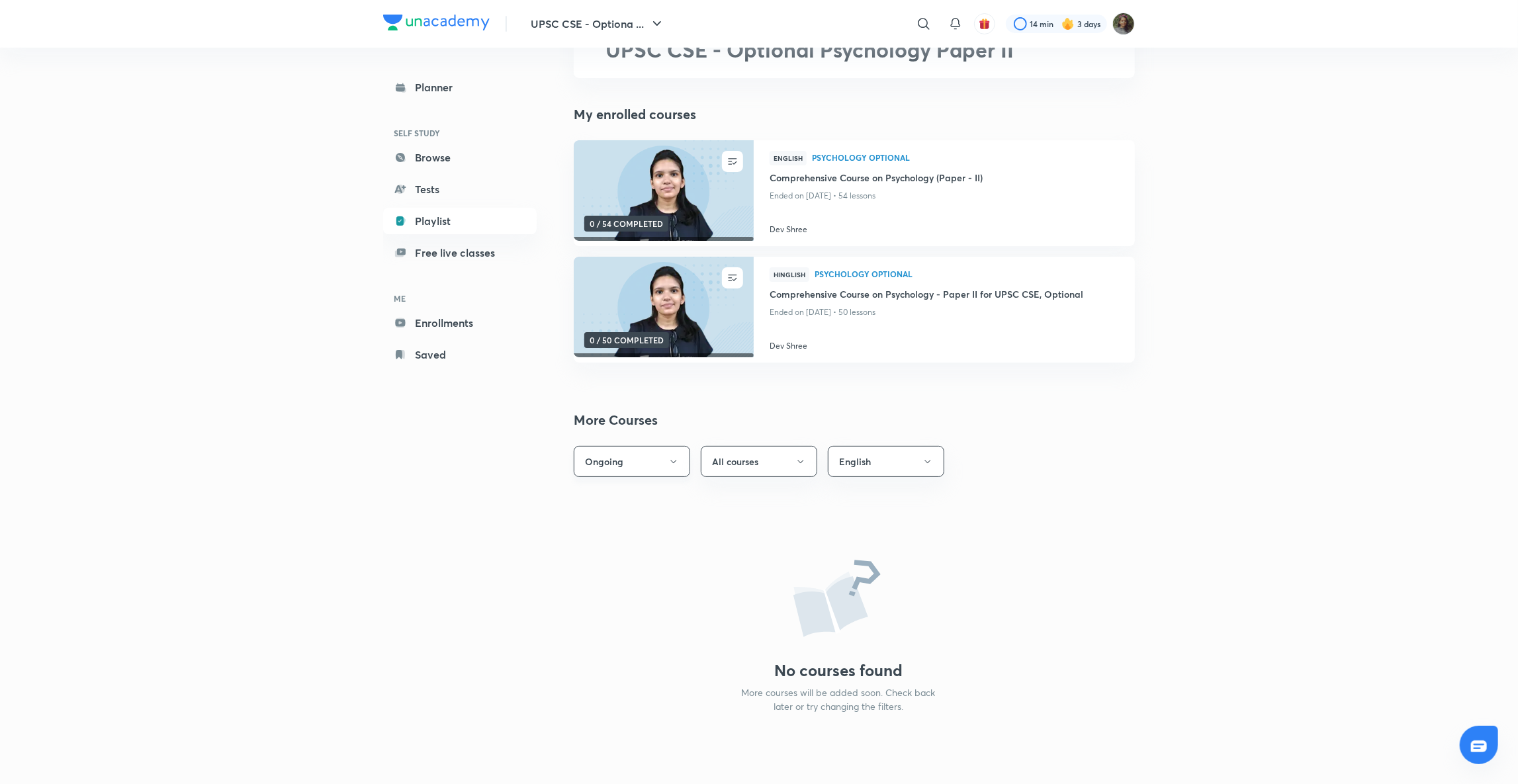
click at [666, 467] on button "Ongoing" at bounding box center [632, 461] width 116 height 31
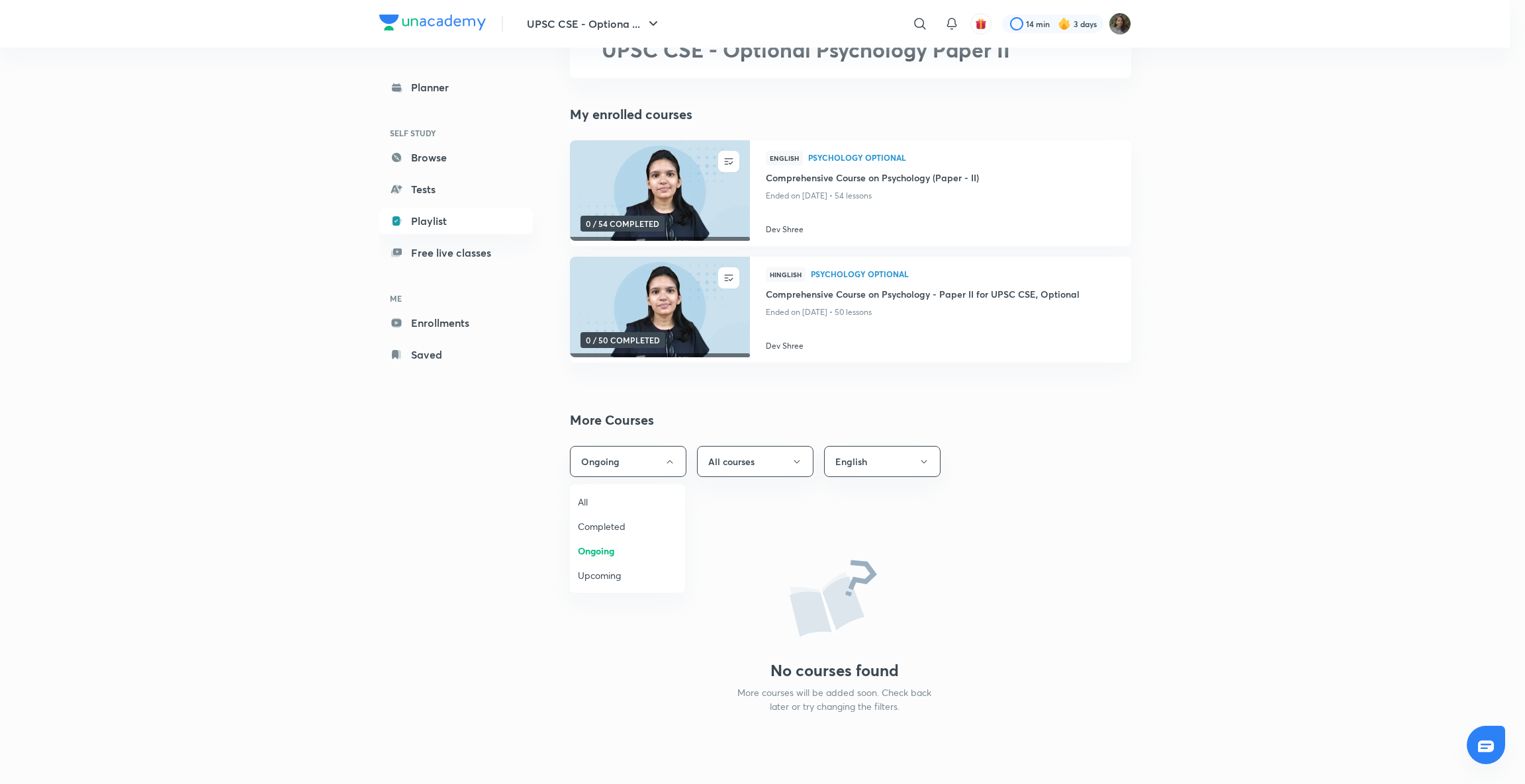
click at [603, 520] on span "Completed" at bounding box center [627, 526] width 99 height 14
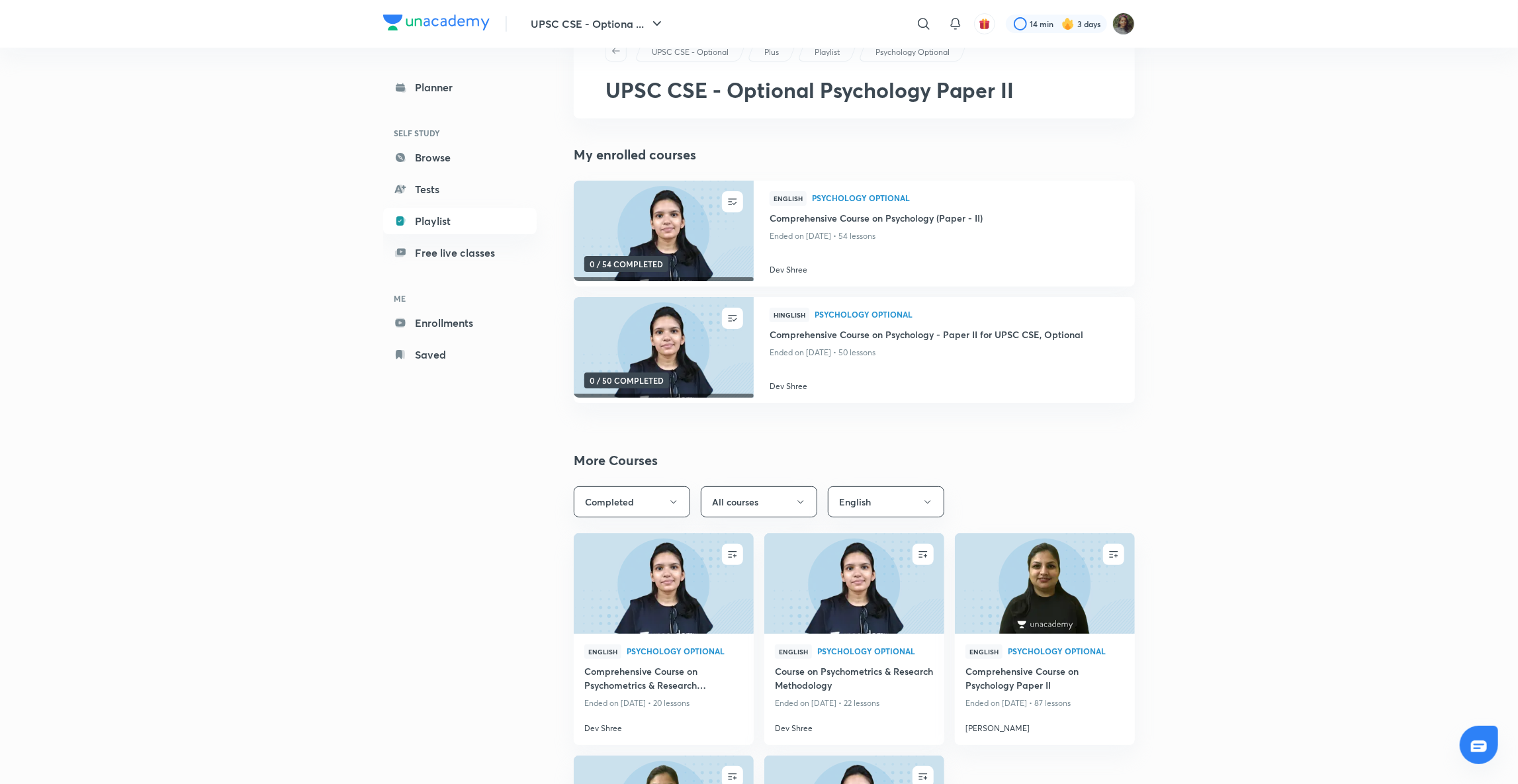
scroll to position [48, 0]
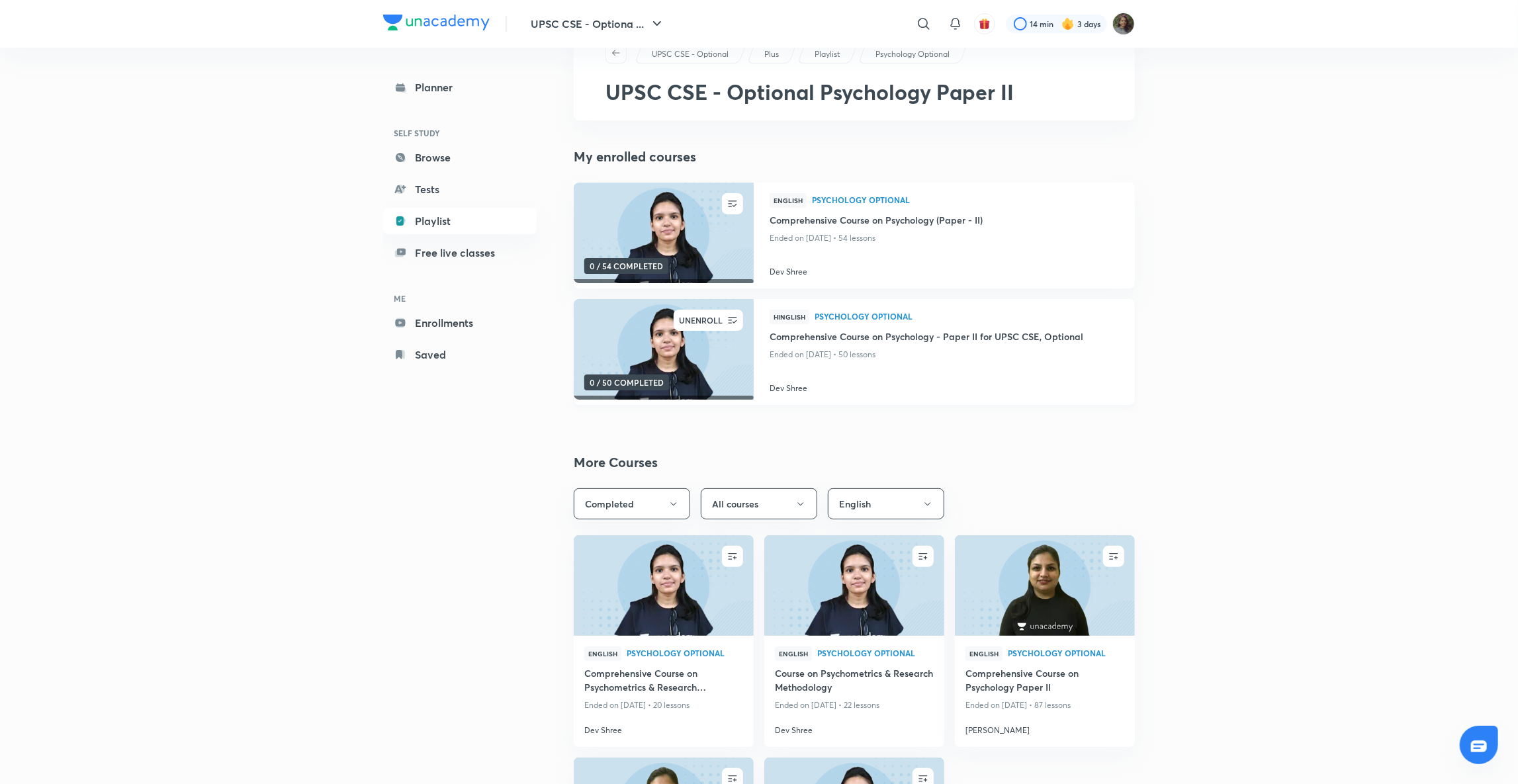
click at [733, 314] on icon "button" at bounding box center [733, 320] width 13 height 13
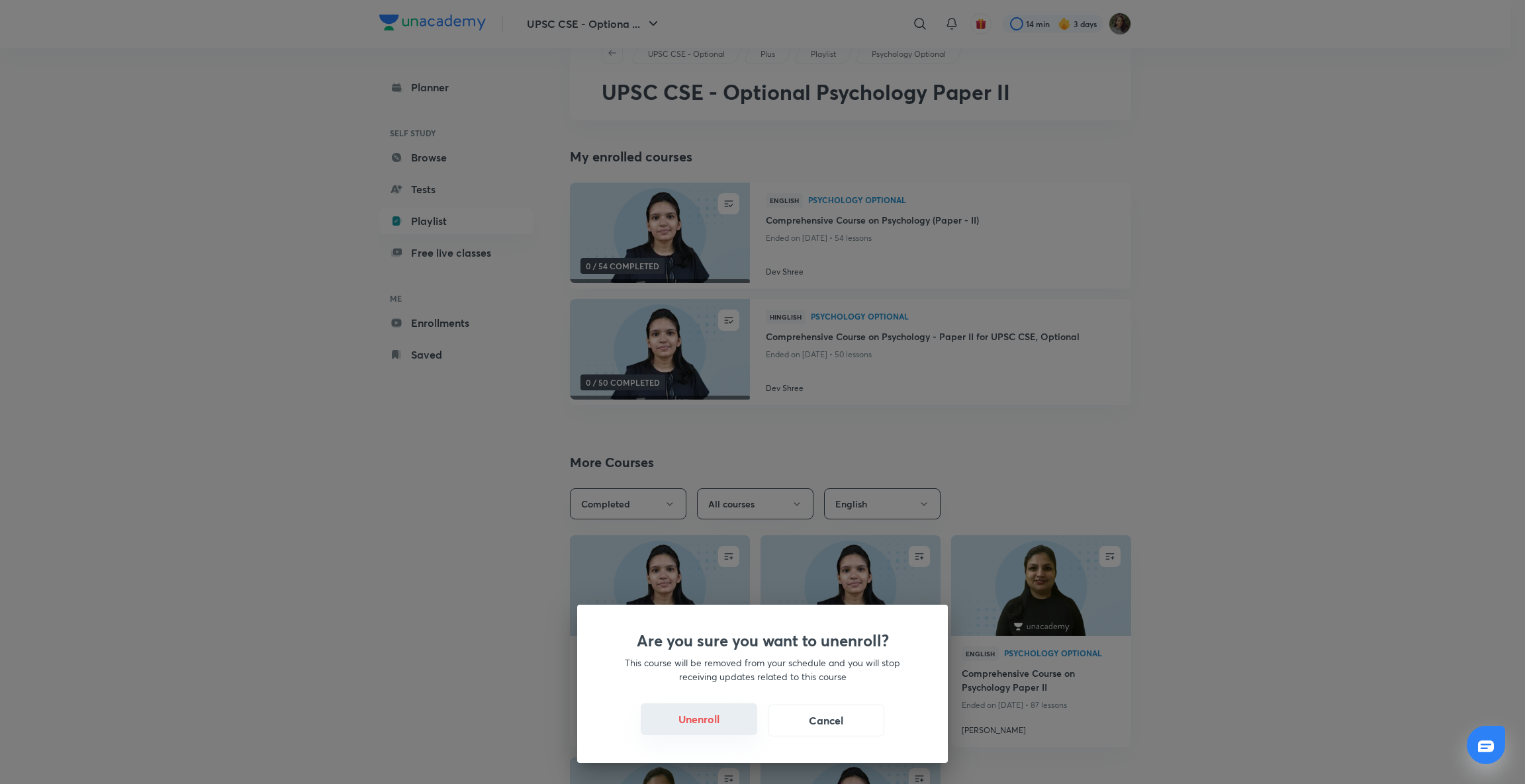
click at [718, 709] on button "Unenroll" at bounding box center [699, 718] width 116 height 32
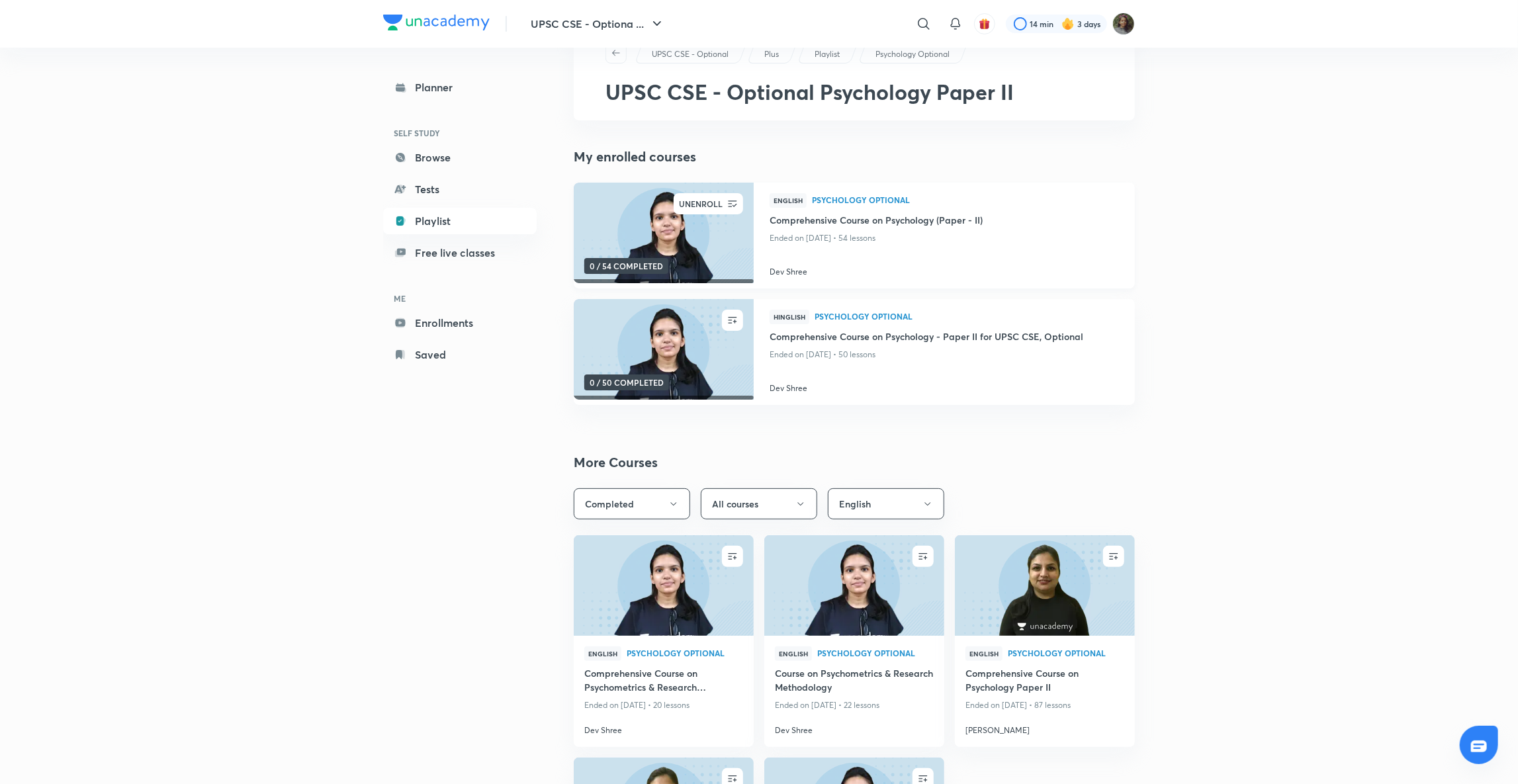
click at [739, 195] on button "button" at bounding box center [732, 203] width 21 height 21
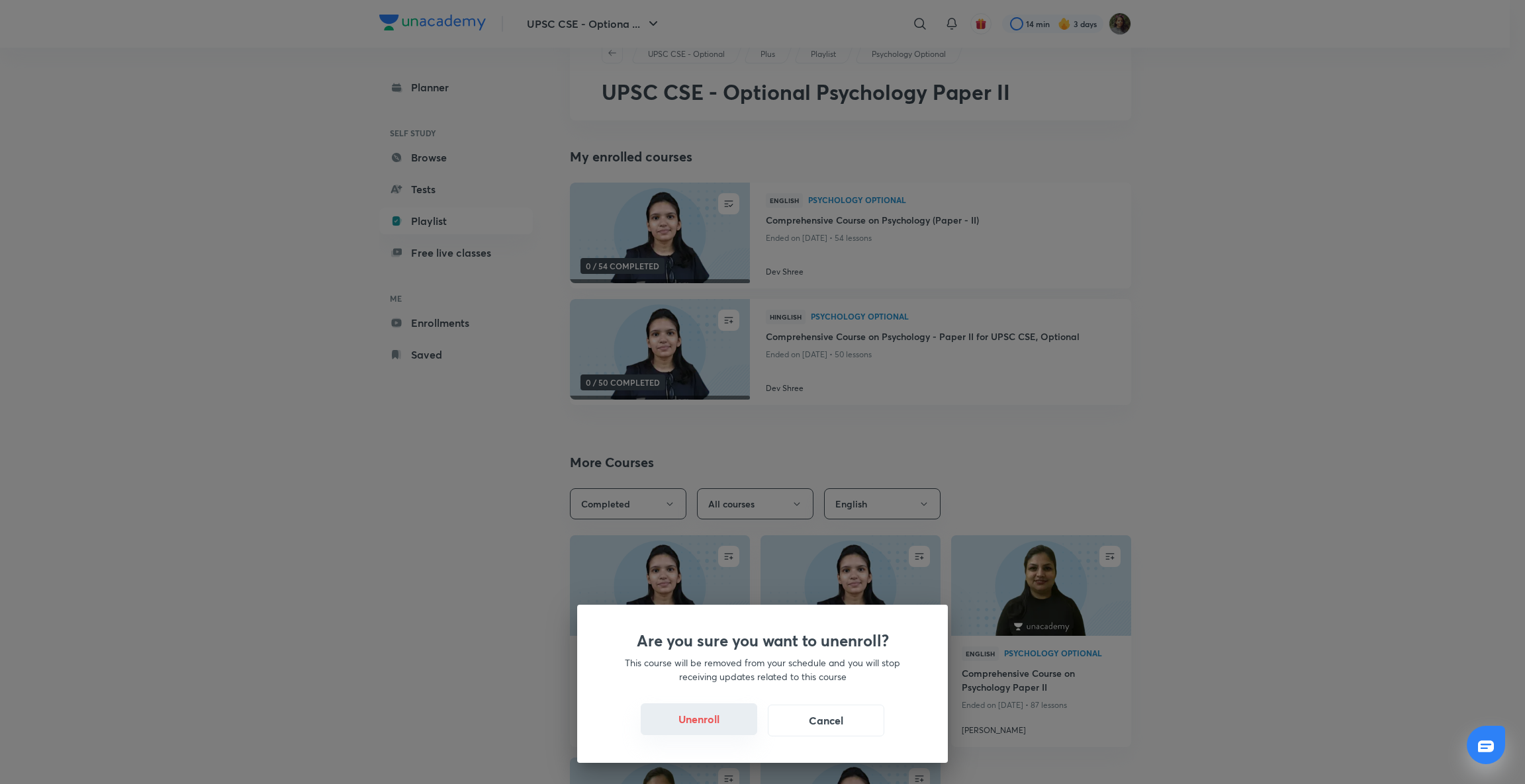
click at [692, 730] on button "Unenroll" at bounding box center [699, 718] width 116 height 32
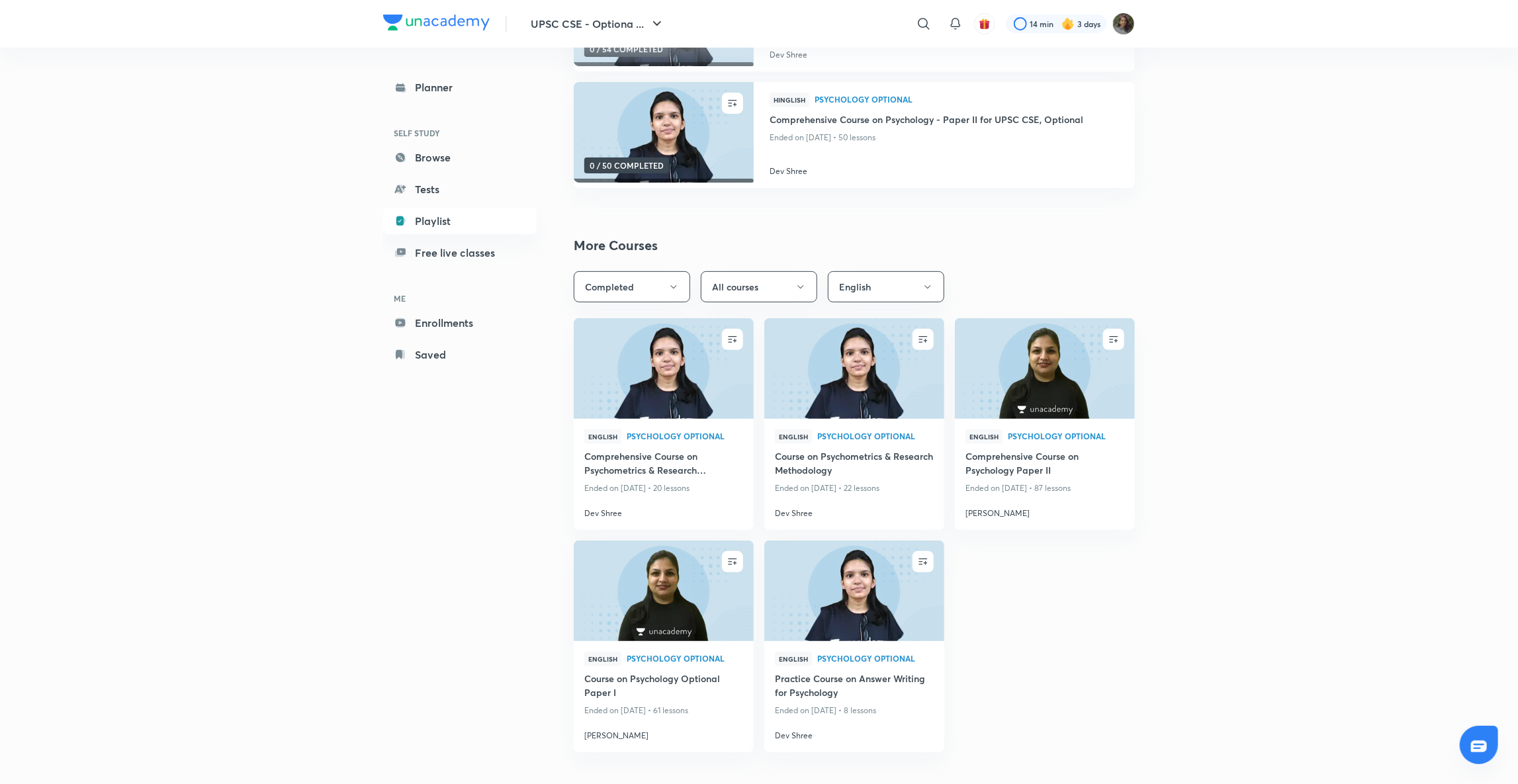
scroll to position [268, 0]
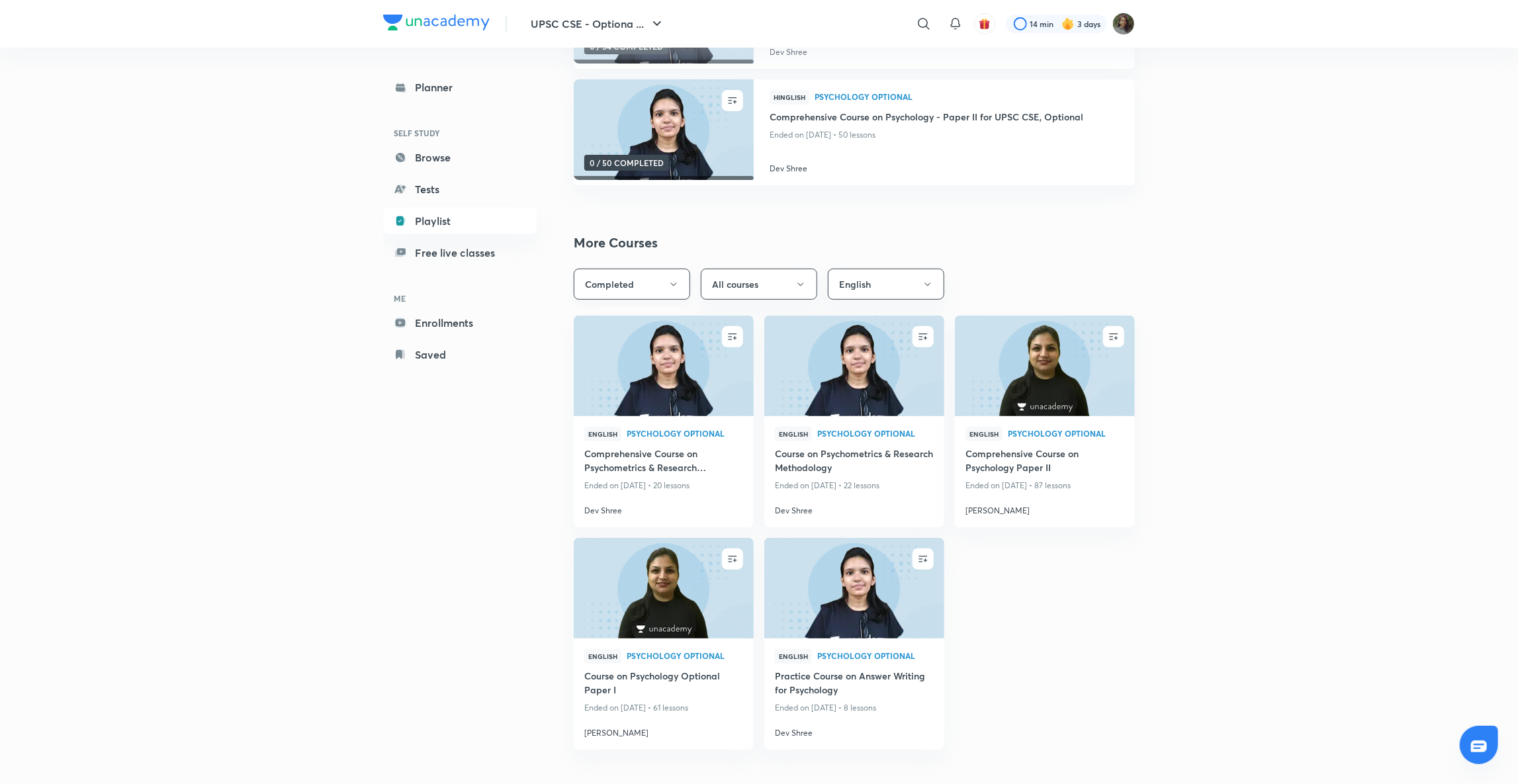
click at [677, 290] on button "Completed" at bounding box center [632, 284] width 116 height 31
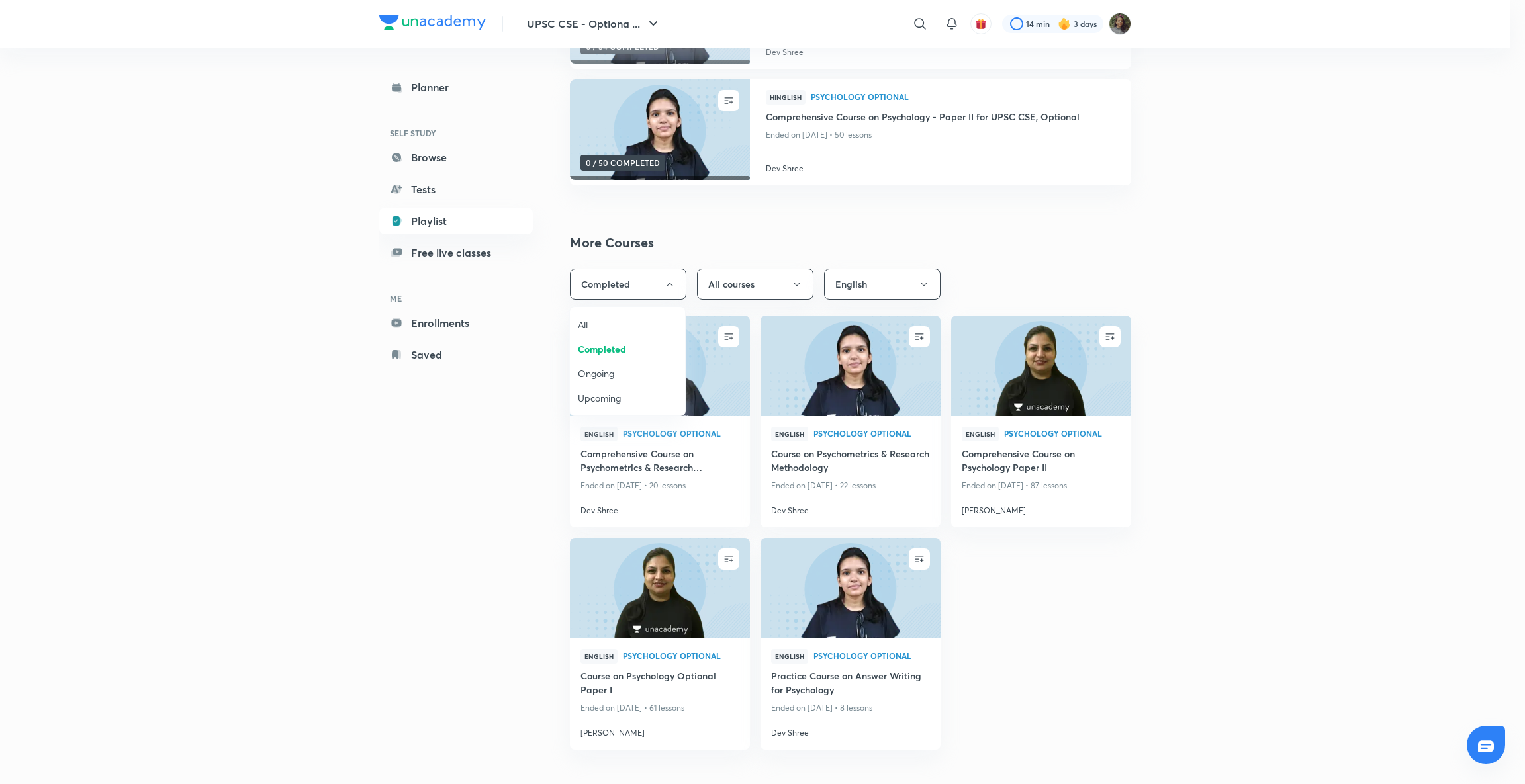
click at [622, 320] on span "All" at bounding box center [627, 324] width 99 height 14
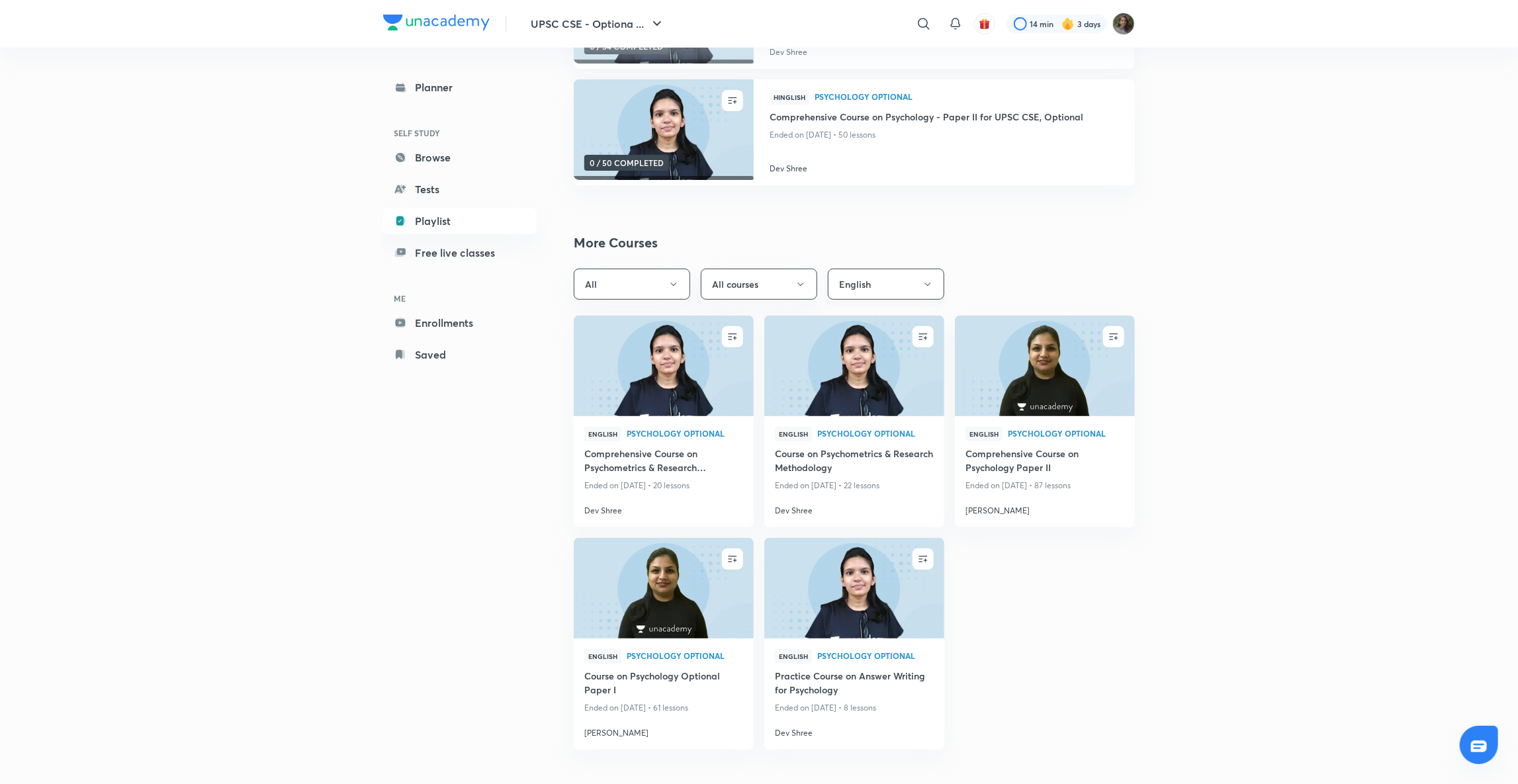
click at [926, 279] on icon "button" at bounding box center [928, 285] width 10 height 10
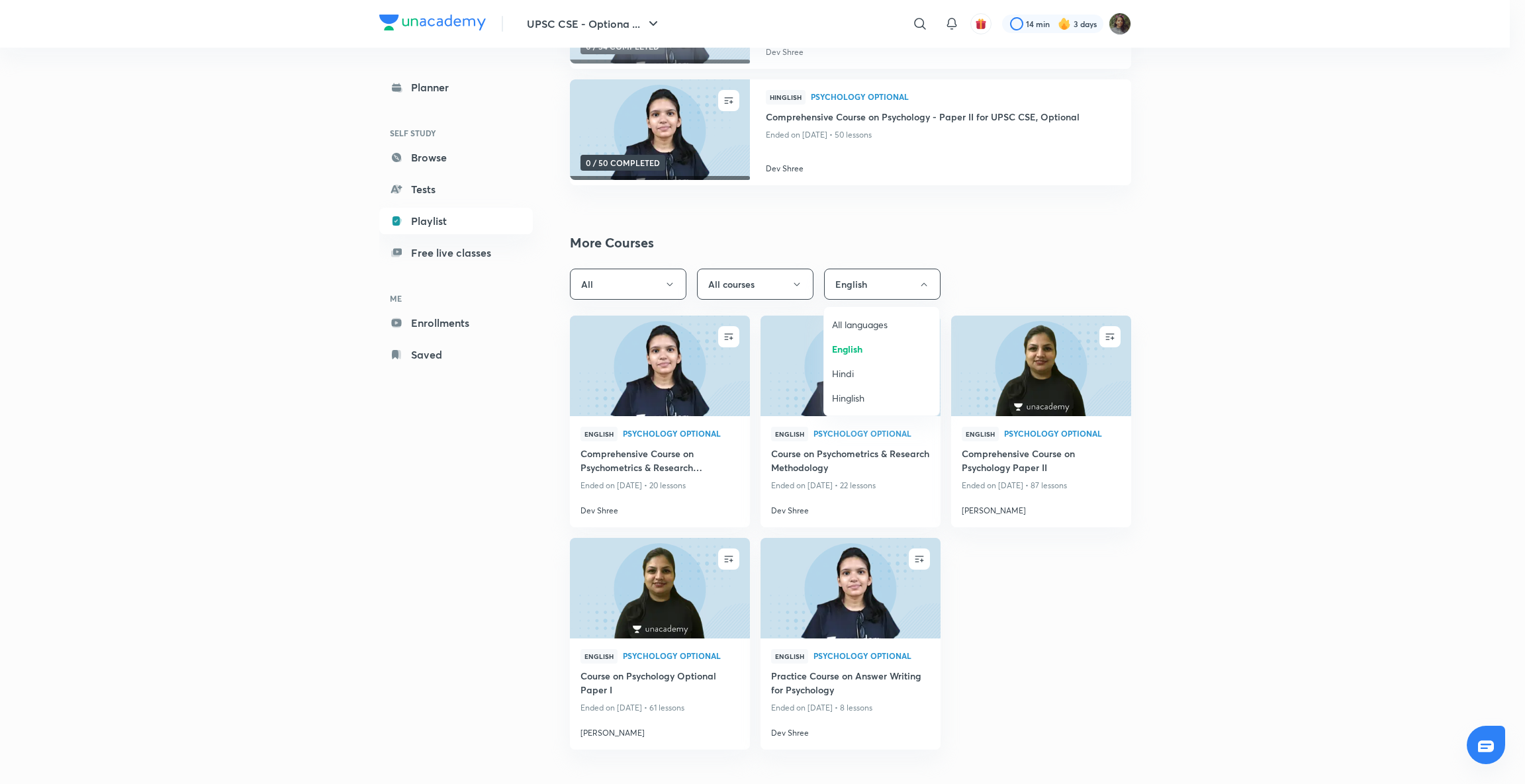
click at [873, 329] on span "All languages" at bounding box center [881, 324] width 99 height 14
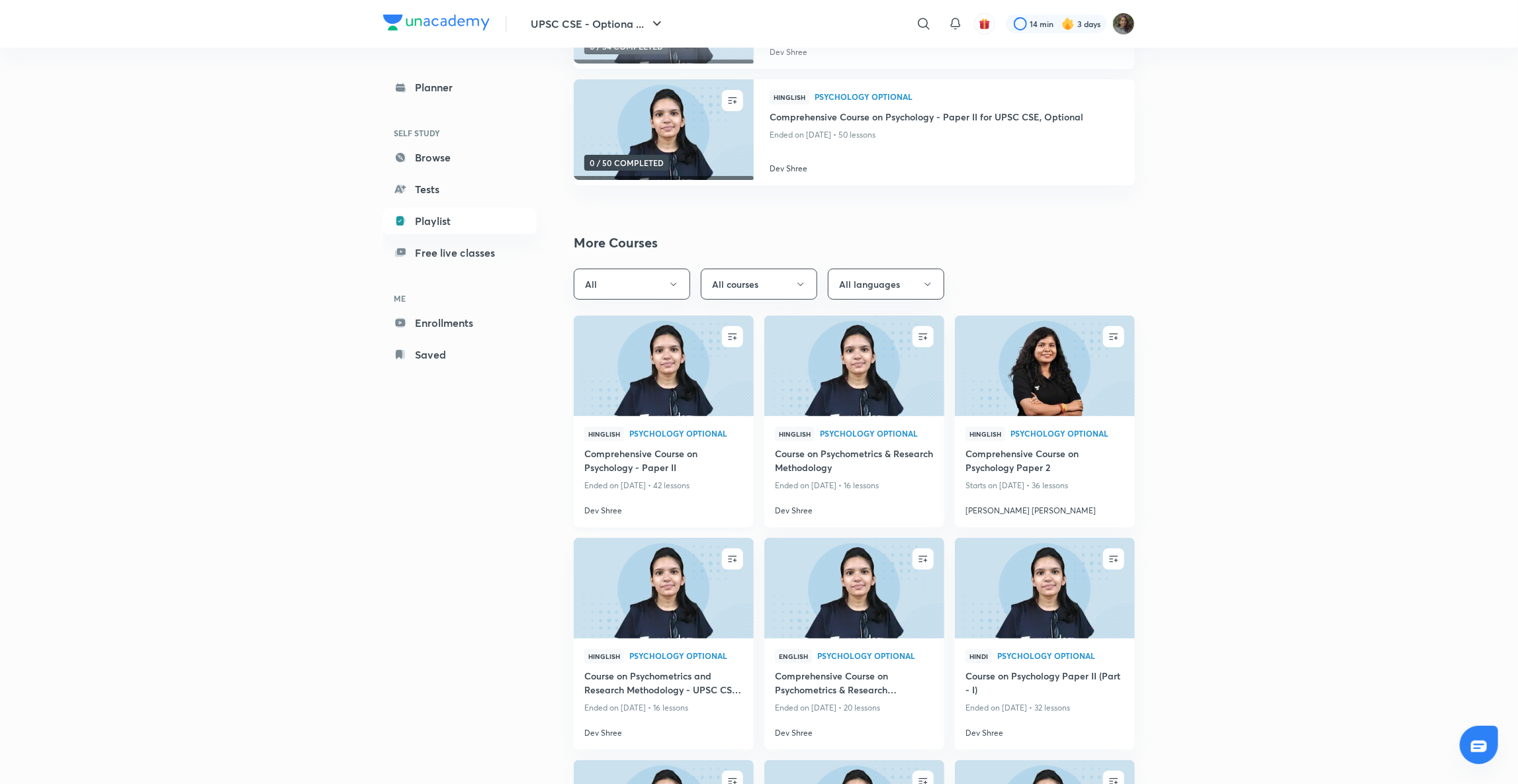
click at [649, 369] on img at bounding box center [664, 366] width 183 height 103
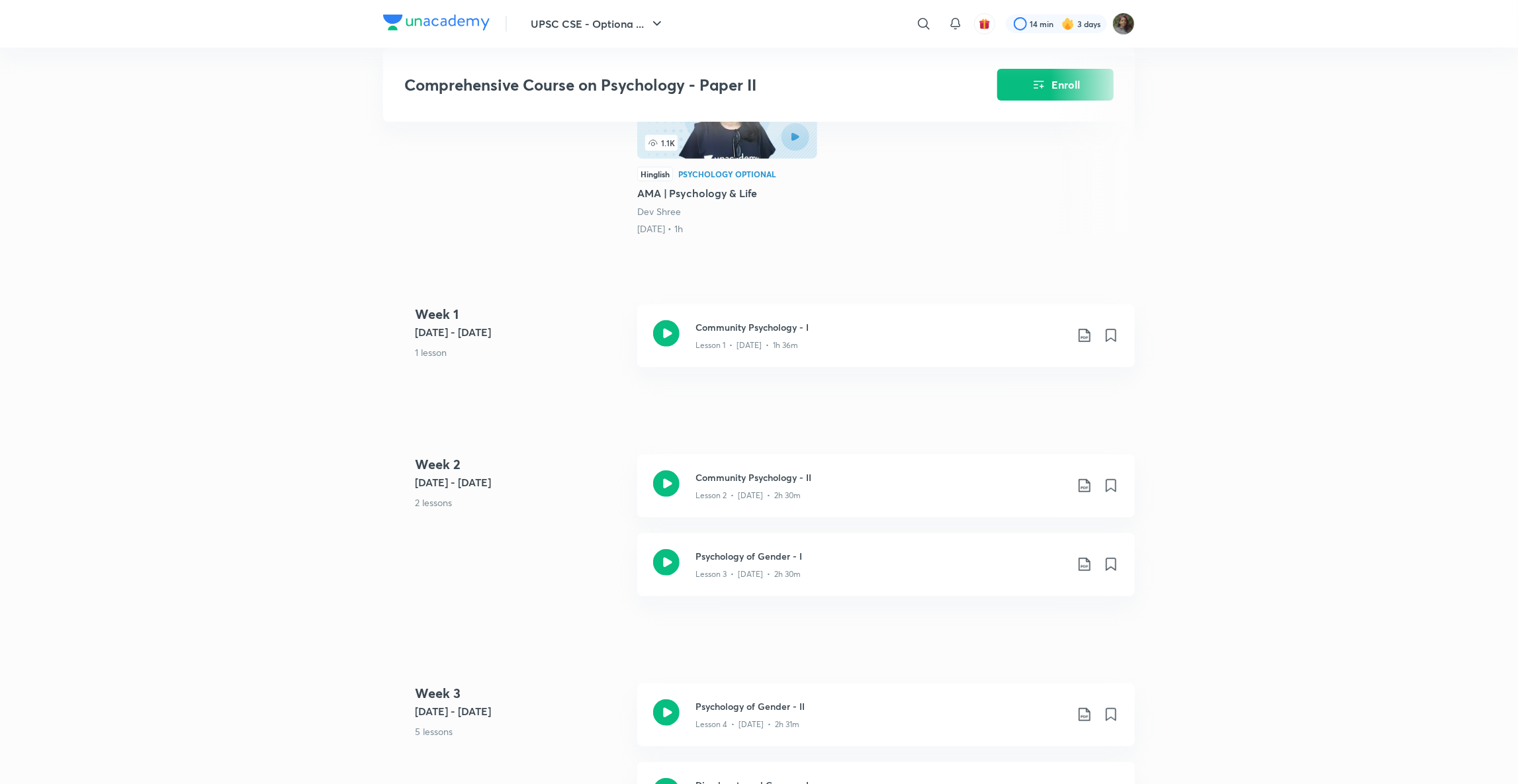
scroll to position [375, 0]
click at [755, 326] on h3 "Community Psychology - I" at bounding box center [881, 326] width 371 height 14
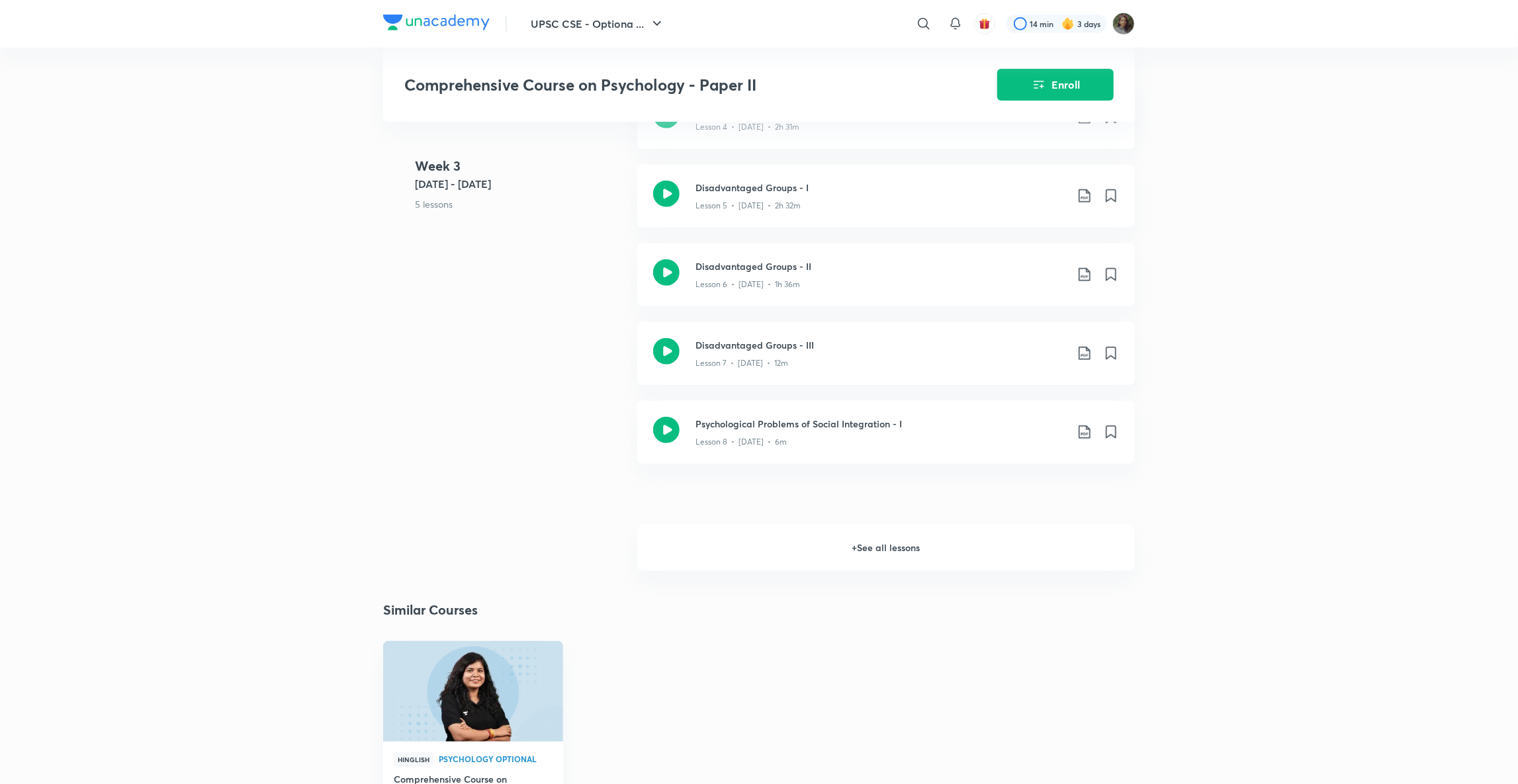
scroll to position [967, 0]
click at [895, 563] on h6 "+ See all lessons" at bounding box center [886, 551] width 497 height 46
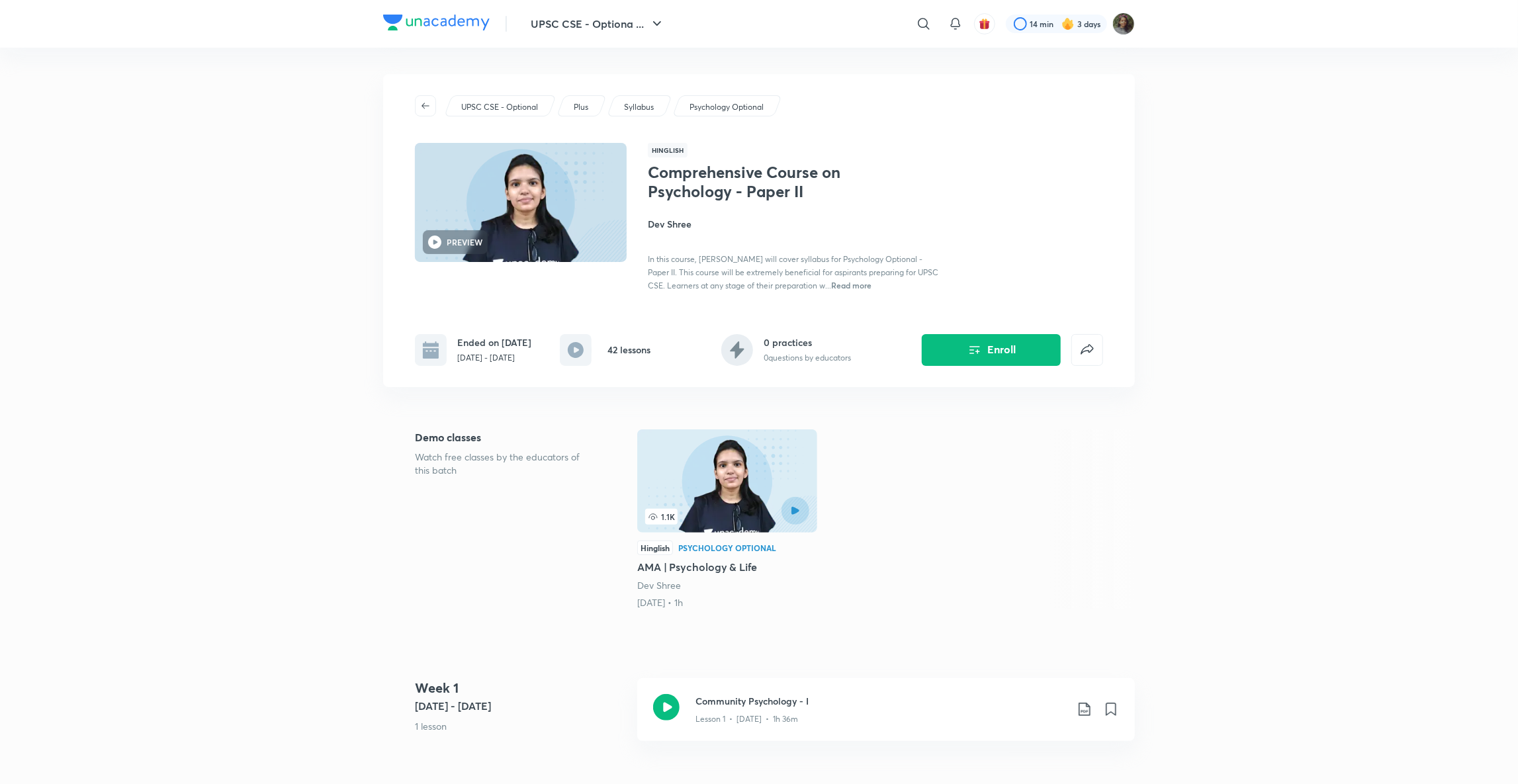
scroll to position [9, 0]
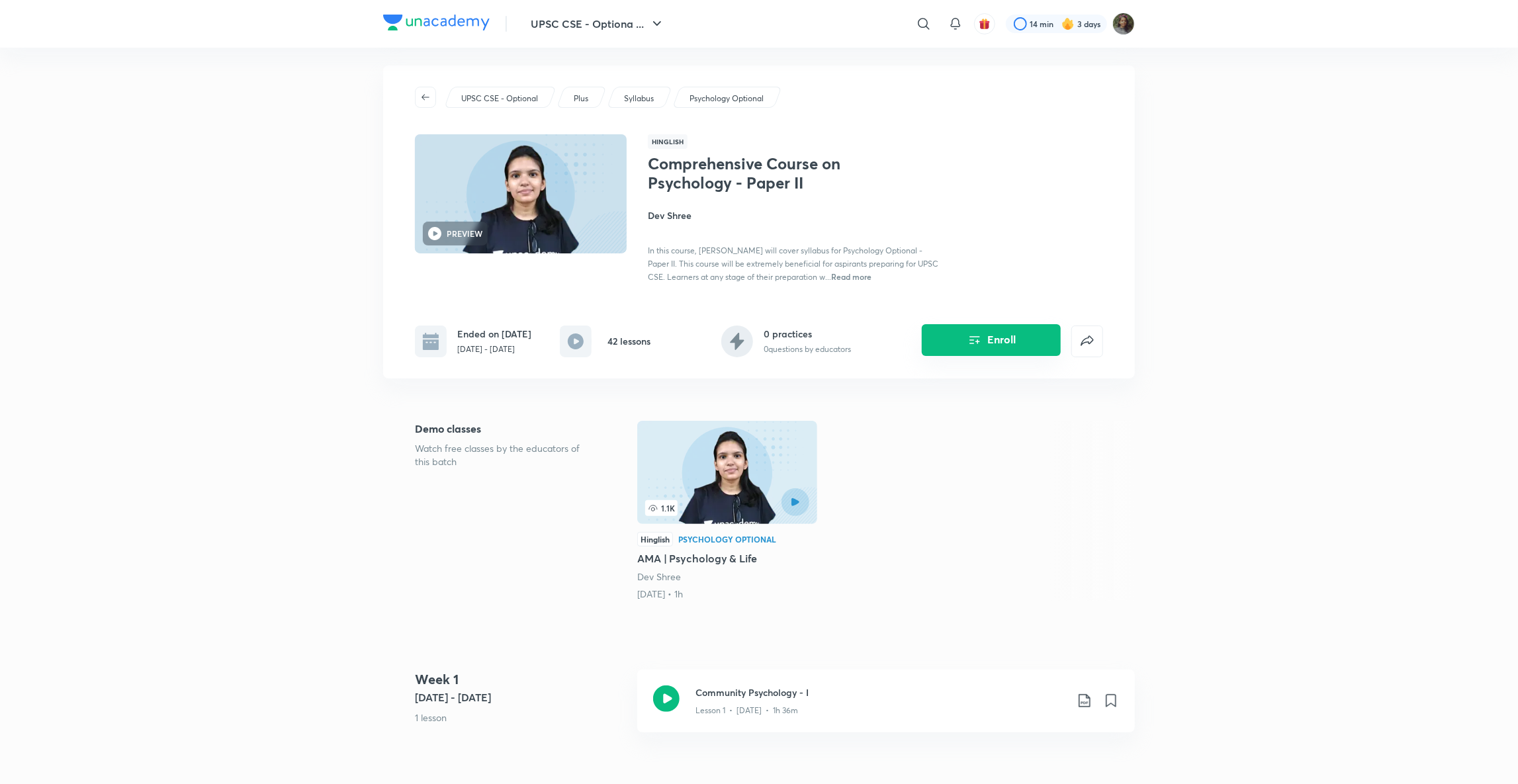
click at [998, 345] on button "Enroll" at bounding box center [991, 340] width 139 height 32
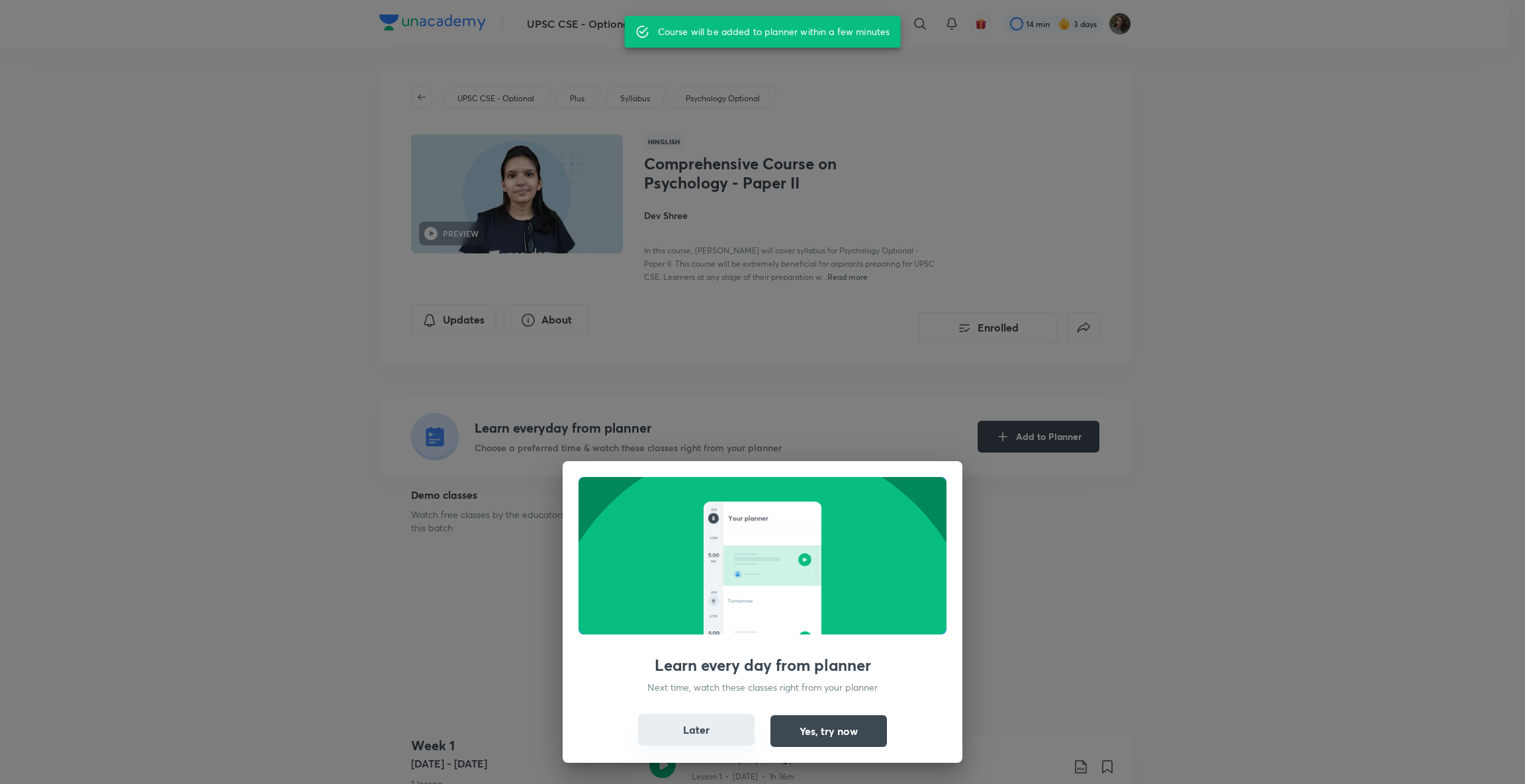
click at [725, 733] on button "Later" at bounding box center [697, 730] width 116 height 32
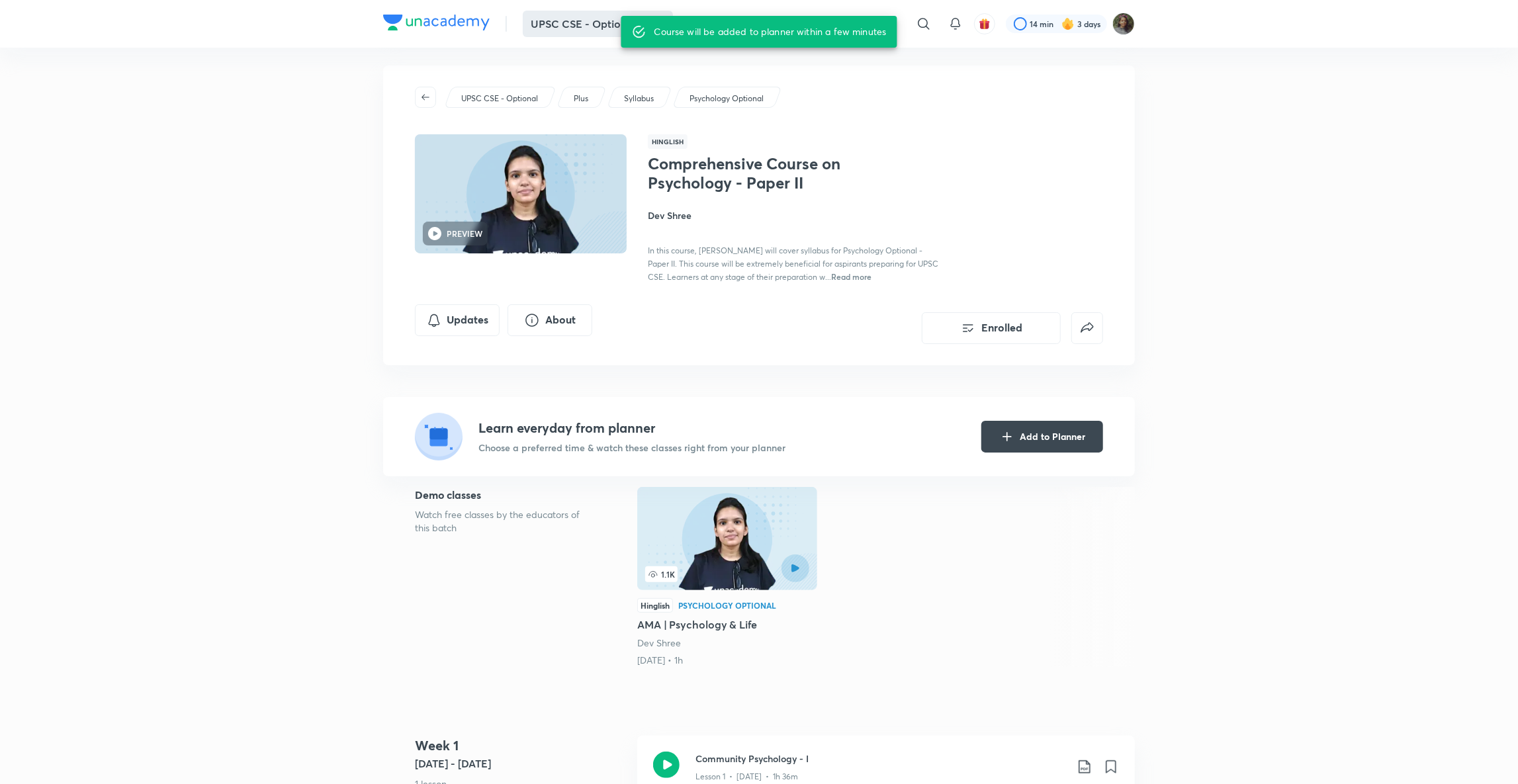
click at [616, 24] on button "UPSC CSE - Optiona ..." at bounding box center [597, 23] width 150 height 26
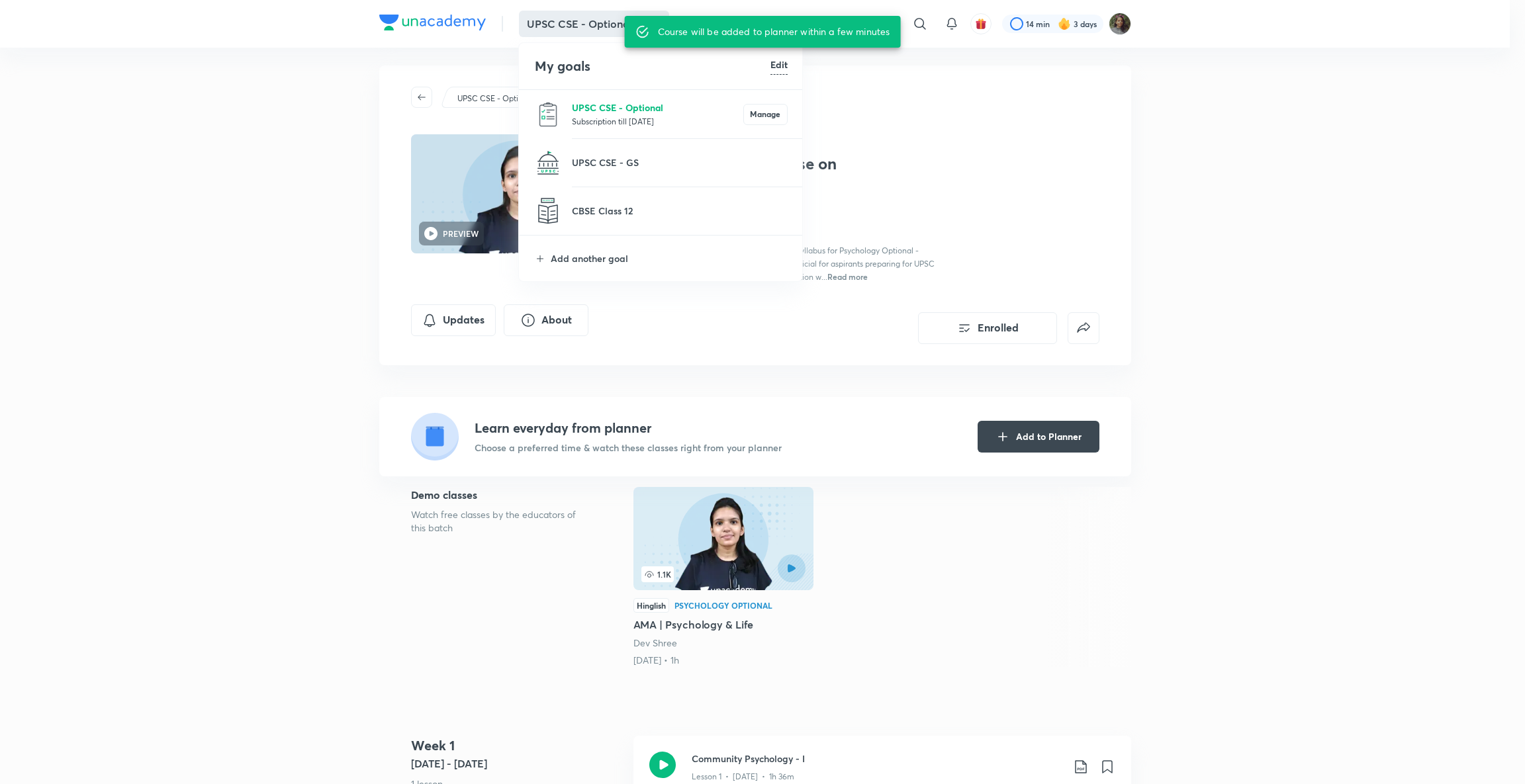
click at [613, 112] on p "UPSC CSE - Optional" at bounding box center [658, 107] width 172 height 14
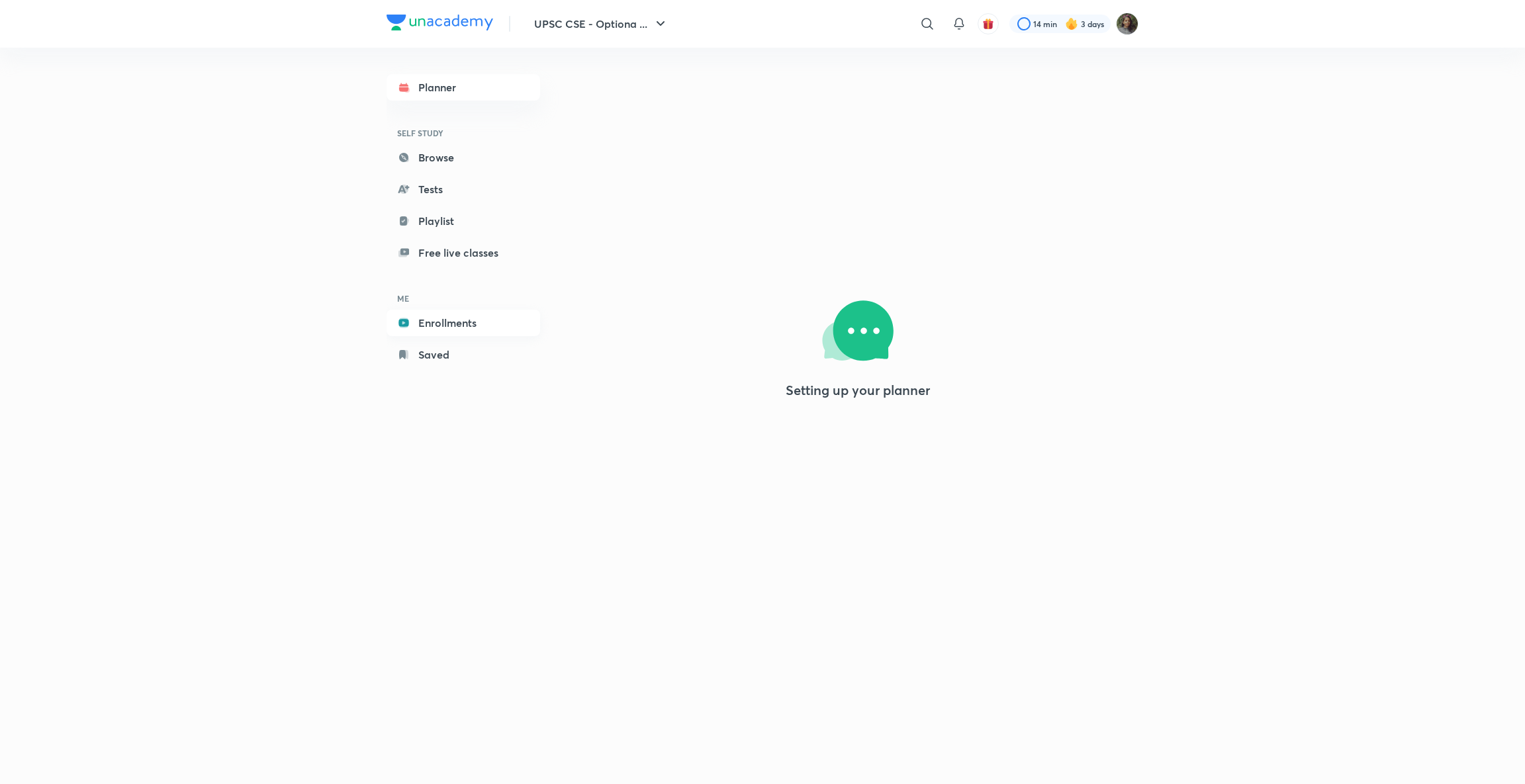
click at [469, 317] on link "Enrollments" at bounding box center [463, 322] width 154 height 26
